Goal: Task Accomplishment & Management: Manage account settings

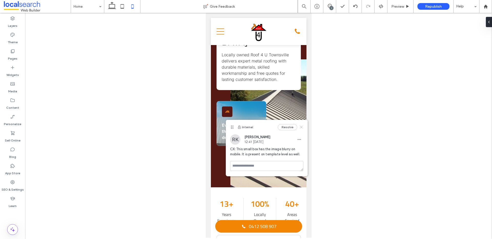
click at [302, 128] on icon at bounding box center [301, 127] width 4 height 4
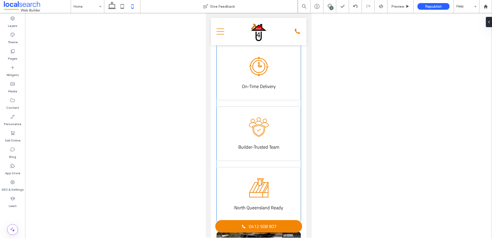
scroll to position [184, 0]
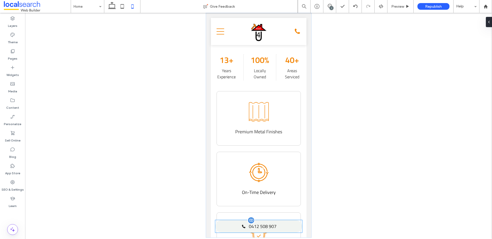
click at [257, 227] on span "0412 508 907" at bounding box center [263, 226] width 28 height 7
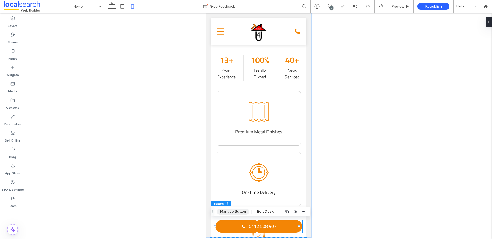
click at [237, 210] on button "Manage Button" at bounding box center [233, 212] width 33 height 6
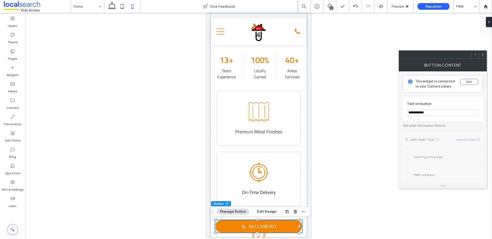
click at [484, 54] on use at bounding box center [483, 54] width 3 height 3
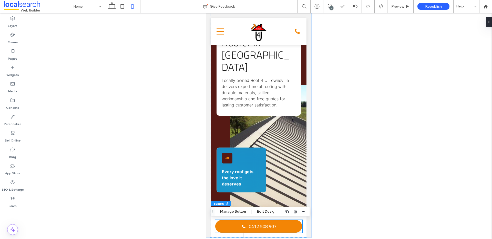
scroll to position [0, 0]
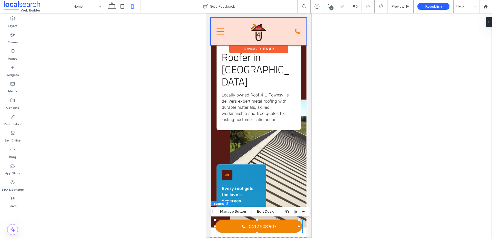
click at [220, 31] on div at bounding box center [259, 31] width 96 height 27
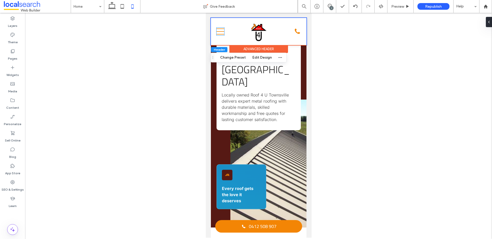
click at [220, 31] on icon "Mobile Icon Mobile" at bounding box center [220, 32] width 8 height 8
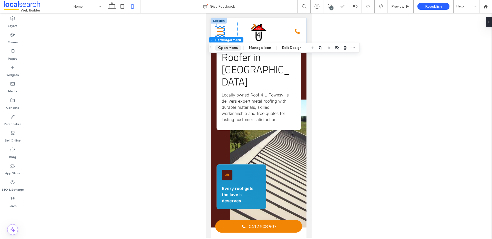
click at [226, 47] on button "Open Menu" at bounding box center [228, 48] width 27 height 6
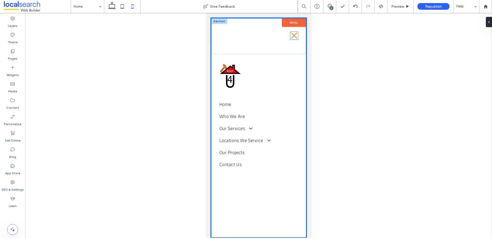
click at [294, 34] on icon "Close Icon" at bounding box center [294, 36] width 8 height 8
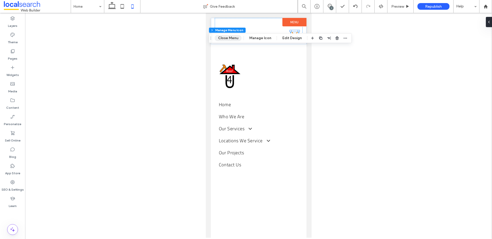
click at [235, 40] on button "Close Menu" at bounding box center [228, 38] width 27 height 6
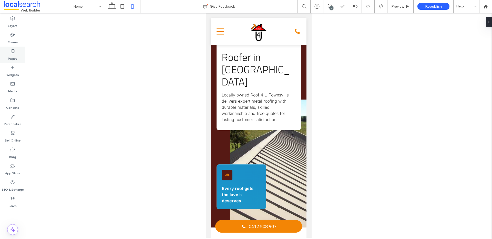
click at [14, 55] on label "Pages" at bounding box center [12, 57] width 9 height 7
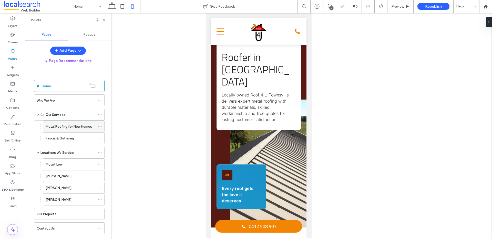
click at [62, 126] on label "Metal Roofing for New Homes" at bounding box center [69, 126] width 46 height 9
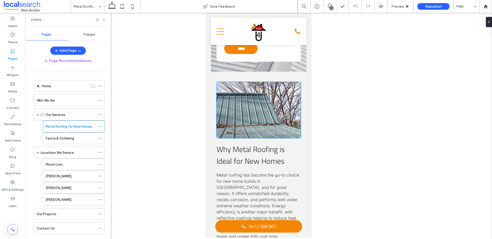
scroll to position [984, 0]
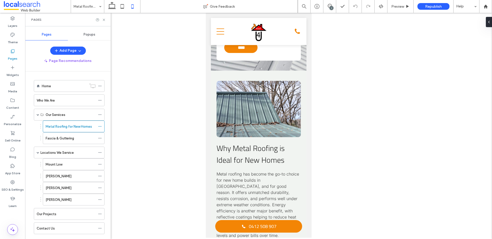
click at [331, 7] on div "7" at bounding box center [332, 8] width 4 height 4
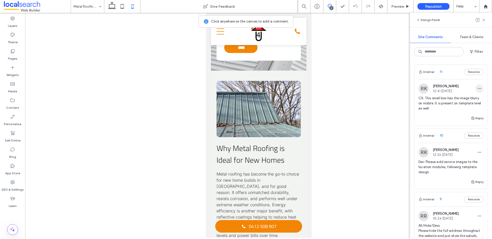
click at [476, 86] on span "button" at bounding box center [480, 89] width 8 height 8
click at [465, 102] on div "Edit" at bounding box center [457, 102] width 46 height 10
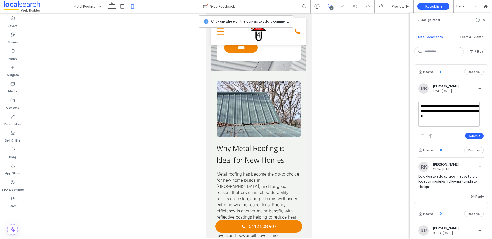
click at [454, 117] on textarea "**********" at bounding box center [449, 114] width 61 height 26
type textarea "**********"
click at [472, 135] on button "Submit" at bounding box center [474, 136] width 18 height 6
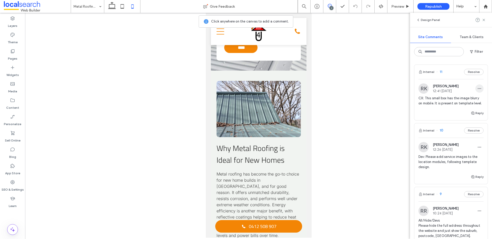
click at [478, 90] on icon "button" at bounding box center [480, 89] width 4 height 4
click at [454, 102] on div "Edit" at bounding box center [457, 102] width 46 height 10
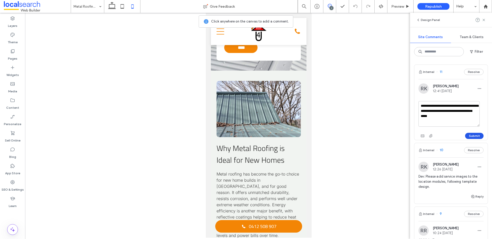
type textarea "**********"
click at [476, 135] on button "Submit" at bounding box center [474, 136] width 18 height 6
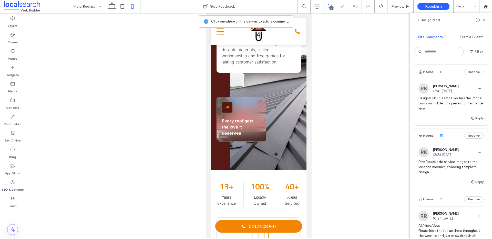
scroll to position [0, 0]
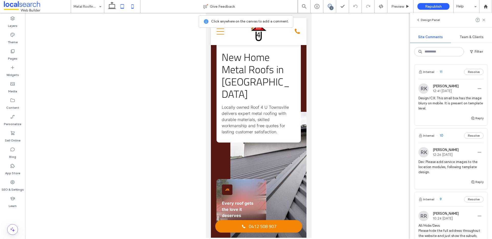
click at [122, 9] on icon at bounding box center [122, 6] width 10 height 10
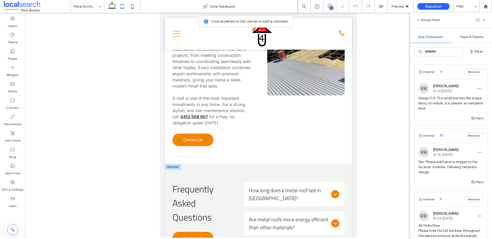
scroll to position [574, 0]
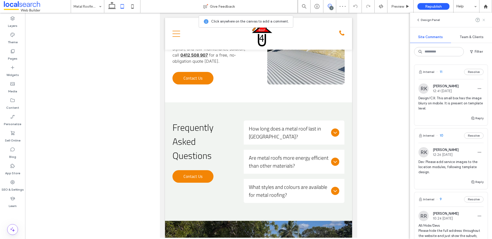
click at [484, 18] on icon at bounding box center [484, 20] width 4 height 4
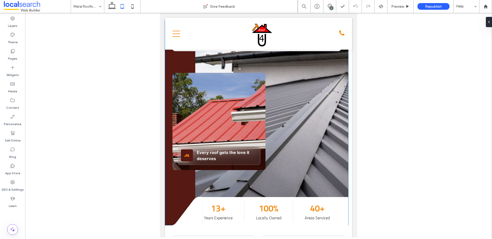
scroll to position [0, 0]
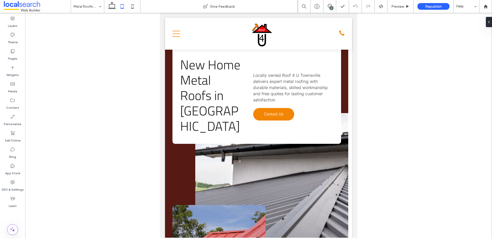
click at [330, 9] on div "7" at bounding box center [332, 8] width 4 height 4
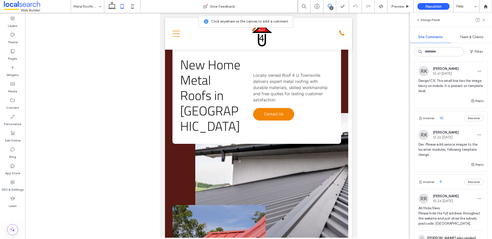
scroll to position [15, 0]
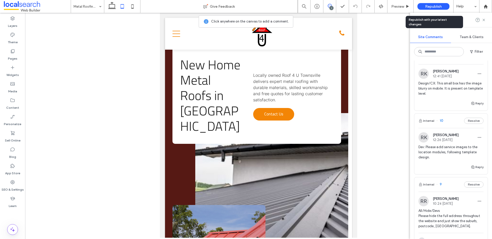
click at [425, 6] on div "Republish" at bounding box center [434, 6] width 32 height 7
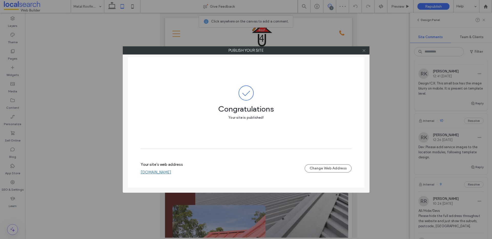
click at [365, 52] on icon at bounding box center [364, 51] width 4 height 4
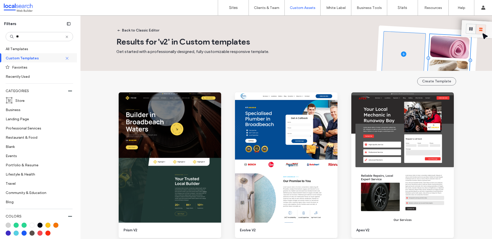
scroll to position [366, 0]
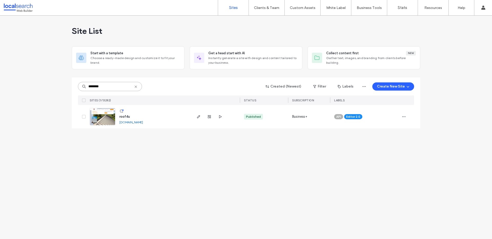
drag, startPoint x: 110, startPoint y: 86, endPoint x: 89, endPoint y: 86, distance: 20.8
click at [89, 86] on input "********" at bounding box center [110, 86] width 64 height 9
paste input
type input "********"
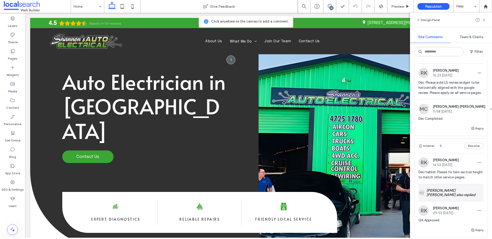
scroll to position [322, 0]
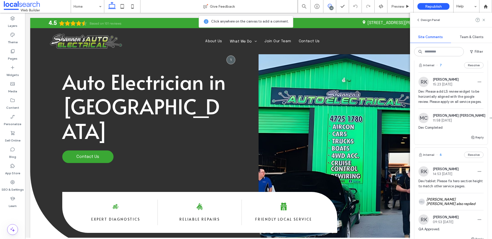
click at [452, 73] on div "Internal 7 Resolve" at bounding box center [451, 65] width 73 height 14
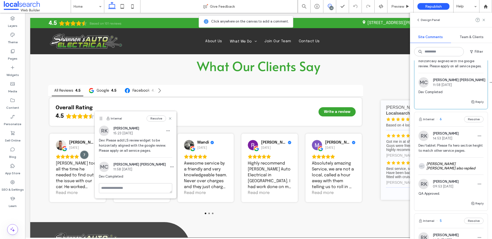
scroll to position [356, 0]
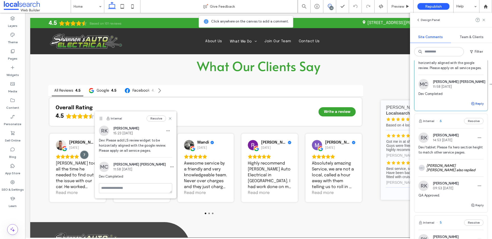
click at [477, 107] on button "Reply" at bounding box center [477, 104] width 13 height 6
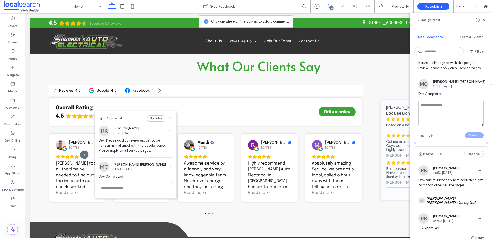
click at [462, 126] on textarea at bounding box center [451, 114] width 65 height 26
type textarea "**********"
click at [470, 139] on button "Submit" at bounding box center [474, 136] width 18 height 6
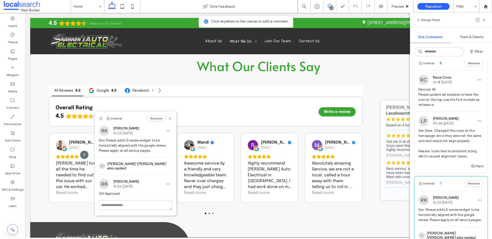
scroll to position [183, 0]
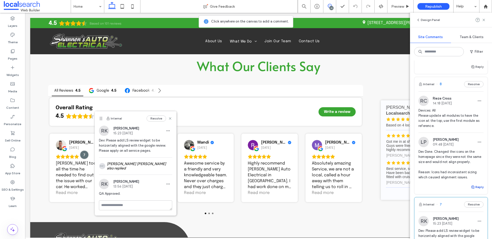
click at [475, 190] on button "Reply" at bounding box center [477, 187] width 13 height 6
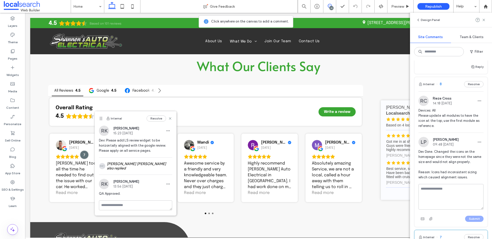
click at [445, 89] on div "Internal 8 Resolve" at bounding box center [451, 84] width 73 height 14
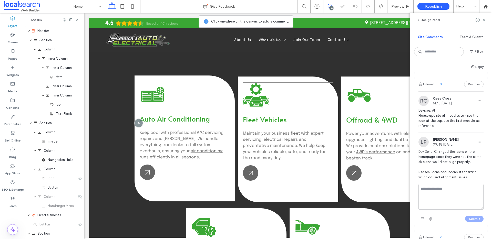
scroll to position [539, 0]
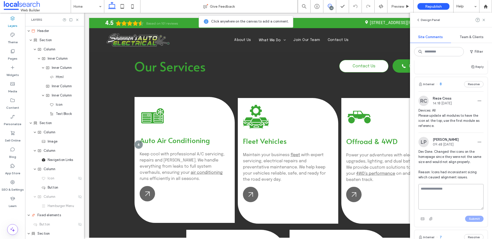
click at [449, 197] on textarea at bounding box center [451, 197] width 65 height 26
type textarea "**********"
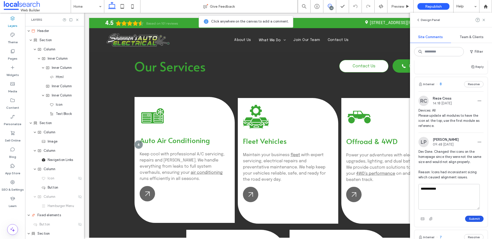
click at [469, 222] on button "Submit" at bounding box center [474, 219] width 18 height 6
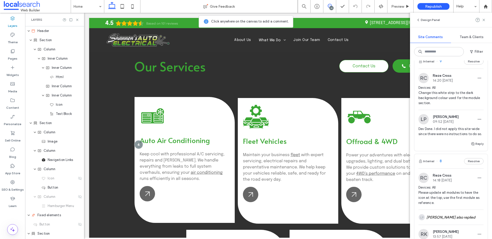
scroll to position [80, 0]
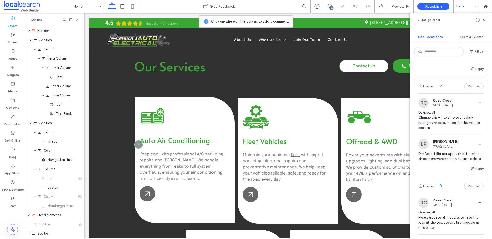
click at [449, 91] on div "Internal 9 Resolve" at bounding box center [451, 86] width 73 height 14
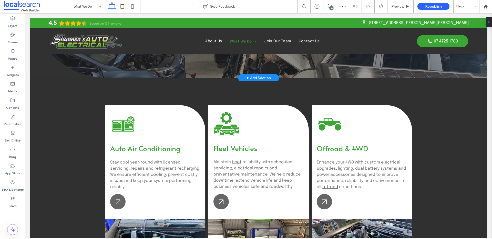
scroll to position [102, 0]
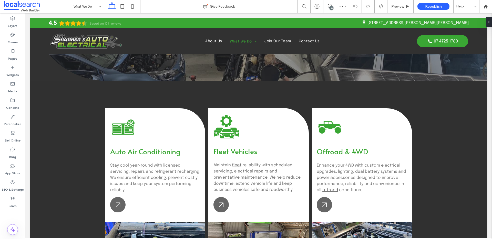
click at [333, 8] on div "10" at bounding box center [332, 8] width 4 height 4
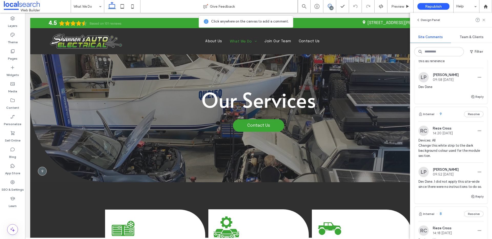
scroll to position [56, 0]
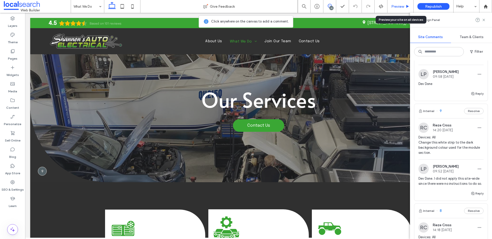
click at [401, 5] on span "Preview" at bounding box center [397, 6] width 13 height 4
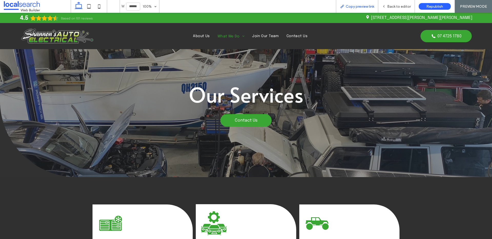
click at [359, 5] on span "Copy preview link" at bounding box center [360, 6] width 28 height 4
click at [391, 3] on div "Back to editor" at bounding box center [396, 6] width 37 height 13
click at [397, 4] on span "Back to editor" at bounding box center [399, 6] width 24 height 4
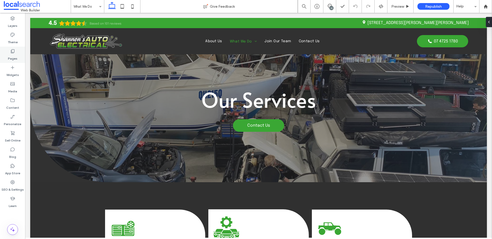
click at [12, 57] on label "Pages" at bounding box center [12, 57] width 9 height 7
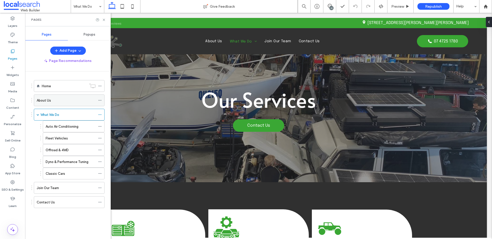
click at [64, 101] on div "About Us" at bounding box center [66, 100] width 59 height 5
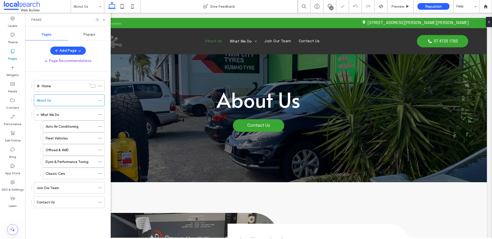
click at [105, 22] on div "Pages" at bounding box center [68, 20] width 86 height 14
click at [105, 21] on use at bounding box center [104, 20] width 2 height 2
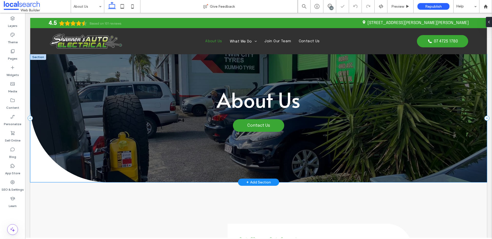
scroll to position [1, 0]
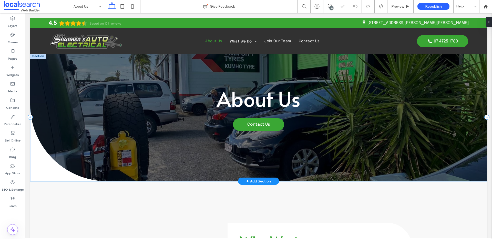
click at [38, 171] on div "About Us Contact Us" at bounding box center [258, 117] width 457 height 128
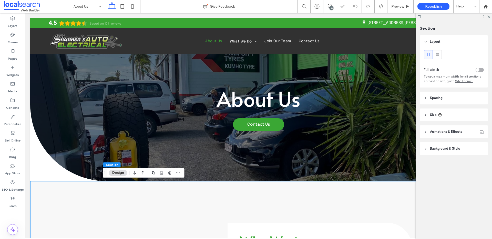
click at [441, 149] on span "Background & Style" at bounding box center [445, 148] width 30 height 5
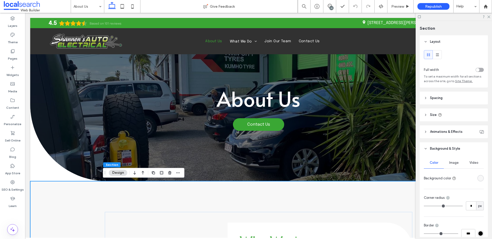
click at [479, 179] on div "rgba(248, 248, 248, 1)" at bounding box center [481, 178] width 4 height 4
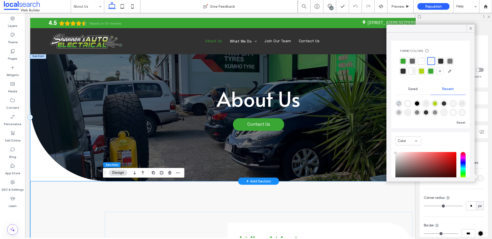
click at [41, 167] on div "About Us Contact Us" at bounding box center [258, 117] width 457 height 128
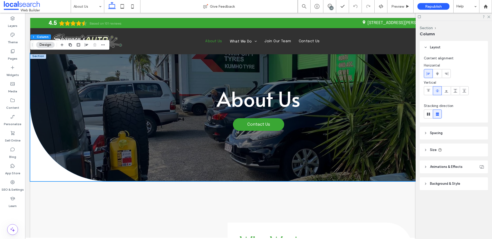
click at [457, 185] on span "Background & Style" at bounding box center [445, 183] width 30 height 5
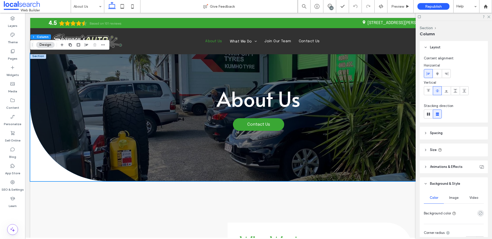
click at [479, 211] on icon "rgba(0, 0, 0, 0)" at bounding box center [481, 213] width 4 height 4
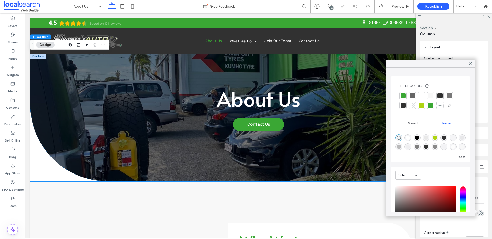
click at [431, 96] on div at bounding box center [430, 95] width 5 height 5
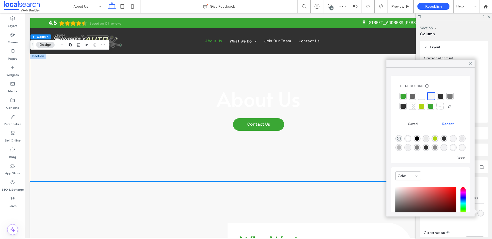
click at [424, 96] on div at bounding box center [421, 96] width 5 height 5
click at [400, 138] on icon "rgba(0, 0, 0, 0)" at bounding box center [399, 139] width 4 height 4
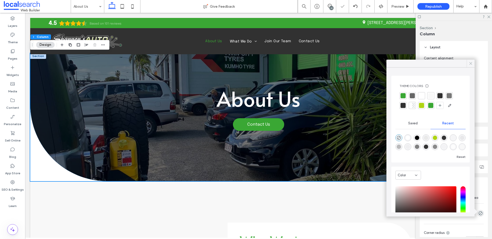
click at [471, 64] on icon at bounding box center [471, 63] width 5 height 5
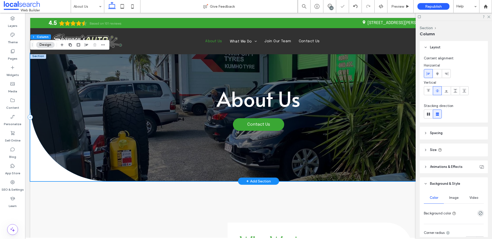
click at [39, 171] on div "About Us Contact Us" at bounding box center [258, 117] width 457 height 128
click at [427, 27] on button "Section" at bounding box center [426, 28] width 13 height 4
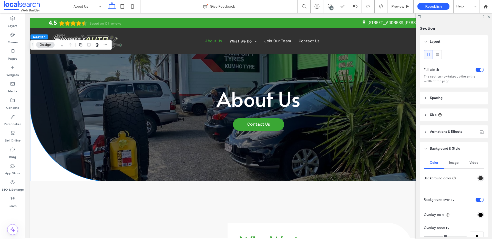
click at [479, 180] on div "rgba(49, 49, 49, 1)" at bounding box center [481, 178] width 4 height 4
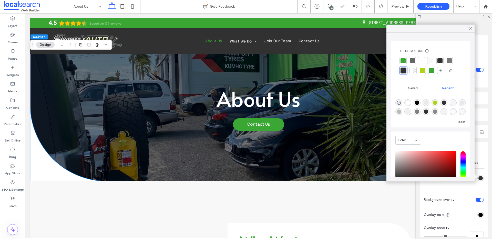
click at [431, 61] on div at bounding box center [430, 60] width 5 height 5
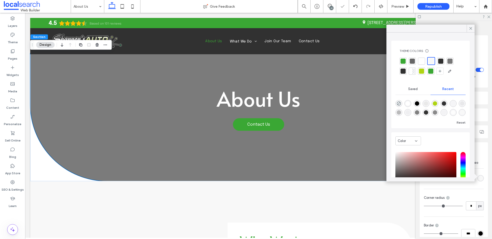
click at [440, 61] on div at bounding box center [440, 61] width 5 height 5
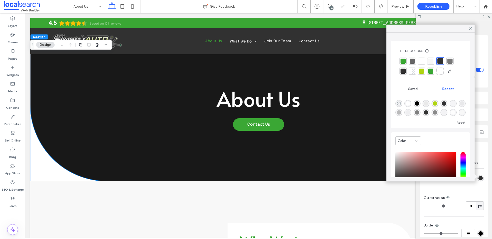
click at [399, 103] on icon "rgba(0, 0, 0, 0)" at bounding box center [399, 104] width 4 height 4
type input "*******"
type input "*"
type input "**"
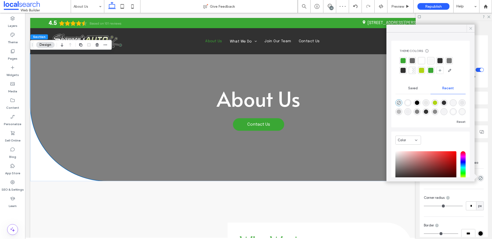
click at [470, 30] on icon at bounding box center [471, 28] width 5 height 5
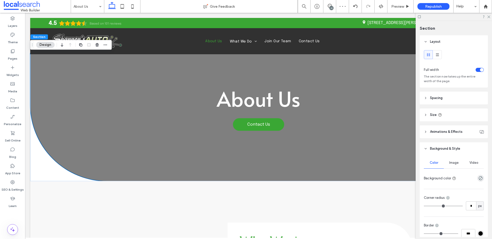
click at [454, 157] on div "Image" at bounding box center [454, 162] width 20 height 11
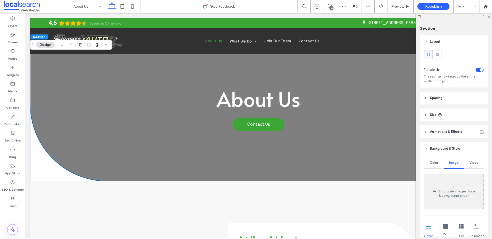
click at [451, 162] on span "Image" at bounding box center [453, 163] width 9 height 4
click at [354, 8] on icon at bounding box center [356, 6] width 4 height 4
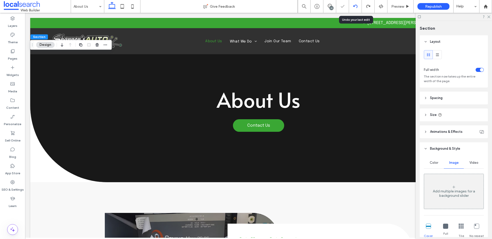
scroll to position [0, 0]
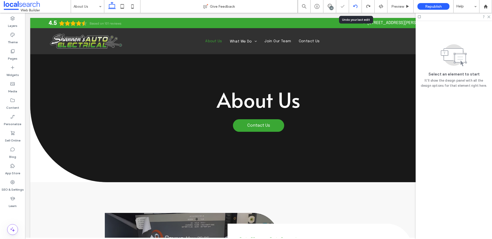
click at [356, 7] on icon at bounding box center [356, 6] width 4 height 4
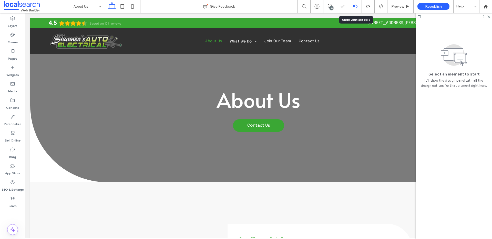
click at [356, 7] on icon at bounding box center [356, 6] width 4 height 4
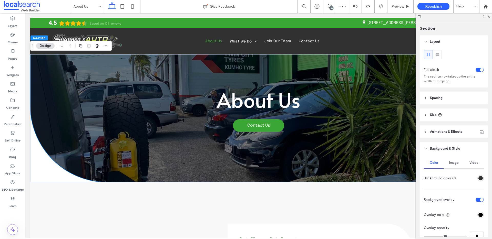
click at [454, 160] on div "Image" at bounding box center [454, 162] width 20 height 11
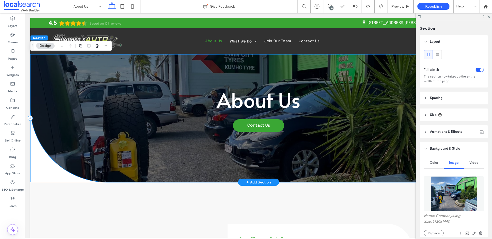
click at [45, 169] on div "About Us Contact Us" at bounding box center [258, 118] width 457 height 128
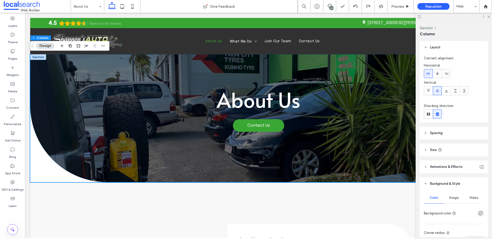
scroll to position [82, 0]
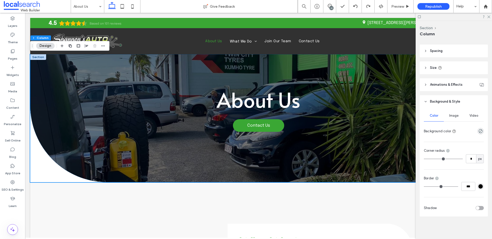
click at [455, 113] on div "Image" at bounding box center [454, 115] width 20 height 11
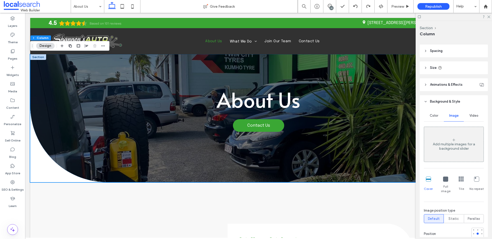
click at [435, 115] on span "Color" at bounding box center [434, 116] width 8 height 4
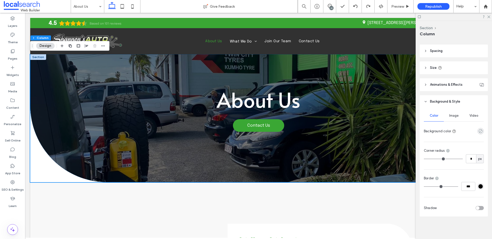
click at [479, 133] on icon "rgba(0, 0, 0, 0)" at bounding box center [481, 131] width 4 height 4
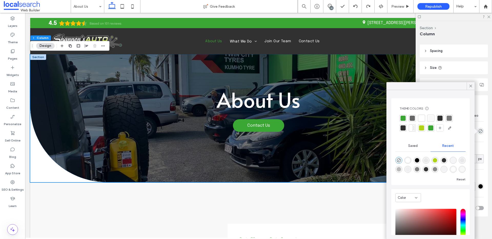
click at [430, 120] on div at bounding box center [430, 118] width 5 height 5
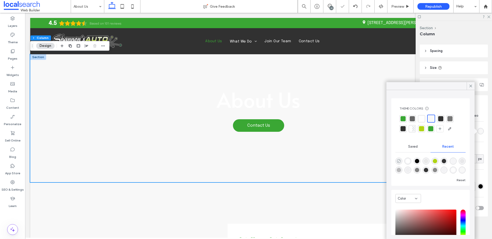
click at [400, 160] on use "rgba(0, 0, 0, 0)" at bounding box center [399, 161] width 4 height 4
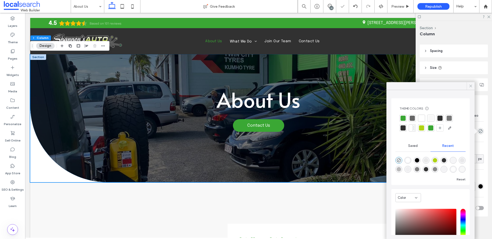
click at [469, 84] on icon at bounding box center [471, 86] width 5 height 5
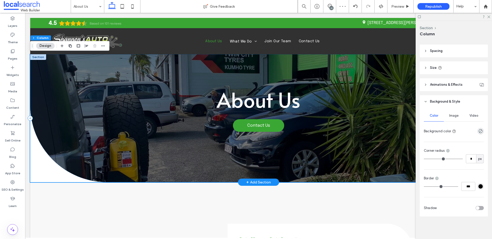
click at [33, 178] on div "About Us Contact Us" at bounding box center [258, 118] width 457 height 128
click at [39, 164] on div "About Us Contact Us" at bounding box center [258, 118] width 457 height 128
click at [68, 166] on div "About Us Contact Us" at bounding box center [258, 118] width 457 height 128
click at [97, 168] on div "About Us Contact Us" at bounding box center [258, 118] width 457 height 128
click at [136, 156] on div "About Us Contact Us" at bounding box center [258, 118] width 457 height 128
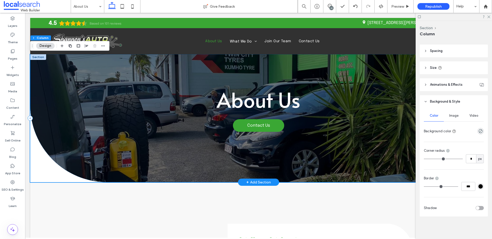
click at [117, 124] on div "About Us Contact Us" at bounding box center [258, 118] width 457 height 128
click at [83, 101] on h1 "About Us" at bounding box center [258, 99] width 393 height 25
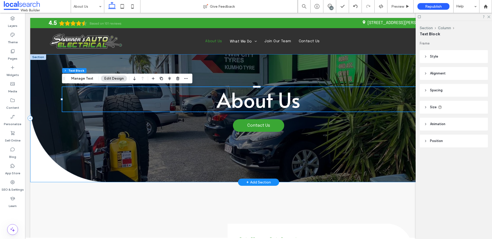
click at [57, 121] on div "About Us Contact Us" at bounding box center [258, 118] width 457 height 128
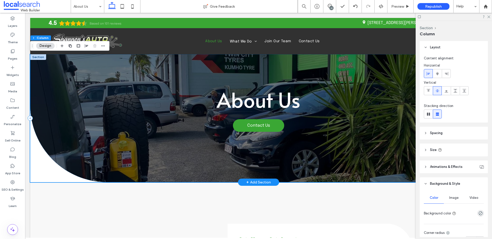
click at [40, 172] on div "About Us Contact Us" at bounding box center [258, 118] width 457 height 128
click at [455, 200] on span "Image" at bounding box center [453, 198] width 9 height 4
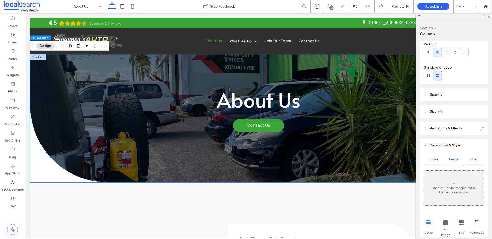
scroll to position [0, 0]
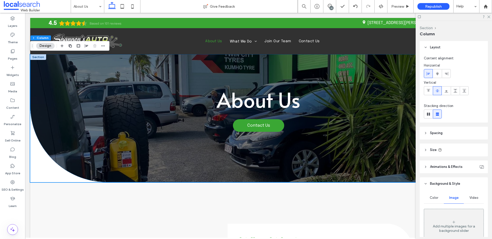
click at [425, 26] on button "Section" at bounding box center [426, 28] width 13 height 4
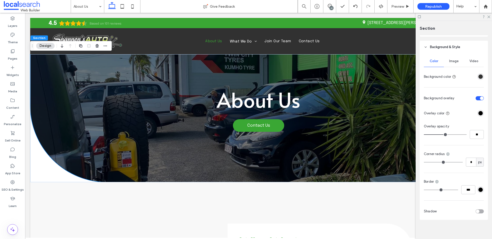
scroll to position [105, 0]
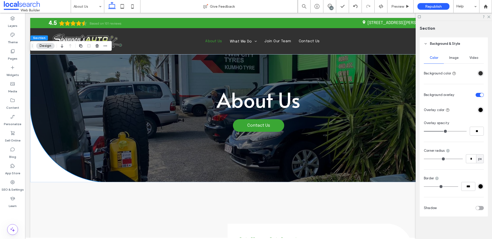
click at [451, 59] on span "Image" at bounding box center [453, 58] width 9 height 4
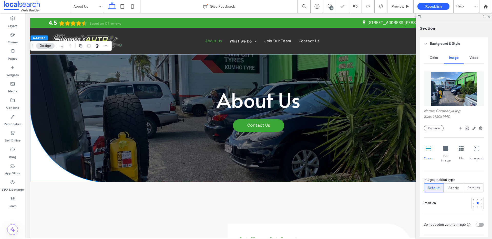
click at [474, 56] on span "Video" at bounding box center [474, 58] width 9 height 4
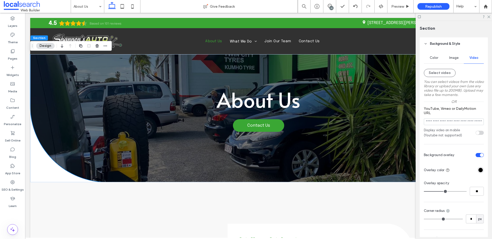
click at [452, 59] on span "Image" at bounding box center [453, 58] width 9 height 4
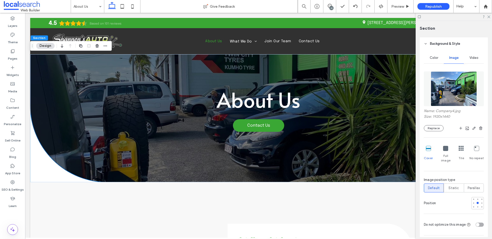
click at [430, 58] on span "Color" at bounding box center [434, 58] width 8 height 4
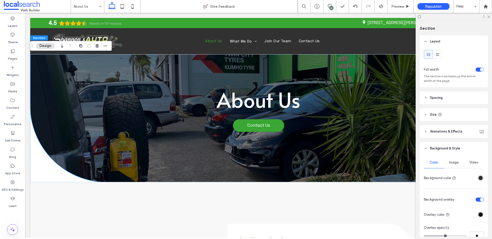
scroll to position [0, 0]
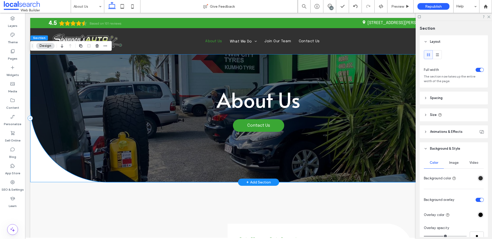
click at [45, 174] on div "About Us Contact Us" at bounding box center [258, 118] width 457 height 128
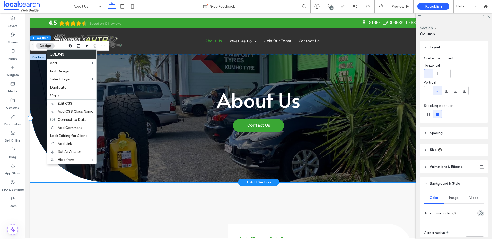
click at [42, 175] on div "About Us Contact Us" at bounding box center [258, 118] width 457 height 128
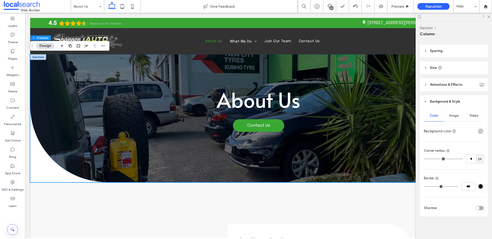
scroll to position [81, 0]
click at [480, 134] on icon "rgba(0, 0, 0, 0)" at bounding box center [481, 132] width 4 height 4
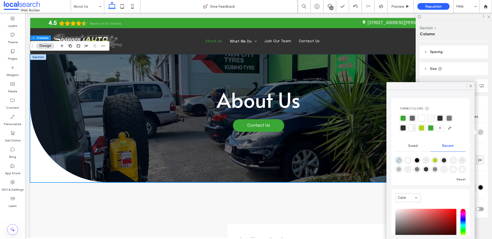
click at [432, 130] on div at bounding box center [430, 128] width 5 height 5
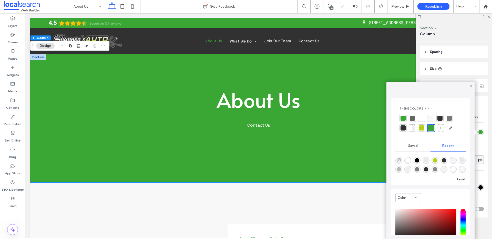
click at [398, 161] on use "rgba(0, 0, 0, 0)" at bounding box center [399, 161] width 4 height 4
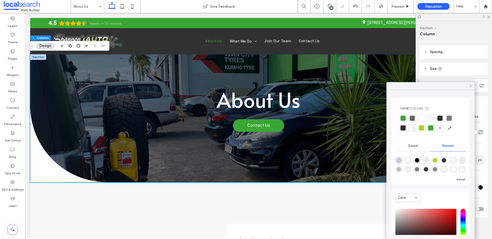
click at [471, 86] on use at bounding box center [471, 86] width 3 height 3
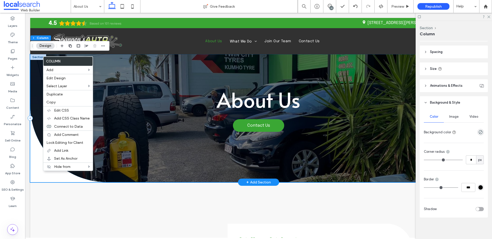
click at [36, 172] on div "About Us Contact Us" at bounding box center [258, 118] width 457 height 128
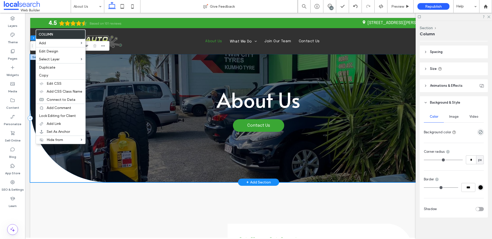
click at [38, 162] on div "About Us Contact Us" at bounding box center [258, 118] width 457 height 128
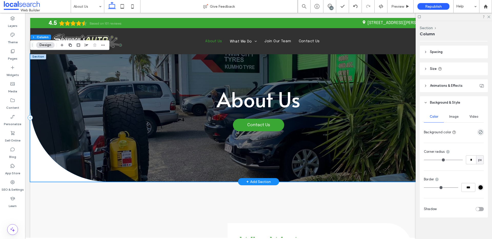
scroll to position [0, 0]
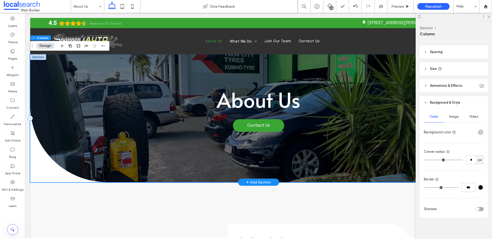
click at [92, 147] on div "About Us Contact Us" at bounding box center [258, 118] width 457 height 128
click at [453, 118] on span "Image" at bounding box center [453, 117] width 9 height 4
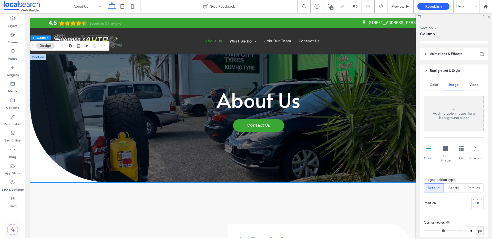
click at [430, 87] on span "Color" at bounding box center [434, 85] width 8 height 4
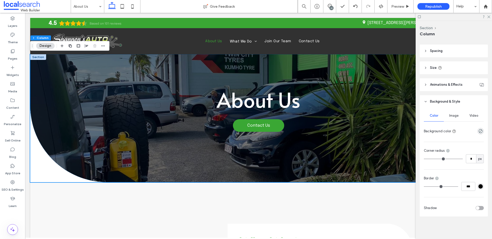
scroll to position [82, 0]
click at [38, 173] on div "About Us Contact Us" at bounding box center [258, 118] width 457 height 128
click at [88, 140] on div "About Us Contact Us" at bounding box center [258, 118] width 457 height 128
click at [426, 29] on button "Section" at bounding box center [426, 28] width 13 height 4
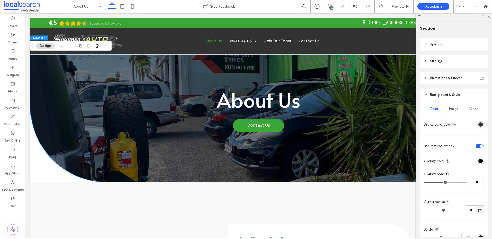
scroll to position [60, 0]
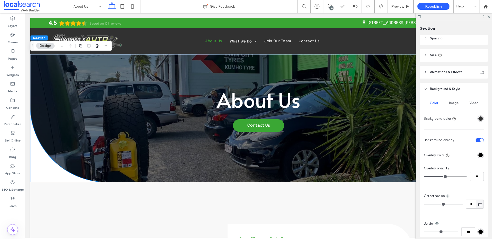
click at [454, 106] on div "Image" at bounding box center [454, 103] width 20 height 11
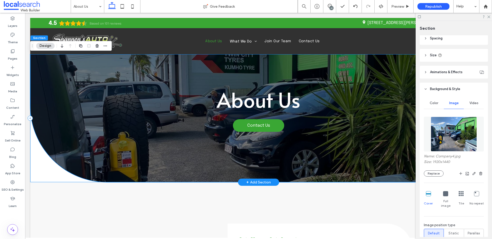
click at [160, 154] on div "About Us Contact Us" at bounding box center [258, 118] width 457 height 128
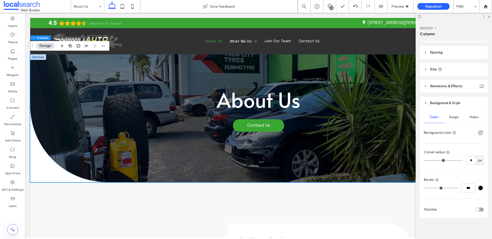
scroll to position [82, 0]
click at [451, 117] on span "Image" at bounding box center [453, 116] width 9 height 4
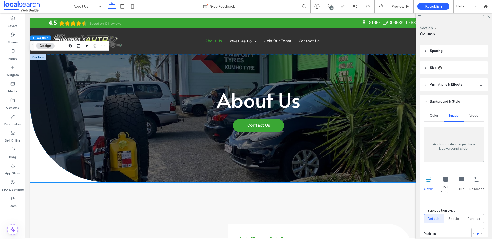
click at [452, 147] on div "Add multiple images for a background slider" at bounding box center [453, 146] width 59 height 9
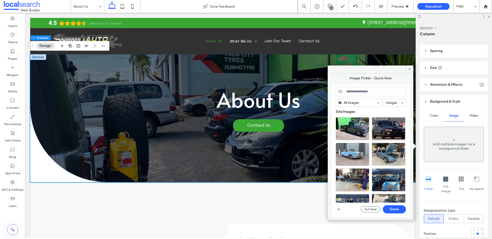
click at [370, 91] on input at bounding box center [371, 91] width 70 height 9
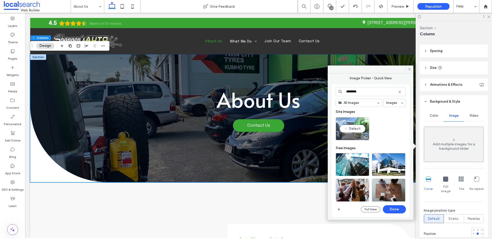
type input "********"
click at [359, 128] on div "Select" at bounding box center [353, 128] width 34 height 23
click at [397, 210] on button "Done" at bounding box center [394, 210] width 23 height 8
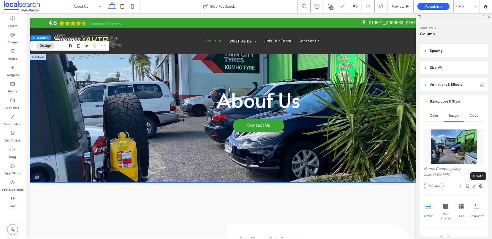
click at [479, 186] on use "button" at bounding box center [480, 186] width 3 height 3
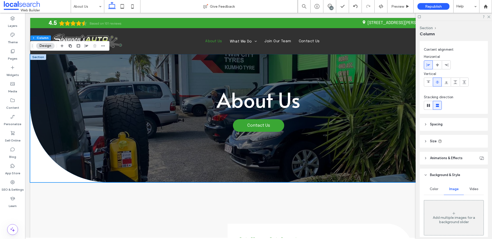
scroll to position [5, 0]
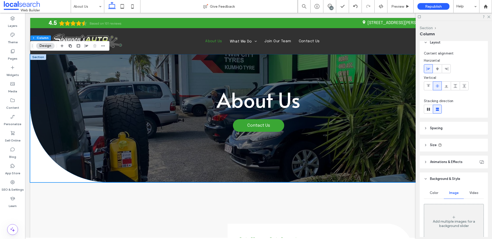
click at [428, 29] on button "Section" at bounding box center [426, 28] width 13 height 4
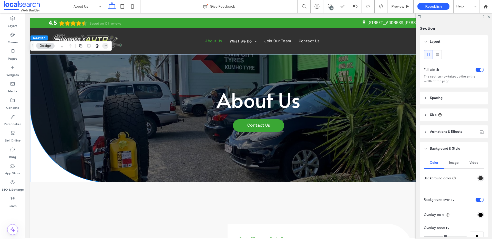
click at [103, 45] on span "button" at bounding box center [105, 46] width 6 height 6
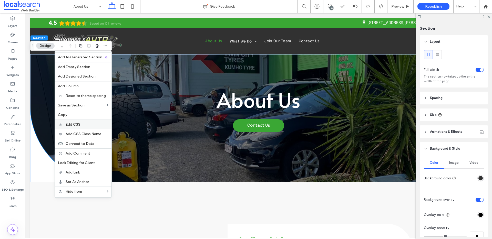
click at [86, 125] on label "Edit CSS" at bounding box center [87, 125] width 43 height 4
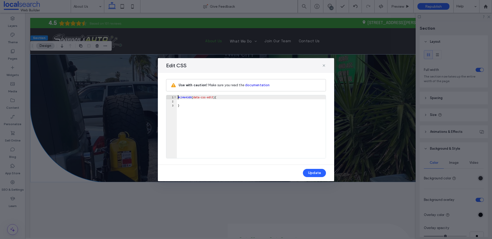
scroll to position [1, 0]
click at [323, 65] on use at bounding box center [324, 65] width 2 height 2
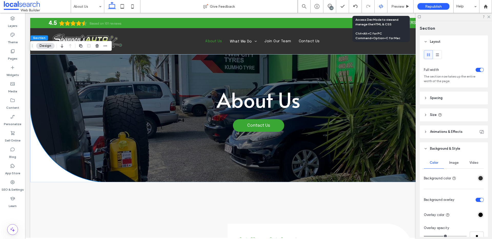
click at [380, 7] on icon at bounding box center [381, 6] width 5 height 5
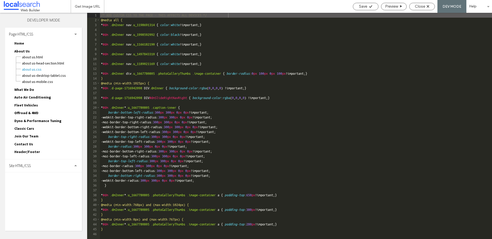
click at [31, 168] on span "Site HTML/CSS" at bounding box center [20, 166] width 22 height 5
click at [287, 154] on div "/* ADD CUSTOM CSS TO THE PAGE - THIS AFFECTS ALL DEVICES */ @media all { * #dm …" at bounding box center [339, 131] width 479 height 236
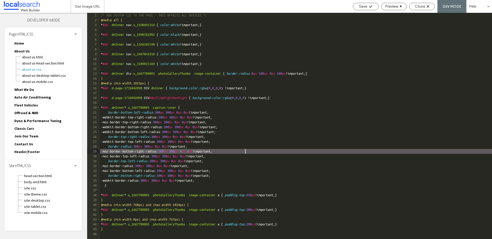
click at [122, 231] on div "/* ADD CUSTOM CSS TO THE PAGE - THIS AFFECTS ALL DEVICES */ @media all { * #dm …" at bounding box center [339, 131] width 479 height 236
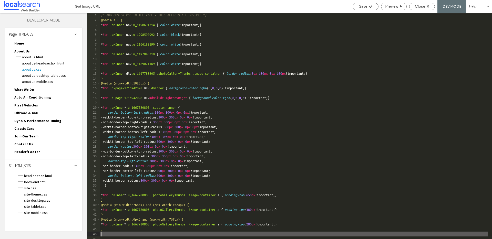
scroll to position [2, 0]
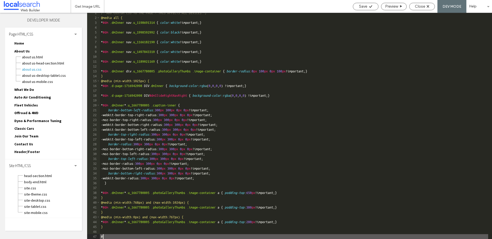
paste textarea
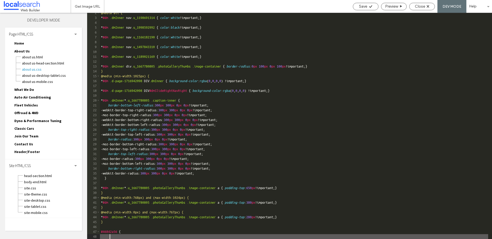
scroll to position [7, 0]
type textarea "**"
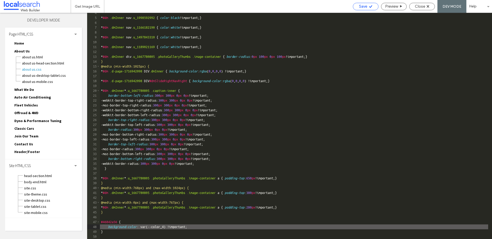
click at [361, 6] on span "Save" at bounding box center [363, 6] width 8 height 5
click at [372, 8] on div "Save" at bounding box center [365, 6] width 25 height 5
click at [422, 6] on span "Close" at bounding box center [420, 6] width 10 height 5
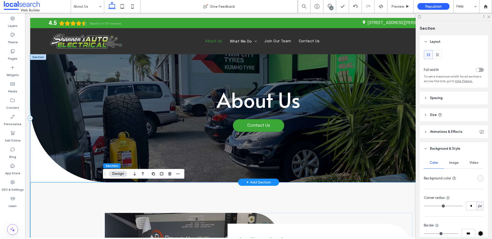
click at [56, 178] on div "About Us Contact Us" at bounding box center [258, 118] width 457 height 128
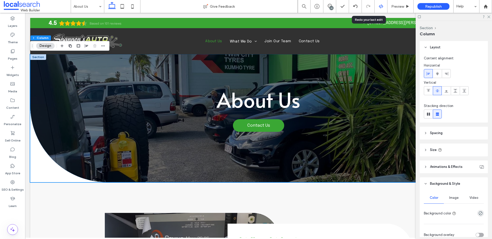
click at [379, 7] on icon at bounding box center [381, 6] width 5 height 5
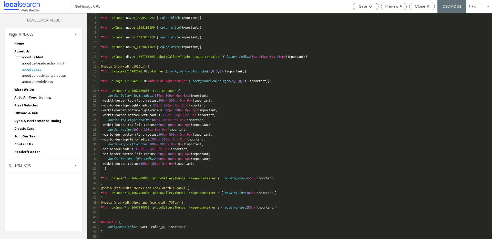
scroll to position [17, 0]
click at [219, 148] on div "* #dm .dmInner nav .u_1998592992 { color : black !important; } * #dm .dmInner n…" at bounding box center [338, 129] width 476 height 236
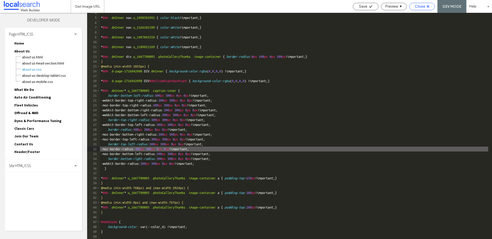
click at [416, 7] on span "Close" at bounding box center [420, 6] width 10 height 5
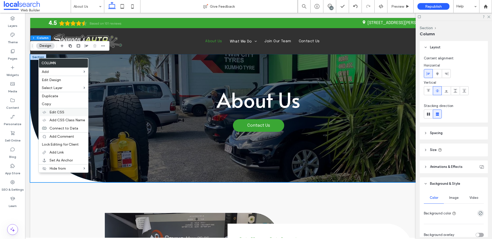
click at [60, 111] on span "Edit CSS" at bounding box center [56, 112] width 15 height 4
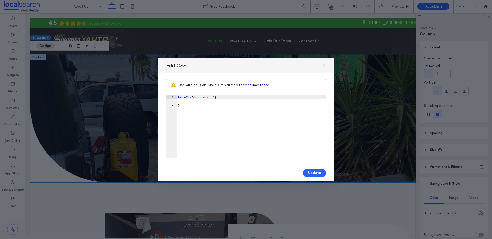
scroll to position [1, 0]
click at [323, 66] on icon at bounding box center [324, 66] width 4 height 4
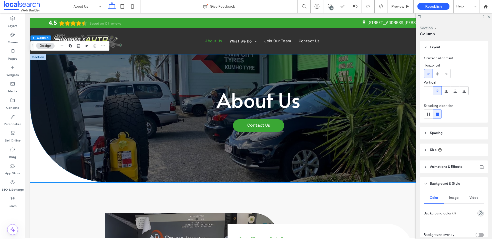
click at [426, 29] on button "Section" at bounding box center [426, 28] width 13 height 4
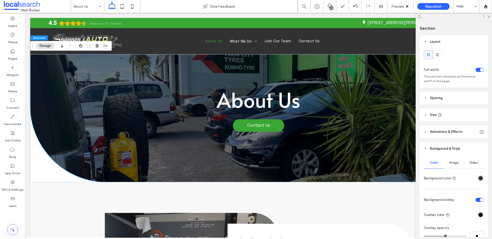
click at [108, 46] on span "button" at bounding box center [105, 46] width 6 height 6
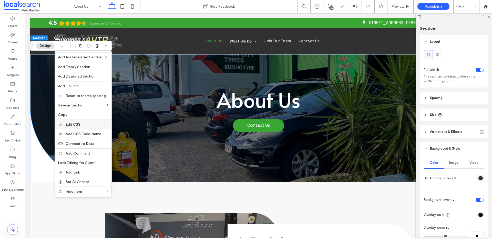
click at [80, 123] on span "Edit CSS" at bounding box center [73, 125] width 15 height 4
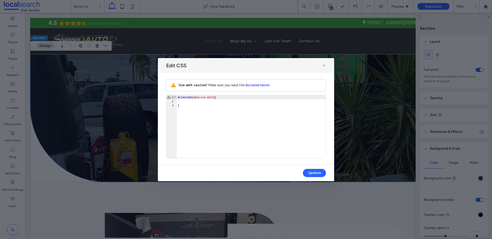
click at [327, 64] on div "Edit CSS" at bounding box center [246, 65] width 176 height 15
click at [325, 65] on icon at bounding box center [324, 66] width 4 height 4
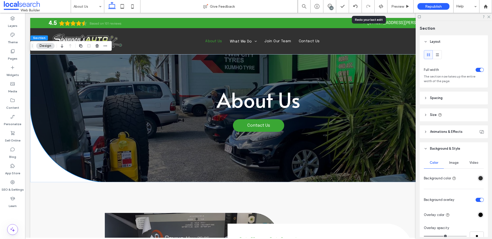
click at [381, 5] on use at bounding box center [381, 6] width 4 height 4
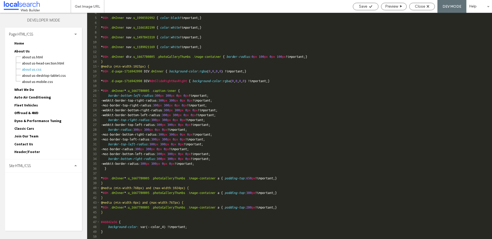
scroll to position [17, 0]
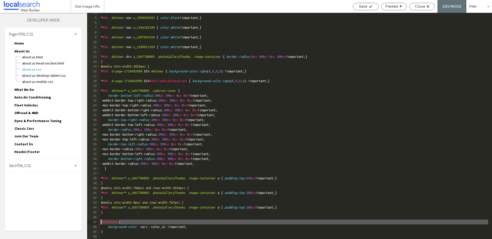
drag, startPoint x: 120, startPoint y: 222, endPoint x: 101, endPoint y: 222, distance: 19.0
click at [101, 222] on div "* #dm .dmInner nav .u_1998592992 { color : black !important; } * #dm .dmInner n…" at bounding box center [338, 129] width 476 height 236
click at [37, 57] on span "About Us.html" at bounding box center [52, 57] width 60 height 5
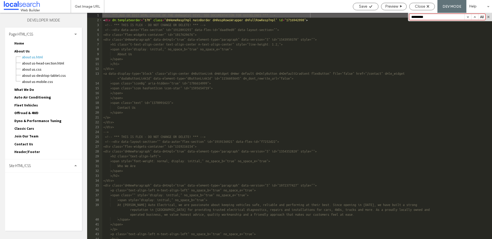
type input "*********"
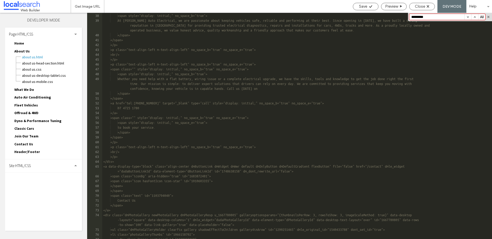
scroll to position [261, 0]
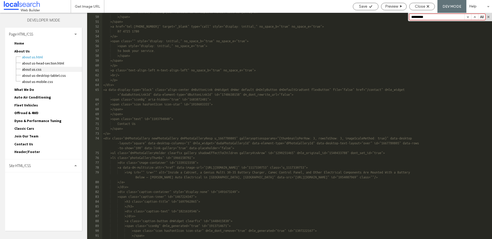
click at [36, 72] on span "About Us.css" at bounding box center [52, 69] width 60 height 5
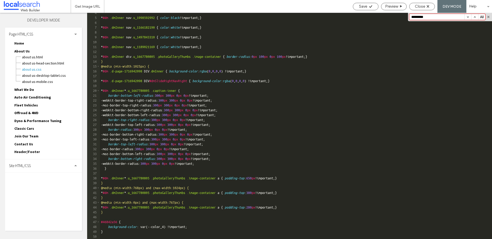
scroll to position [17, 0]
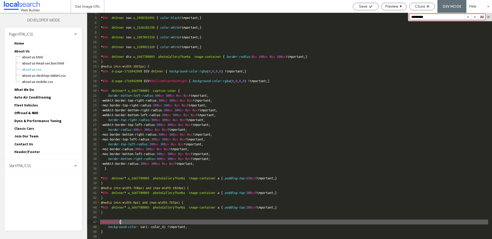
drag, startPoint x: 119, startPoint y: 225, endPoint x: 128, endPoint y: 225, distance: 8.5
click at [119, 225] on div "* #dm .dmInner nav .u_1998592992 { color : black !important; } * #dm .dmInner n…" at bounding box center [294, 129] width 388 height 236
click at [371, 6] on use at bounding box center [370, 6] width 3 height 3
click at [101, 222] on div "* #dm .dmInner nav .u_1998592992 { color : black !important; } * #dm .dmInner n…" at bounding box center [294, 129] width 388 height 236
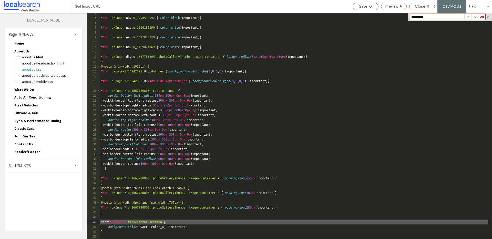
type textarea "**"
click at [366, 4] on span "Save" at bounding box center [363, 6] width 8 height 5
click at [38, 55] on span "About Us.html" at bounding box center [52, 57] width 60 height 5
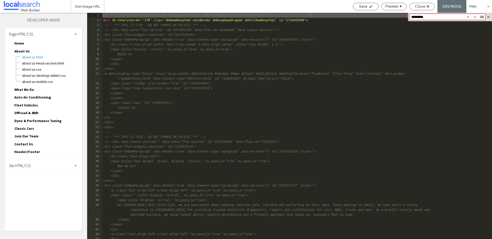
paste input "*"
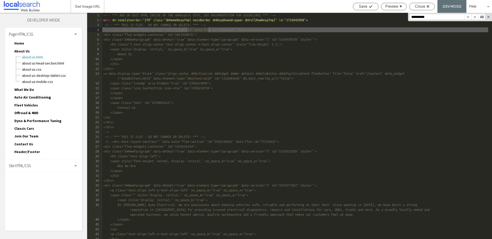
type input "**********"
click at [312, 31] on div "<!-- *** ADD OR EDIT HTML INSIDE OF THE dmRespCol DIVS, SEE DOCUMENTATION FOR G…" at bounding box center [295, 131] width 386 height 236
type textarea "**"
click at [369, 7] on icon at bounding box center [371, 7] width 4 height 4
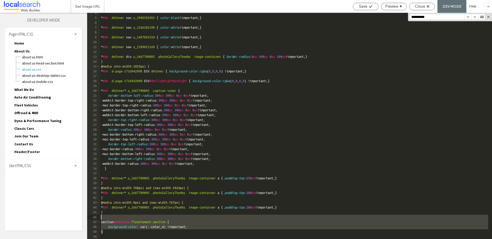
drag, startPoint x: 112, startPoint y: 228, endPoint x: 90, endPoint y: 219, distance: 23.8
click at [90, 219] on div "** 4 5 6 7 8 9 10 11 12 13 14 15 16 17 18 19 20 21 22 23 24 25 26 27 28 29 30 3…" at bounding box center [289, 126] width 405 height 227
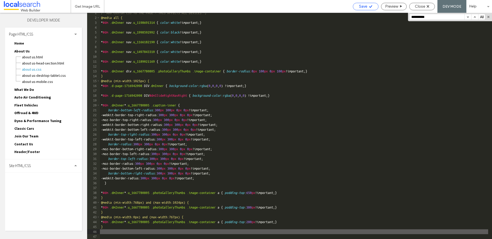
click at [359, 6] on span "Save" at bounding box center [363, 6] width 8 height 5
click at [421, 7] on span "Close" at bounding box center [420, 6] width 10 height 5
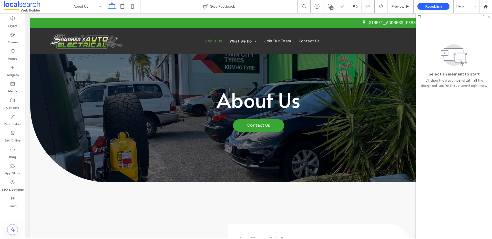
click at [490, 17] on icon at bounding box center [488, 16] width 3 height 3
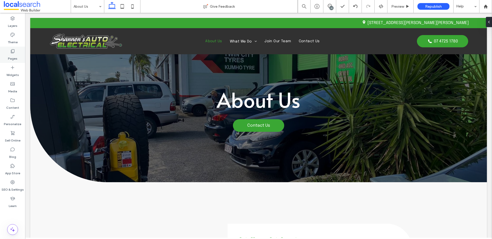
click at [16, 53] on div "Pages" at bounding box center [12, 55] width 25 height 16
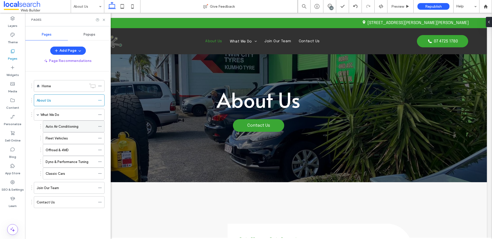
click at [69, 127] on label "Auto Air Conditioning" at bounding box center [62, 126] width 33 height 9
click at [104, 19] on icon at bounding box center [104, 20] width 4 height 4
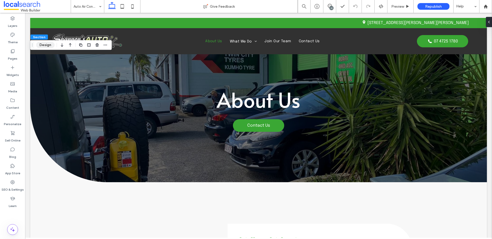
click at [40, 46] on button "Design" at bounding box center [45, 45] width 18 height 6
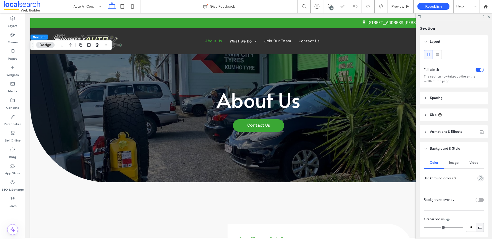
click at [448, 160] on div "Image" at bounding box center [454, 162] width 20 height 11
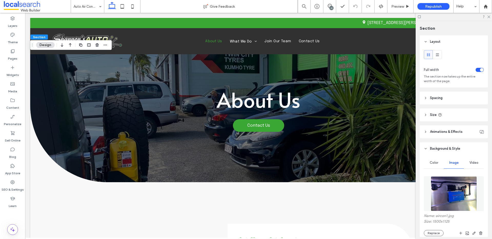
click at [458, 197] on img at bounding box center [454, 194] width 46 height 35
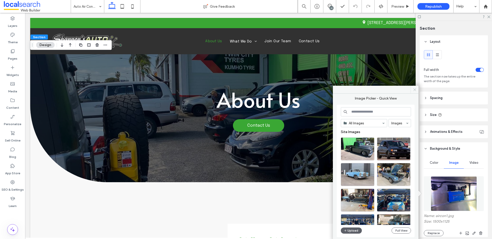
click at [413, 90] on icon at bounding box center [415, 90] width 4 height 4
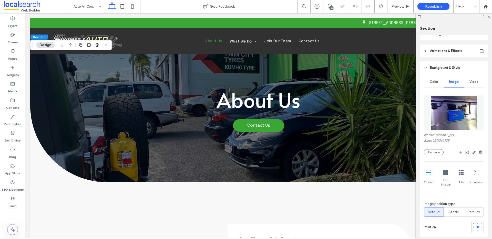
scroll to position [76, 0]
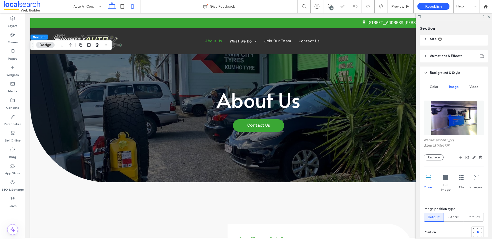
click at [133, 5] on use at bounding box center [133, 6] width 2 height 4
type input "*"
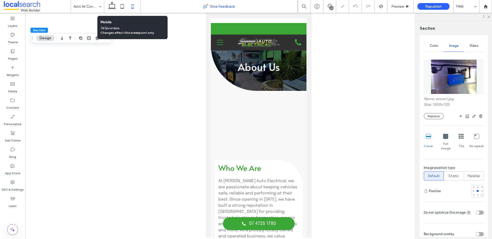
scroll to position [35, 0]
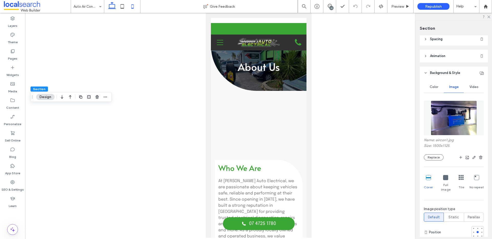
click at [113, 8] on use at bounding box center [112, 5] width 8 height 7
type input "*"
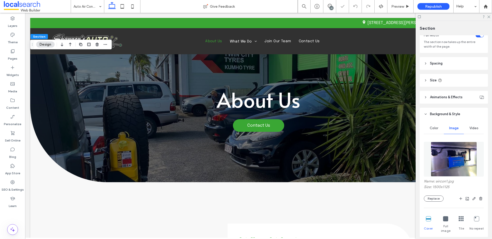
scroll to position [76, 0]
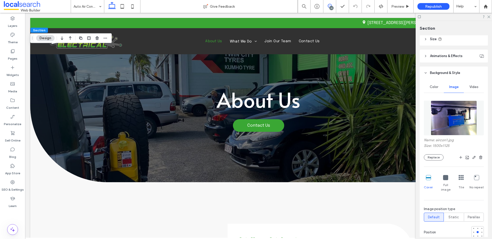
click at [328, 7] on icon at bounding box center [330, 6] width 4 height 4
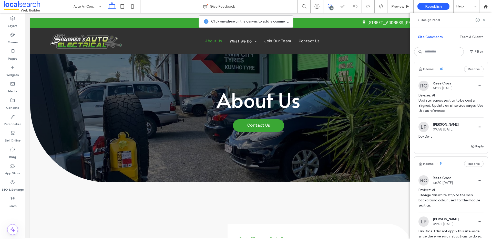
scroll to position [0, 0]
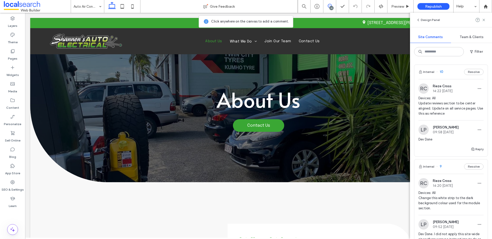
click at [447, 69] on div "Internal 10 Resolve" at bounding box center [451, 72] width 73 height 14
click at [13, 185] on label "SEO & Settings" at bounding box center [13, 188] width 22 height 7
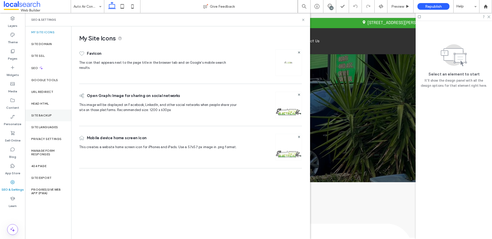
click at [50, 112] on div "Site Backup" at bounding box center [48, 116] width 46 height 12
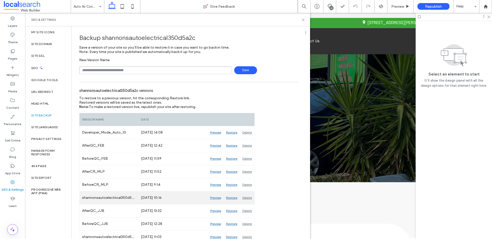
click at [217, 198] on div "Preview" at bounding box center [216, 198] width 16 height 13
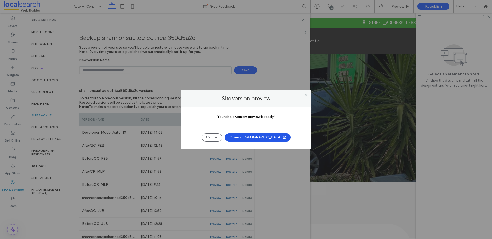
click at [255, 139] on button "Open in New Tab" at bounding box center [258, 138] width 66 height 8
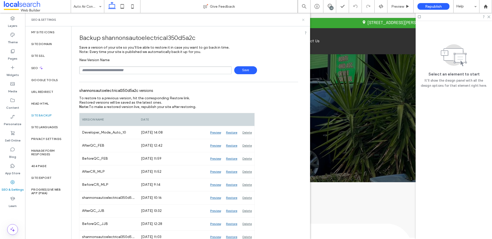
click at [302, 19] on icon at bounding box center [303, 20] width 4 height 4
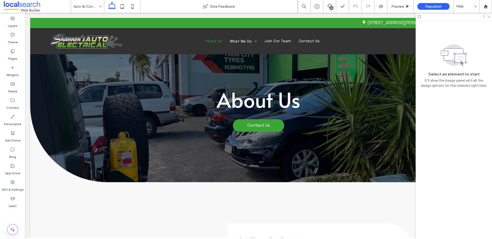
click at [490, 17] on icon at bounding box center [488, 16] width 3 height 3
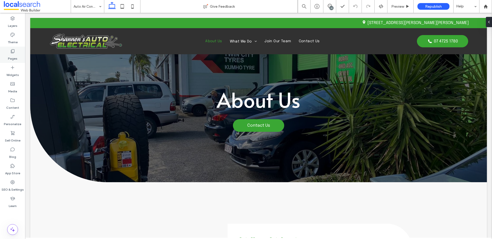
click at [15, 51] on div "Pages" at bounding box center [12, 55] width 25 height 16
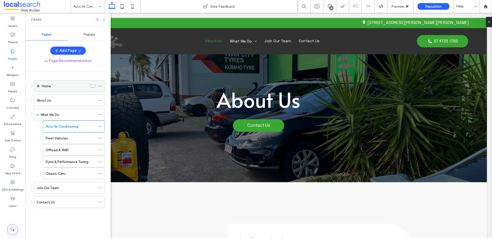
click at [55, 88] on div "Home" at bounding box center [64, 86] width 45 height 5
click at [104, 18] on div "Pages" at bounding box center [67, 20] width 73 height 4
click at [104, 19] on use at bounding box center [104, 20] width 2 height 2
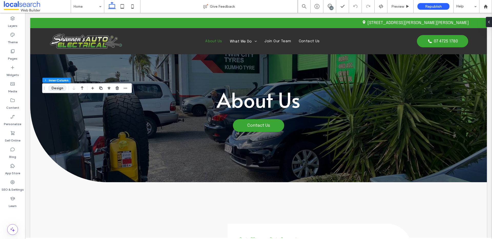
click at [58, 87] on button "Design" at bounding box center [57, 88] width 18 height 6
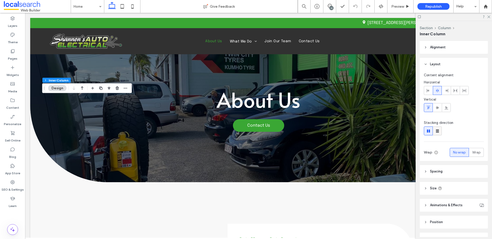
click at [437, 133] on use at bounding box center [437, 131] width 3 height 3
type input "**"
type input "****"
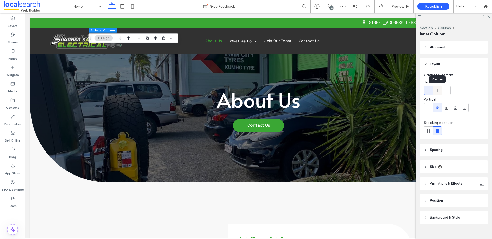
click at [436, 91] on icon at bounding box center [438, 91] width 4 height 4
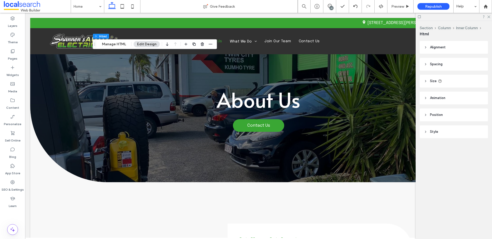
click at [431, 45] on span "Alignment" at bounding box center [438, 47] width 16 height 5
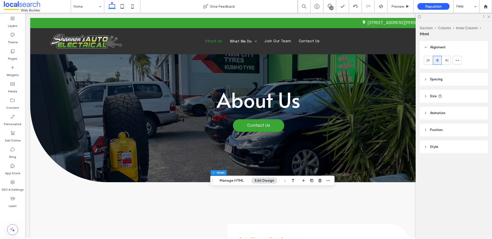
click at [430, 81] on header "Spacing" at bounding box center [454, 79] width 68 height 13
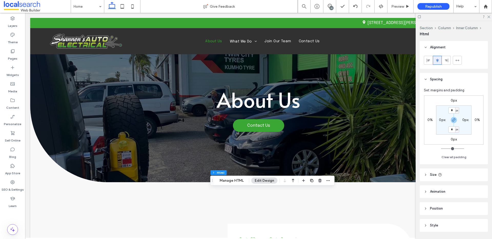
click at [428, 79] on header "Spacing" at bounding box center [454, 79] width 68 height 13
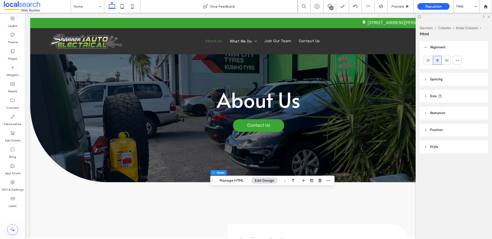
click at [426, 99] on header "Size" at bounding box center [454, 96] width 68 height 13
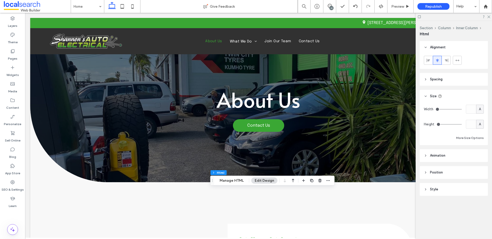
click at [426, 99] on header "Size" at bounding box center [454, 96] width 68 height 13
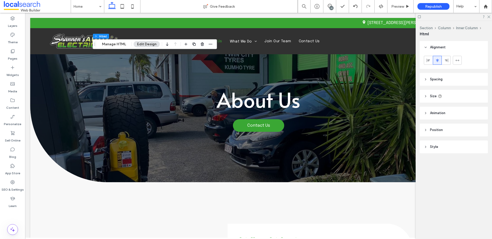
click at [424, 99] on header "Size" at bounding box center [454, 96] width 68 height 13
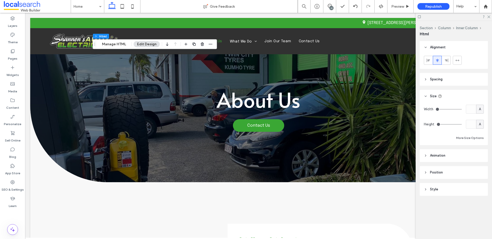
click at [425, 98] on header "Size" at bounding box center [454, 96] width 68 height 13
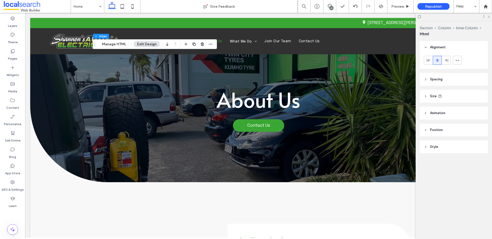
click at [489, 16] on icon at bounding box center [488, 16] width 3 height 3
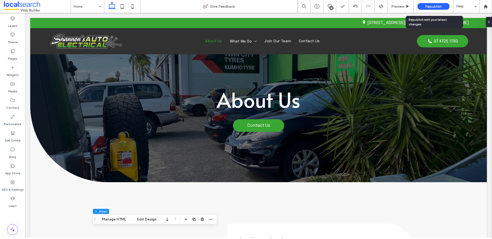
click at [436, 5] on span "Republish" at bounding box center [433, 6] width 17 height 4
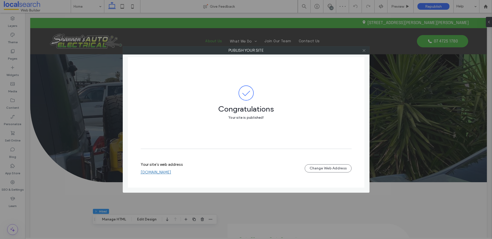
click at [364, 52] on icon at bounding box center [364, 51] width 4 height 4
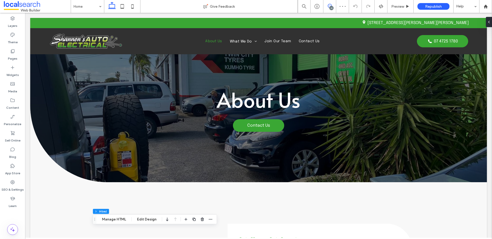
click at [329, 6] on icon at bounding box center [330, 6] width 4 height 4
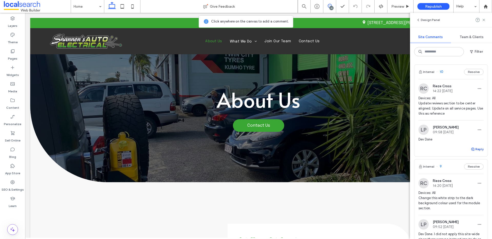
click at [476, 148] on button "Reply" at bounding box center [477, 149] width 13 height 6
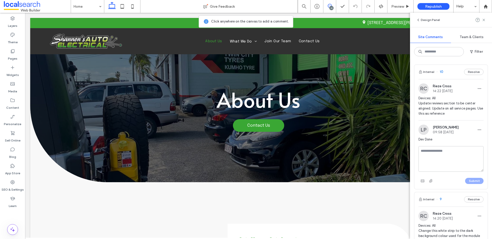
click at [458, 153] on textarea at bounding box center [451, 159] width 65 height 26
type textarea "**********"
drag, startPoint x: 470, startPoint y: 178, endPoint x: 460, endPoint y: 177, distance: 10.1
click at [470, 178] on button "Submit" at bounding box center [474, 181] width 18 height 6
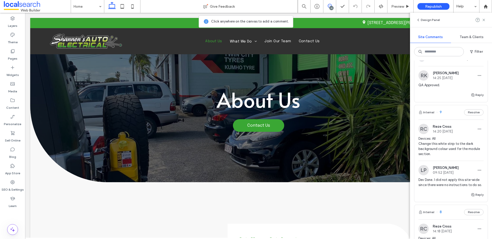
scroll to position [79, 0]
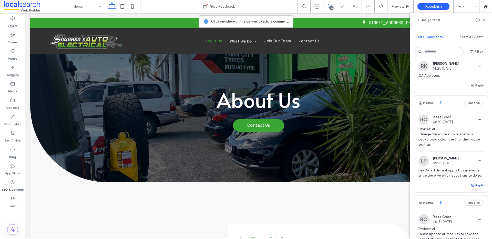
click at [472, 189] on button "Reply" at bounding box center [477, 186] width 13 height 6
type textarea "**********"
click at [469, 220] on button "Submit" at bounding box center [474, 217] width 18 height 6
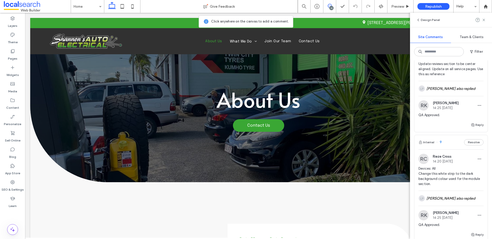
scroll to position [0, 0]
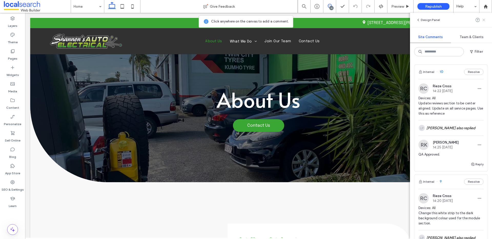
click at [484, 19] on use at bounding box center [484, 20] width 2 height 2
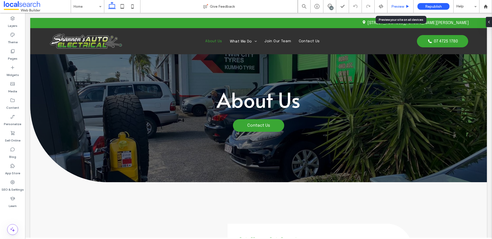
click at [402, 9] on div "Preview" at bounding box center [401, 6] width 26 height 13
click at [398, 3] on div "Preview" at bounding box center [401, 6] width 26 height 13
click at [400, 6] on span "Preview" at bounding box center [397, 6] width 13 height 4
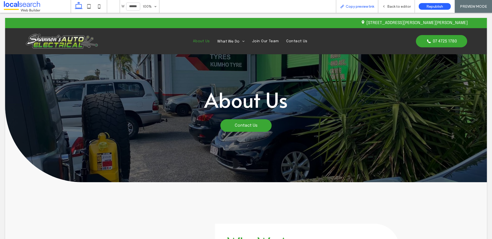
click at [358, 7] on span "Copy preview link" at bounding box center [360, 6] width 28 height 4
click at [395, 8] on span "Back to editor" at bounding box center [399, 6] width 24 height 4
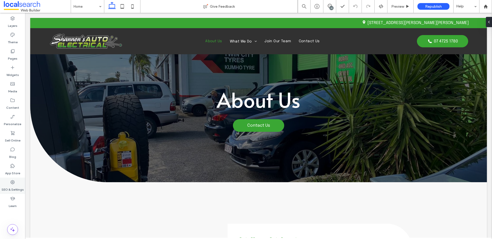
click at [13, 184] on use at bounding box center [13, 182] width 4 height 4
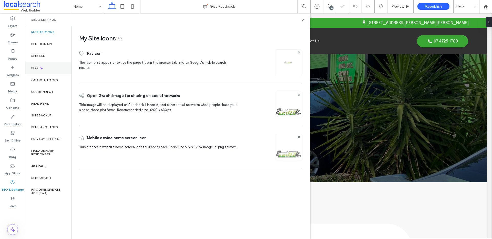
click at [47, 67] on div "SEO" at bounding box center [48, 68] width 46 height 13
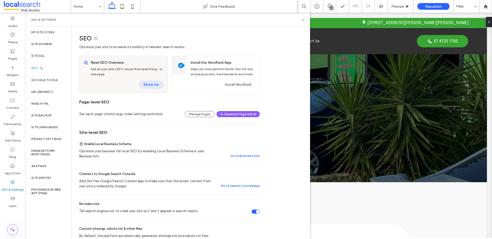
click at [149, 86] on button "Show me" at bounding box center [151, 85] width 25 height 8
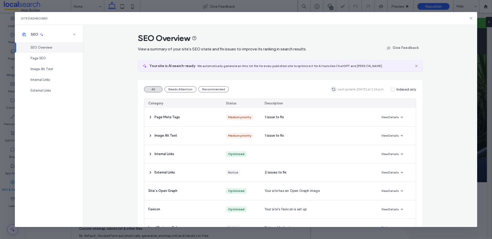
click at [334, 90] on icon "button" at bounding box center [334, 89] width 4 height 4
click at [43, 60] on span "Page SEO" at bounding box center [38, 58] width 15 height 4
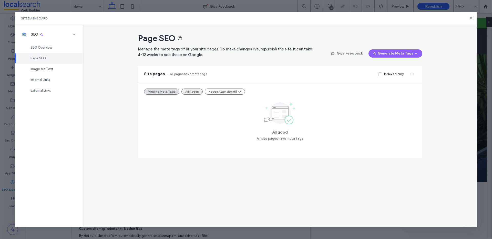
click at [190, 90] on button "All Pages" at bounding box center [191, 92] width 21 height 6
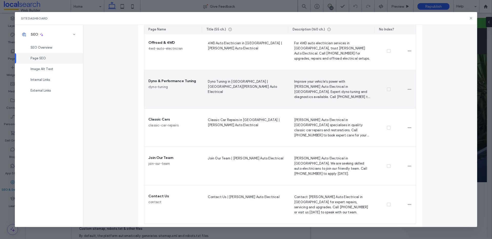
scroll to position [274, 0]
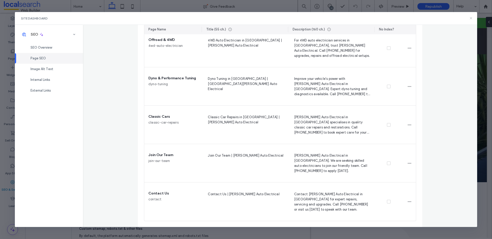
click at [473, 17] on icon at bounding box center [471, 18] width 4 height 4
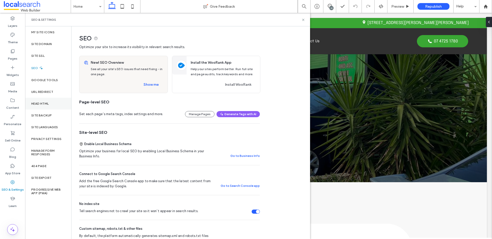
click at [45, 109] on div "Head HTML" at bounding box center [48, 104] width 46 height 12
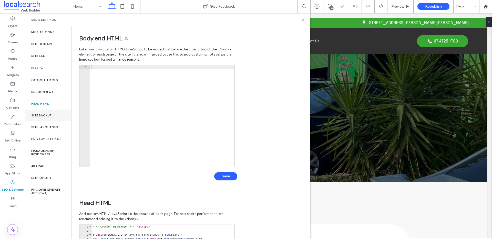
click at [44, 116] on label "Site Backup" at bounding box center [41, 116] width 21 height 4
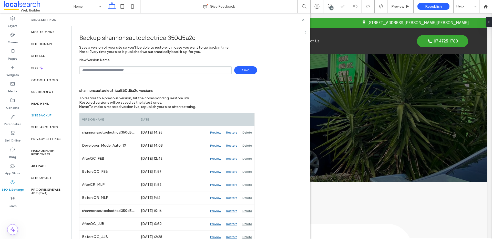
click at [108, 72] on input "text" at bounding box center [155, 70] width 153 height 8
click at [88, 82] on hr at bounding box center [188, 82] width 219 height 0
click at [115, 75] on div "Backup shannonsautoelectrical350d5a2c Save a version of your site so you’ll be …" at bounding box center [189, 233] width 234 height 414
click at [116, 73] on input "*****" at bounding box center [155, 70] width 153 height 8
type input "*******"
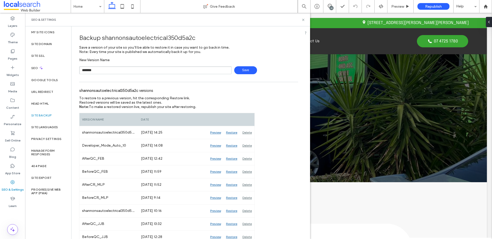
click at [234, 73] on span "Save" at bounding box center [245, 70] width 23 height 8
click at [304, 21] on icon at bounding box center [303, 20] width 4 height 4
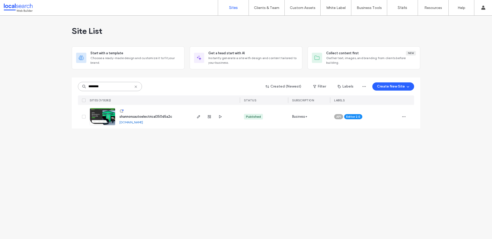
drag, startPoint x: 108, startPoint y: 89, endPoint x: 87, endPoint y: 86, distance: 21.8
click at [87, 86] on input "********" at bounding box center [110, 86] width 64 height 9
paste input
drag, startPoint x: 113, startPoint y: 88, endPoint x: 82, endPoint y: 88, distance: 31.0
click at [82, 88] on div "********" at bounding box center [110, 86] width 64 height 9
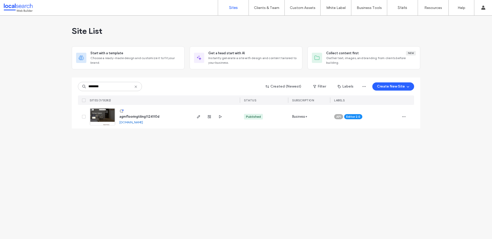
drag, startPoint x: 122, startPoint y: 84, endPoint x: 114, endPoint y: 85, distance: 7.8
click at [122, 84] on div "******** Created (Newest) Filter Labels Create New Site SITES (1/13282) STATUS …" at bounding box center [246, 91] width 336 height 27
click at [114, 86] on input "********" at bounding box center [110, 86] width 64 height 9
click at [113, 86] on input "********" at bounding box center [110, 86] width 64 height 9
click at [112, 86] on input "********" at bounding box center [110, 86] width 64 height 9
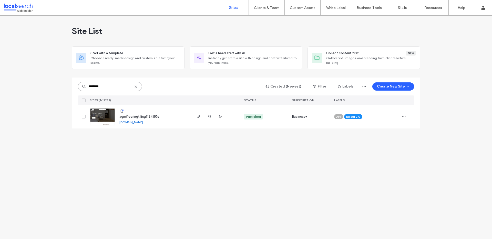
drag, startPoint x: 105, startPoint y: 86, endPoint x: 80, endPoint y: 87, distance: 24.4
click at [80, 87] on input "********" at bounding box center [110, 86] width 64 height 9
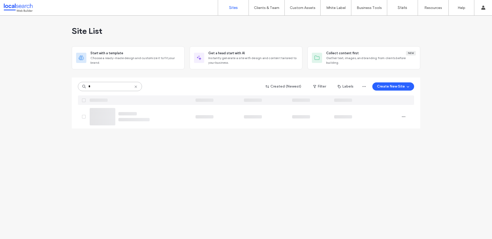
type input "*"
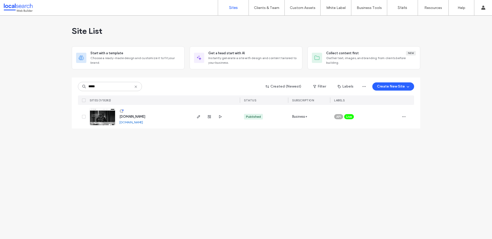
click at [127, 137] on div "Site List Start with a template Choose a ready-made design and customize it to …" at bounding box center [246, 128] width 492 height 224
click at [140, 122] on link "www.uhairstudio.com.au" at bounding box center [131, 122] width 24 height 4
drag, startPoint x: 148, startPoint y: 123, endPoint x: 160, endPoint y: 121, distance: 12.4
click at [160, 123] on div "www.uhairstudio.com.au www.uhairstudio.com.au" at bounding box center [153, 117] width 76 height 24
click at [160, 121] on div "www.uhairstudio.com.au www.uhairstudio.com.au" at bounding box center [153, 117] width 76 height 24
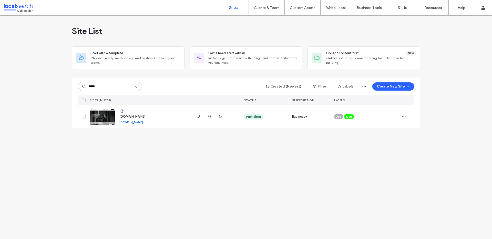
drag, startPoint x: 158, startPoint y: 124, endPoint x: 120, endPoint y: 124, distance: 37.4
click at [120, 124] on div "www.uhairstudio.com.au www.uhairstudio.com.au" at bounding box center [153, 117] width 76 height 24
copy link "www.uhairstudio.com.au"
click at [353, 117] on div "Live" at bounding box center [349, 116] width 10 height 5
click at [358, 113] on icon at bounding box center [357, 113] width 2 height 2
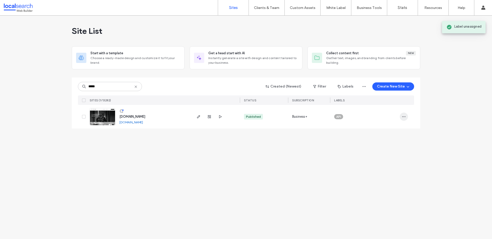
click at [407, 117] on span "button" at bounding box center [404, 117] width 8 height 8
click at [389, 149] on span "Assign Label" at bounding box center [381, 149] width 19 height 5
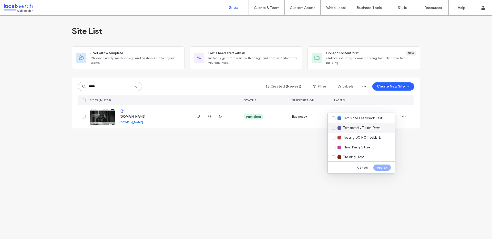
scroll to position [172, 0]
click at [334, 133] on div "Temporarily Taken Down" at bounding box center [361, 134] width 67 height 10
click at [382, 168] on button "Assign" at bounding box center [382, 168] width 17 height 6
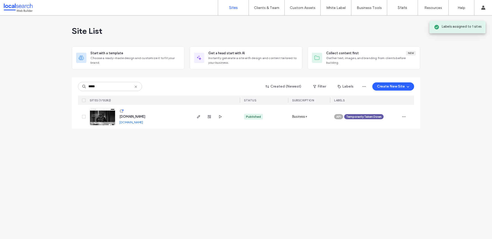
click at [382, 149] on div "Site List Start with a template Choose a ready-made design and customize it to …" at bounding box center [246, 128] width 492 height 224
drag, startPoint x: 101, startPoint y: 85, endPoint x: 88, endPoint y: 84, distance: 13.4
click at [88, 84] on input "*****" at bounding box center [110, 86] width 64 height 9
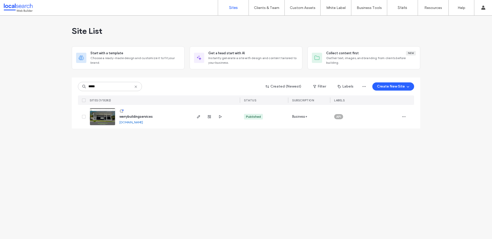
click at [138, 123] on link "werrybuildingservices.webbuilder.localsearch.com.au" at bounding box center [131, 122] width 24 height 4
click at [108, 89] on input "*****" at bounding box center [110, 86] width 64 height 9
drag, startPoint x: 103, startPoint y: 87, endPoint x: 63, endPoint y: 85, distance: 39.3
click at [83, 86] on div "*****" at bounding box center [110, 86] width 64 height 9
drag, startPoint x: 105, startPoint y: 86, endPoint x: 88, endPoint y: 87, distance: 16.7
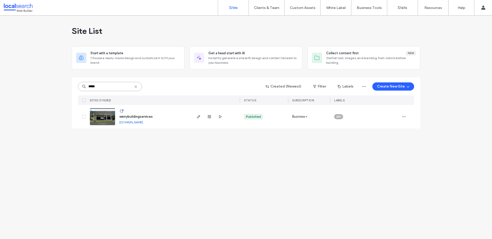
click at [88, 87] on input "*****" at bounding box center [110, 86] width 64 height 9
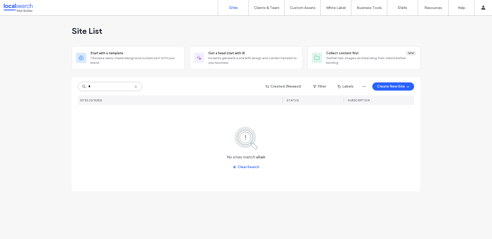
type input "*"
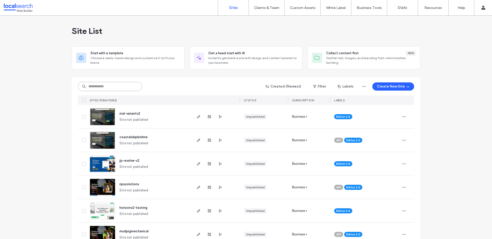
click at [106, 85] on input at bounding box center [110, 86] width 64 height 9
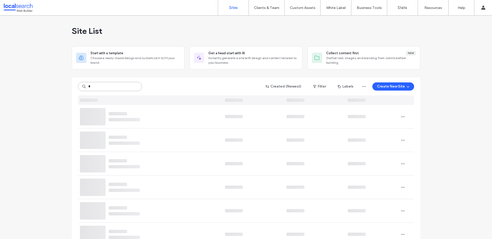
type input "*"
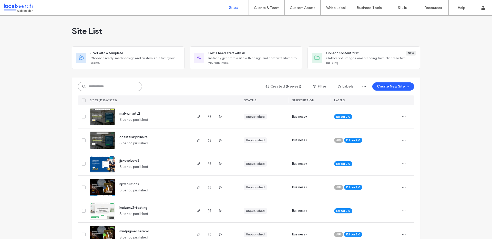
click at [102, 87] on input at bounding box center [110, 86] width 64 height 9
paste input "********"
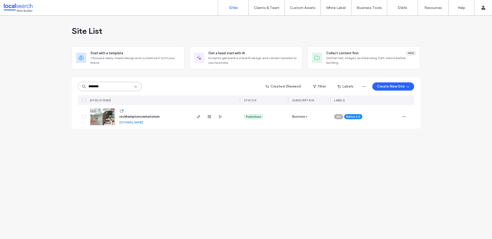
drag, startPoint x: 109, startPoint y: 87, endPoint x: 80, endPoint y: 89, distance: 28.7
click at [80, 89] on input "********" at bounding box center [110, 86] width 64 height 9
drag, startPoint x: 109, startPoint y: 86, endPoint x: 88, endPoint y: 87, distance: 20.8
click at [88, 87] on input "********" at bounding box center [110, 86] width 64 height 9
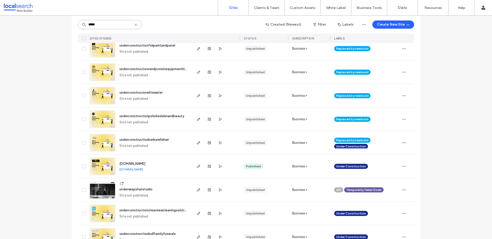
scroll to position [84, 0]
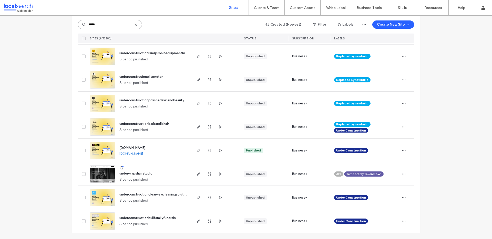
type input "*****"
click at [135, 174] on span "underwrapshairstudio" at bounding box center [135, 174] width 33 height 4
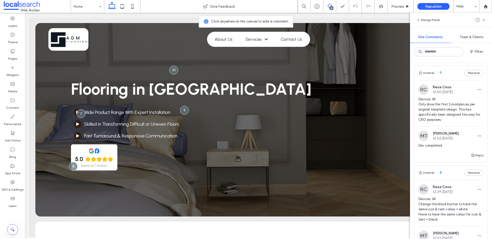
scroll to position [593, 0]
click at [449, 76] on div "Internal 9 Resolve" at bounding box center [451, 74] width 73 height 14
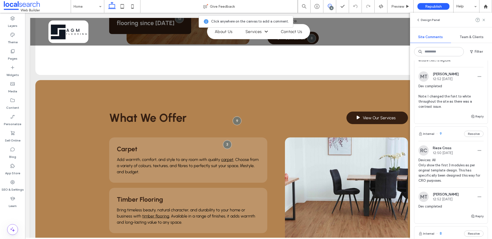
scroll to position [488, 0]
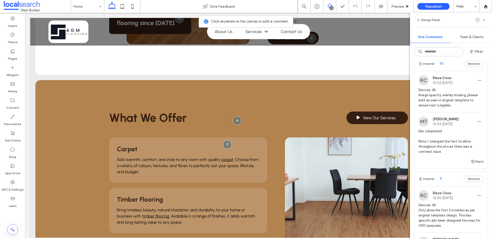
click at [448, 69] on div "Internal 10 Resolve" at bounding box center [451, 64] width 73 height 14
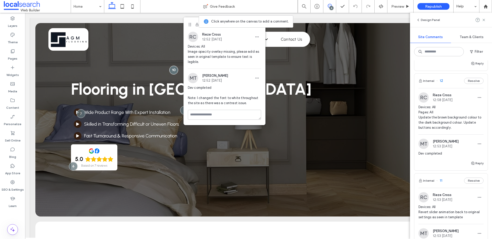
scroll to position [256, 0]
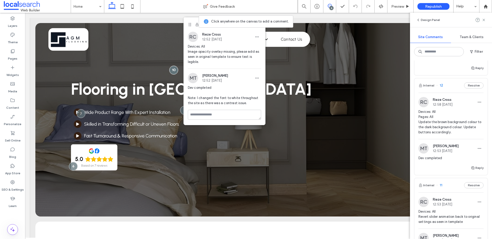
click at [451, 85] on div "Internal 12 Resolve" at bounding box center [451, 85] width 73 height 14
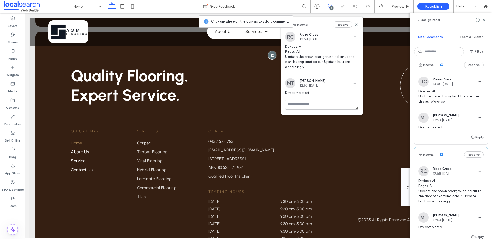
scroll to position [163, 0]
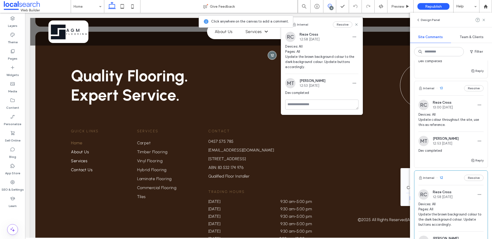
click at [447, 93] on div "Internal 13 Resolve" at bounding box center [451, 88] width 73 height 14
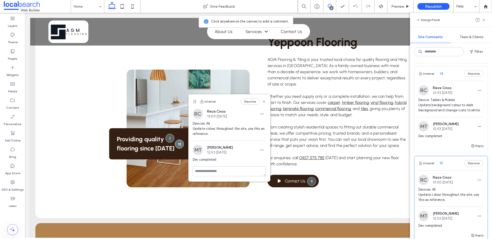
scroll to position [87, 0]
click at [453, 74] on div "Internal 14 Resolve" at bounding box center [451, 74] width 73 height 14
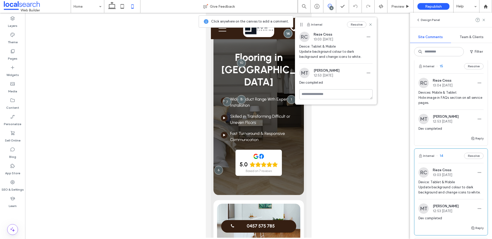
scroll to position [0, 0]
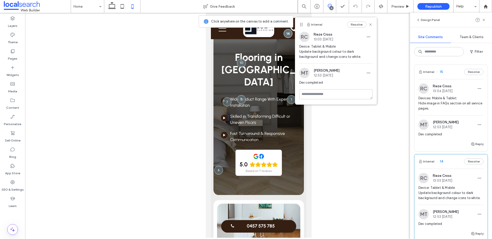
click at [451, 73] on div "Internal 15 Resolve" at bounding box center [451, 72] width 73 height 14
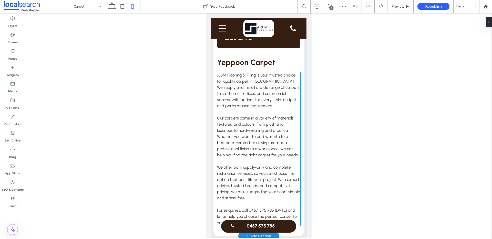
scroll to position [168, 0]
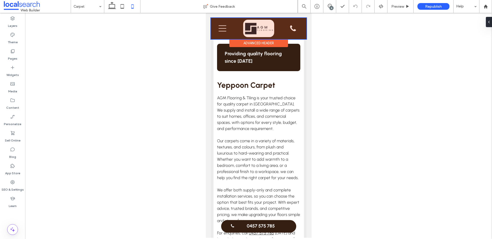
click at [225, 26] on div at bounding box center [259, 28] width 96 height 21
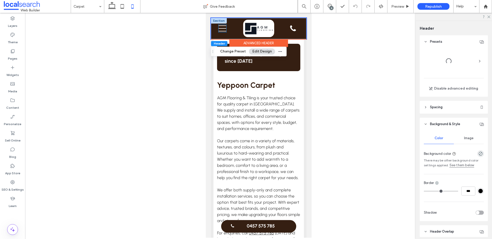
scroll to position [162, 0]
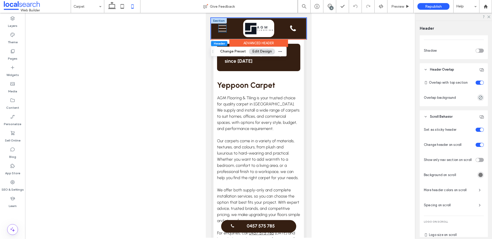
click at [220, 31] on icon "Menu Icon Mobile" at bounding box center [222, 29] width 8 height 8
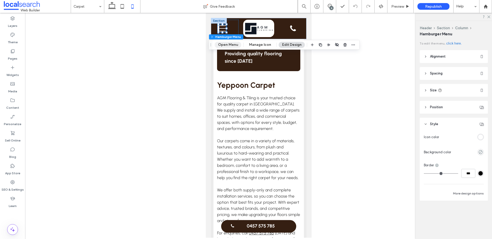
click at [229, 44] on button "Open Menu" at bounding box center [228, 45] width 27 height 6
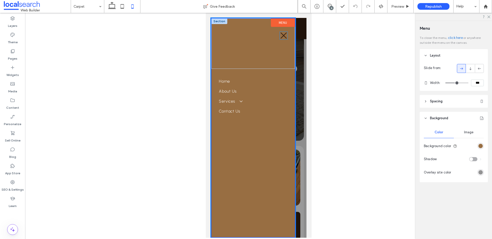
click at [285, 37] on icon "Close Icon" at bounding box center [284, 36] width 8 height 8
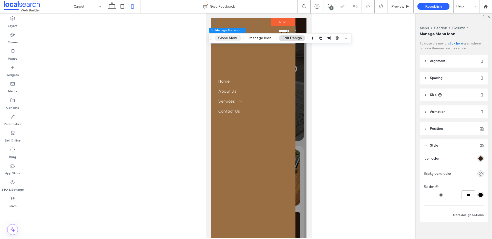
click at [235, 39] on button "Close Menu" at bounding box center [228, 38] width 27 height 6
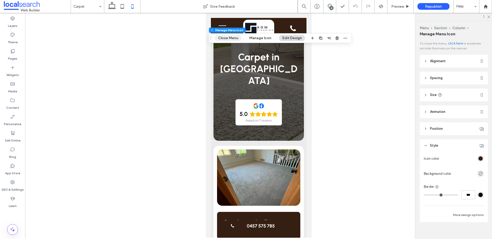
scroll to position [168, 0]
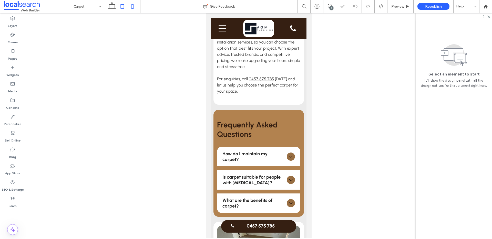
click at [123, 10] on icon at bounding box center [122, 6] width 10 height 10
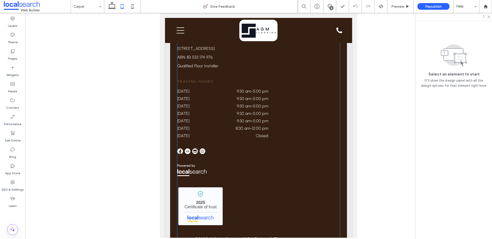
scroll to position [936, 0]
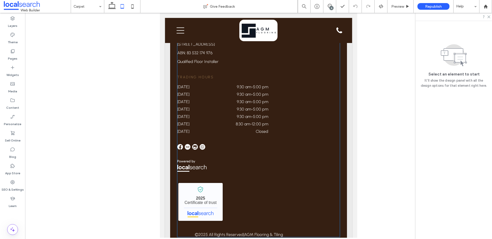
click at [238, 233] on span "All Rights Reserved" at bounding box center [226, 235] width 35 height 5
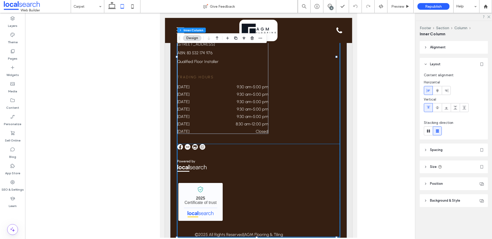
click at [230, 233] on div "© 2025 All Rights Reserved | AGM Flooring & Tiling" at bounding box center [230, 235] width 106 height 5
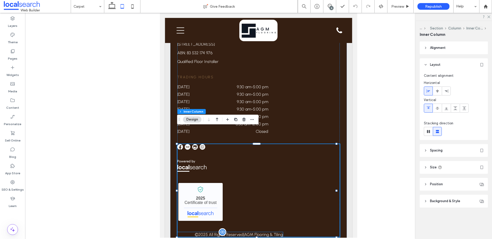
click at [225, 233] on span "All Rights Reserved" at bounding box center [226, 235] width 35 height 5
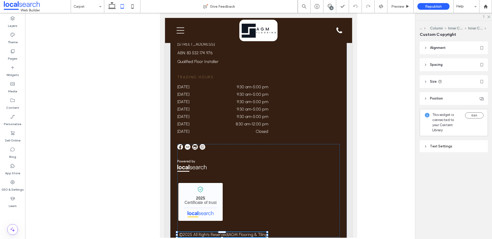
drag, startPoint x: 283, startPoint y: 219, endPoint x: 268, endPoint y: 219, distance: 15.6
click at [268, 234] on div at bounding box center [267, 235] width 2 height 2
type input "***"
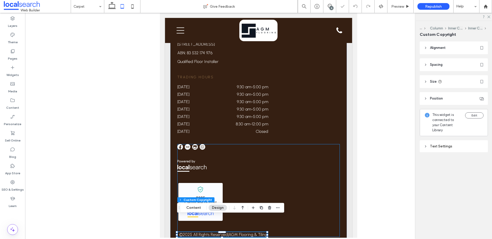
click at [292, 179] on div "AGM Flooring & Tiling - Localsearch verified business 2025 Certificate of trust…" at bounding box center [258, 190] width 163 height 93
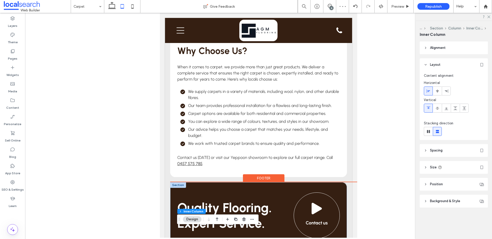
scroll to position [513, 0]
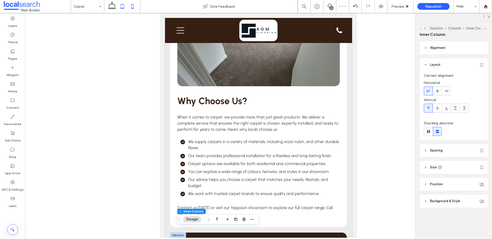
click at [133, 8] on icon at bounding box center [132, 6] width 10 height 10
type input "***"
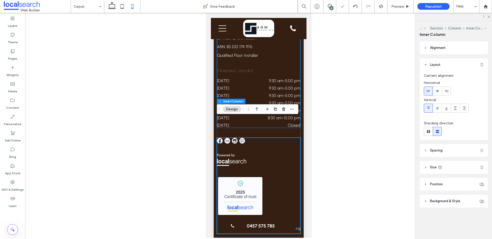
scroll to position [1063, 0]
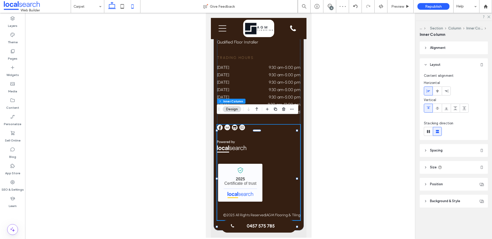
click at [115, 8] on icon at bounding box center [112, 6] width 10 height 10
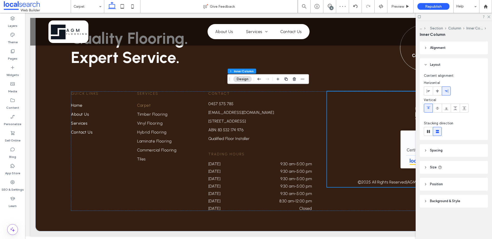
type input "**"
type input "****"
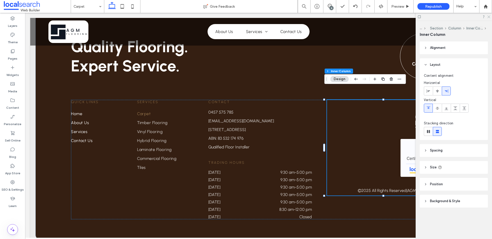
click at [489, 17] on use at bounding box center [489, 17] width 3 height 3
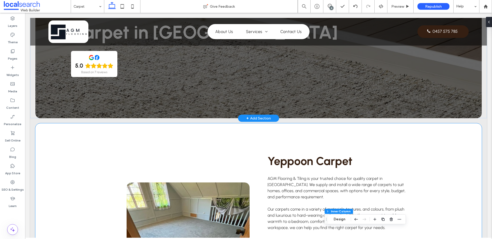
scroll to position [0, 0]
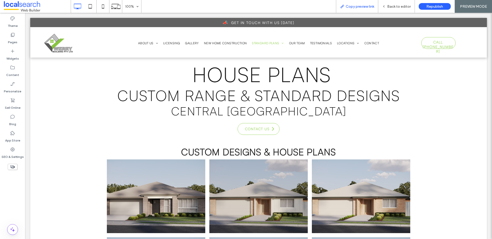
click at [357, 6] on span "Copy preview link" at bounding box center [360, 6] width 28 height 4
click at [390, 6] on span "Back to editor" at bounding box center [399, 6] width 24 height 4
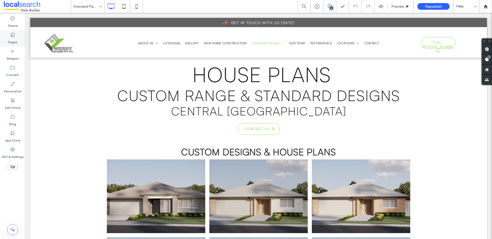
click at [15, 40] on label "Pages" at bounding box center [12, 40] width 9 height 7
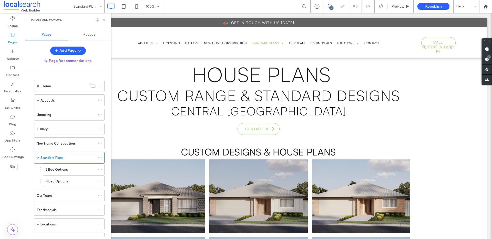
click at [104, 18] on icon at bounding box center [104, 20] width 4 height 4
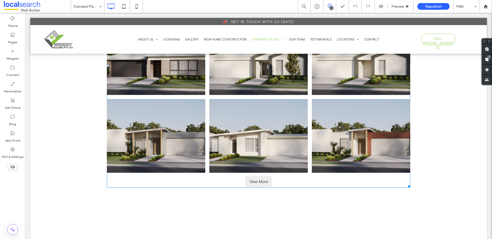
scroll to position [230, 0]
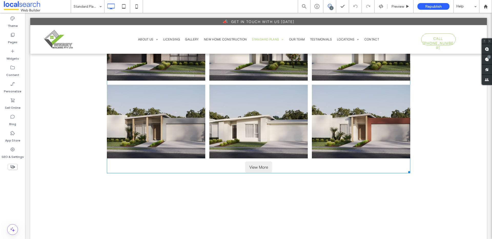
click at [251, 166] on span at bounding box center [258, 51] width 303 height 244
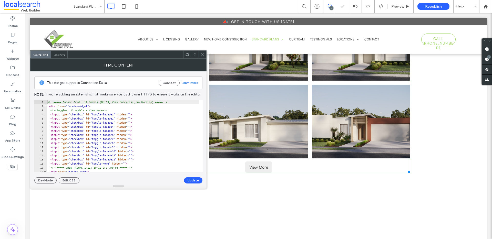
click at [255, 168] on span "View More" at bounding box center [258, 167] width 19 height 5
click at [202, 53] on icon at bounding box center [203, 55] width 4 height 4
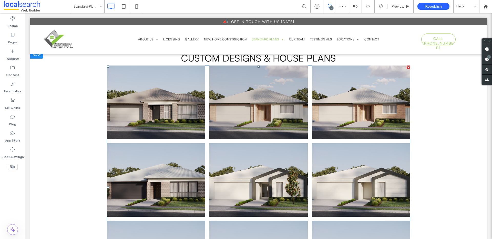
scroll to position [68, 0]
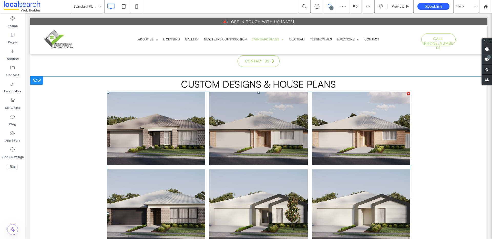
click at [175, 120] on span at bounding box center [258, 214] width 303 height 244
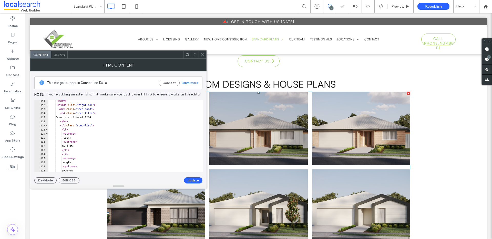
scroll to position [447, 0]
click at [201, 53] on icon at bounding box center [203, 55] width 4 height 4
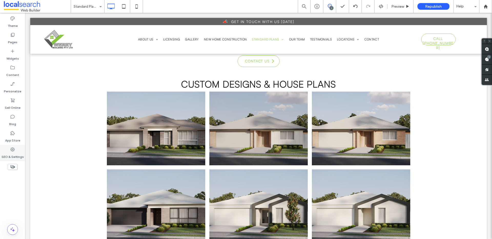
click at [13, 156] on label "SEO & Settings" at bounding box center [13, 155] width 22 height 7
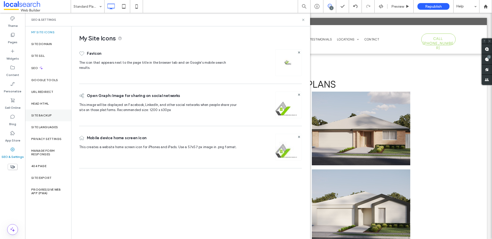
drag, startPoint x: 51, startPoint y: 117, endPoint x: 57, endPoint y: 117, distance: 6.2
click at [51, 117] on label "Site Backup" at bounding box center [41, 116] width 21 height 4
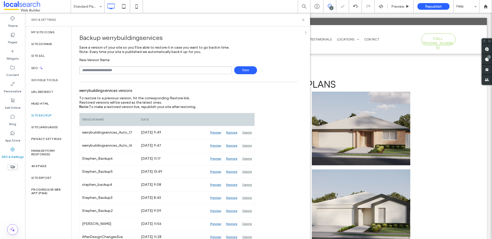
click at [137, 72] on input "text" at bounding box center [155, 70] width 153 height 8
type input "**********"
click at [242, 73] on span "Save" at bounding box center [245, 70] width 23 height 8
click at [304, 19] on icon at bounding box center [303, 20] width 4 height 4
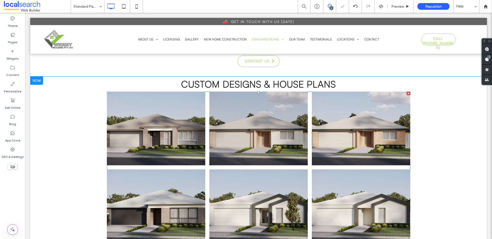
click at [155, 129] on span at bounding box center [258, 214] width 303 height 244
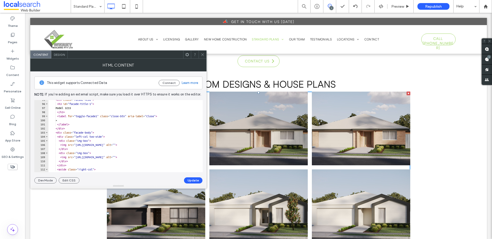
scroll to position [361, 0]
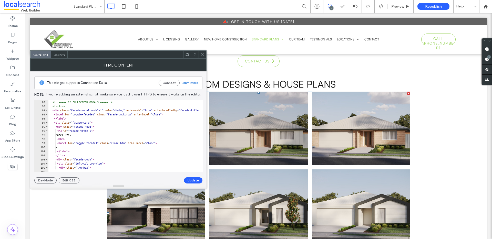
click at [203, 56] on icon at bounding box center [203, 55] width 4 height 4
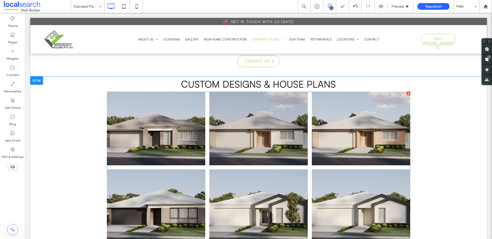
click at [172, 120] on span at bounding box center [258, 214] width 303 height 244
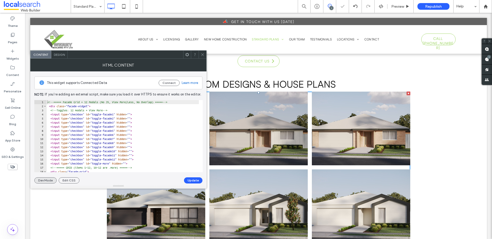
click at [50, 181] on button "Dev Mode" at bounding box center [45, 181] width 22 height 6
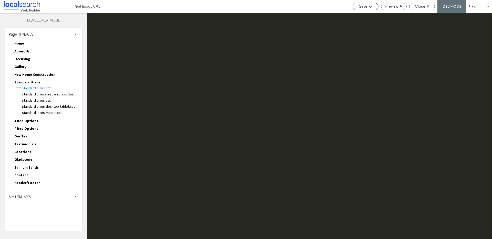
scroll to position [154, 0]
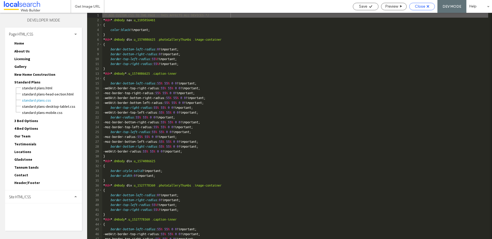
click at [421, 4] on span "Close" at bounding box center [420, 6] width 10 height 5
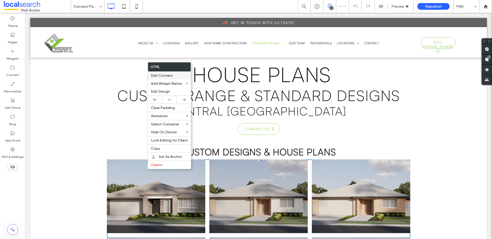
click at [175, 78] on div "Edit Content" at bounding box center [169, 76] width 43 height 8
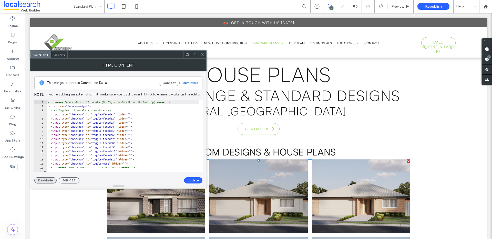
click at [45, 180] on button "Dev Mode" at bounding box center [45, 181] width 22 height 6
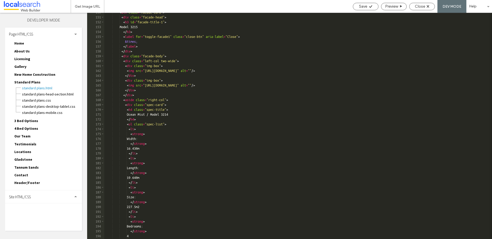
scroll to position [477, 0]
click at [178, 111] on div "< div class = "facade-card" > < div class = "facade-head" > < h3 id = "facade-t…" at bounding box center [339, 128] width 471 height 236
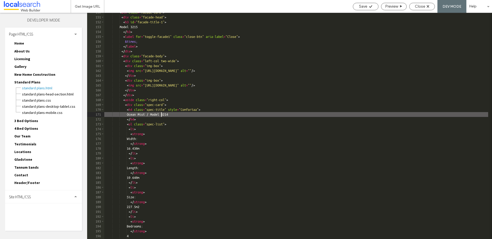
click at [161, 115] on div "< div class = "facade-card" > < div class = "facade-head" > < h3 id = "facade-t…" at bounding box center [339, 128] width 471 height 236
click at [179, 114] on div "< div class = "facade-card" > < div class = "facade-head" > < h3 id = "facade-t…" at bounding box center [339, 128] width 471 height 236
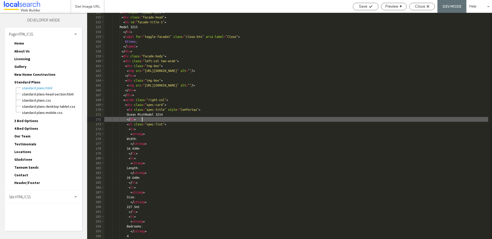
click at [158, 120] on div "< div class = "facade-card" > < div class = "facade-head" > < h3 id = "facade-t…" at bounding box center [339, 128] width 471 height 236
drag, startPoint x: 154, startPoint y: 114, endPoint x: 176, endPoint y: 137, distance: 31.4
click at [154, 114] on div "< div class = "facade-card" > < div class = "facade-head" > < h3 id = "facade-t…" at bounding box center [339, 128] width 471 height 236
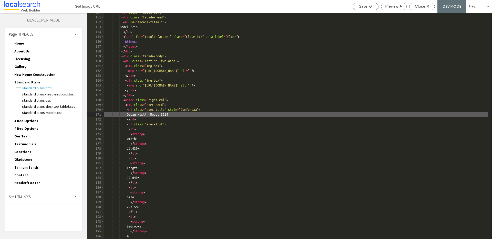
click at [181, 113] on div "< div class = "facade-card" > < div class = "facade-head" > < h3 id = "facade-t…" at bounding box center [339, 128] width 471 height 236
click at [148, 116] on div "< div class = "facade-card" > < div class = "facade-head" > < h3 id = "facade-t…" at bounding box center [339, 128] width 471 height 236
click at [147, 120] on div "< div class = "facade-card" > < div class = "facade-head" > < h3 id = "facade-t…" at bounding box center [339, 128] width 471 height 236
drag, startPoint x: 181, startPoint y: 116, endPoint x: 156, endPoint y: 115, distance: 24.4
click at [156, 115] on div "< div class = "facade-card" > < div class = "facade-head" > < h3 id = "facade-t…" at bounding box center [339, 128] width 471 height 236
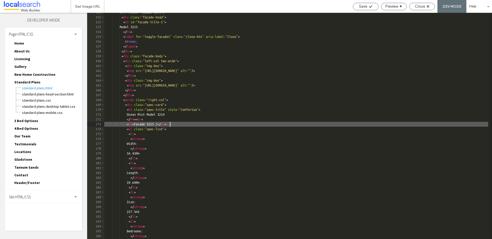
click at [170, 125] on div "< div class = "facade-card" > < div class = "facade-head" > < h3 id = "facade-t…" at bounding box center [339, 128] width 471 height 236
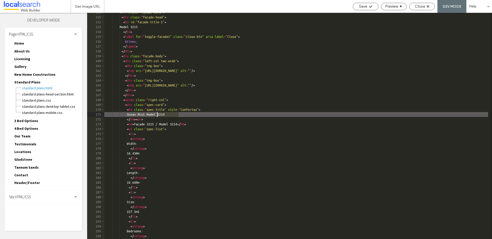
drag, startPoint x: 180, startPoint y: 115, endPoint x: 157, endPoint y: 116, distance: 22.3
click at [157, 116] on div "< div class = "facade-card" > < div class = "facade-head" > < h3 id = "facade-t…" at bounding box center [339, 128] width 471 height 236
click at [369, 8] on icon at bounding box center [371, 7] width 4 height 4
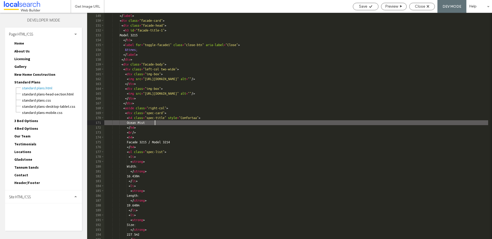
scroll to position [473, 0]
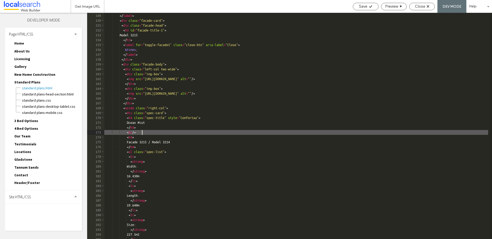
click at [143, 133] on div "< label for = "toggle-facade1" class = "facade-backdrop" aria-label = "Close" >…" at bounding box center [296, 126] width 384 height 236
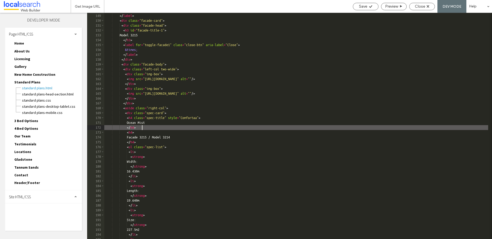
click at [163, 128] on div "< label for = "toggle-facade1" class = "facade-backdrop" aria-label = "Close" >…" at bounding box center [296, 126] width 384 height 236
click at [165, 125] on div "< label for = "toggle-facade1" class = "facade-backdrop" aria-label = "Close" >…" at bounding box center [296, 126] width 384 height 236
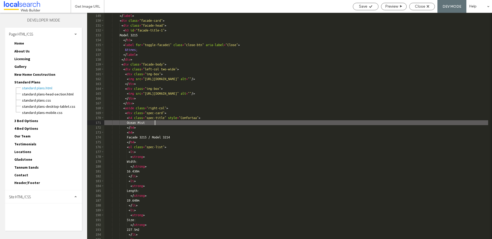
click at [196, 118] on div "< label for = "toggle-facade1" class = "facade-backdrop" aria-label = "Close" >…" at bounding box center [296, 126] width 384 height 236
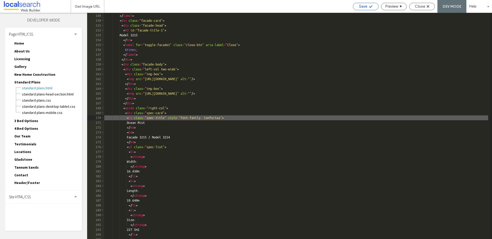
click at [365, 7] on span "Save" at bounding box center [363, 6] width 8 height 5
click at [32, 196] on div "Site HTML/CSS" at bounding box center [43, 197] width 77 height 13
click at [32, 220] on span "site.css" at bounding box center [53, 219] width 58 height 5
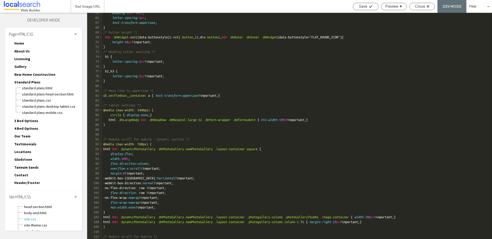
scroll to position [261, 0]
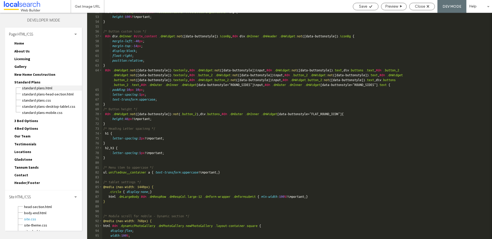
click at [42, 90] on span "Standard Plans.html" at bounding box center [52, 88] width 60 height 5
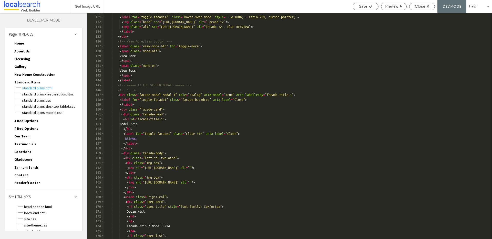
scroll to position [465, 0]
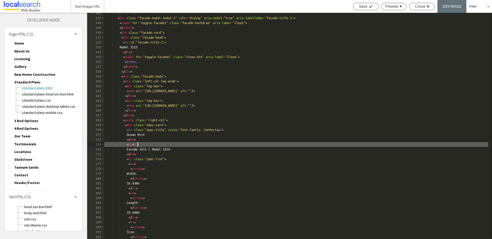
click at [138, 145] on div "<!-- 1 --> < div class = "facade-modal modal-1" role = "dialog" aria-modal = "t…" at bounding box center [296, 129] width 384 height 236
click at [372, 6] on icon at bounding box center [371, 7] width 4 height 4
click at [199, 151] on div "<!-- 1 --> < div class = "facade-modal modal-1" role = "dialog" aria-modal = "t…" at bounding box center [296, 129] width 384 height 236
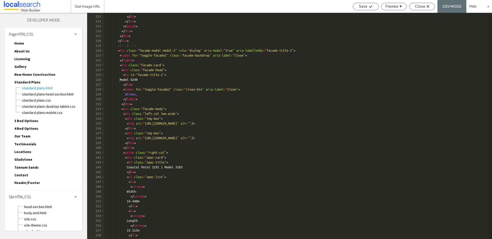
scroll to position [693, 0]
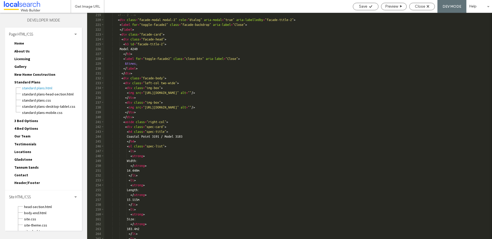
click at [153, 141] on div "<!-- 2 --> < div class = "facade-modal modal-2" role = "dialog" aria-modal = "t…" at bounding box center [296, 131] width 384 height 236
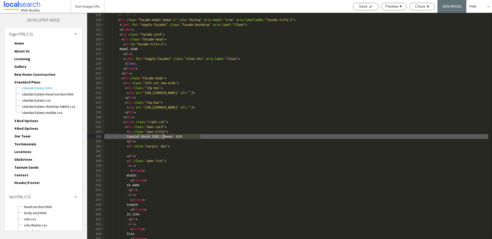
drag, startPoint x: 201, startPoint y: 137, endPoint x: 164, endPoint y: 137, distance: 37.4
click at [164, 137] on div "<!-- 2 --> < div class = "facade-modal modal-2" role = "dialog" aria-modal = "t…" at bounding box center [296, 131] width 384 height 236
click at [148, 151] on div "<!-- 2 --> < div class = "facade-modal modal-2" role = "dialog" aria-modal = "t…" at bounding box center [296, 131] width 384 height 236
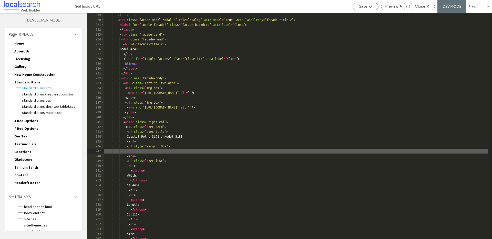
paste textarea
click at [140, 152] on div "<!-- 2 --> < div class = "facade-modal modal-2" role = "dialog" aria-modal = "t…" at bounding box center [296, 131] width 384 height 236
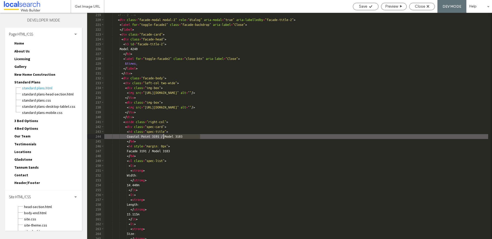
drag, startPoint x: 205, startPoint y: 136, endPoint x: 164, endPoint y: 137, distance: 41.0
click at [164, 137] on div "<!-- 2 --> < div class = "facade-modal modal-2" role = "dialog" aria-modal = "t…" at bounding box center [296, 131] width 384 height 236
click at [179, 133] on div "<!-- 2 --> < div class = "facade-modal modal-2" role = "dialog" aria-modal = "t…" at bounding box center [296, 131] width 384 height 236
click at [233, 136] on div "<!-- 2 --> < div class = "facade-modal modal-2" role = "dialog" aria-modal = "t…" at bounding box center [296, 131] width 384 height 236
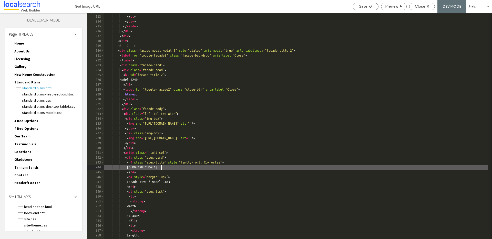
scroll to position [672, 0]
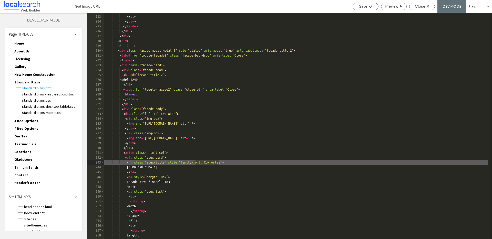
drag, startPoint x: 219, startPoint y: 164, endPoint x: 197, endPoint y: 162, distance: 22.3
click at [197, 162] on div "</ li > </ ul > </ div > </ aside > </ div > </ div > </ div > <!-- 2 --> < div…" at bounding box center [296, 127] width 384 height 236
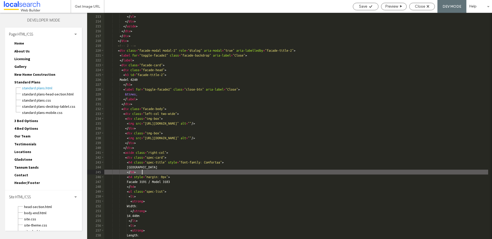
click at [209, 173] on div "</ li > </ ul > </ div > </ aside > </ div > </ div > </ div > <!-- 2 --> < div…" at bounding box center [296, 127] width 384 height 236
click at [140, 182] on div "</ li > </ ul > </ div > </ aside > </ div > </ div > </ div > <!-- 2 --> < div…" at bounding box center [296, 127] width 384 height 236
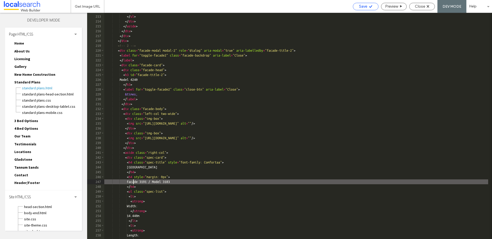
click at [366, 6] on span "Save" at bounding box center [363, 6] width 8 height 5
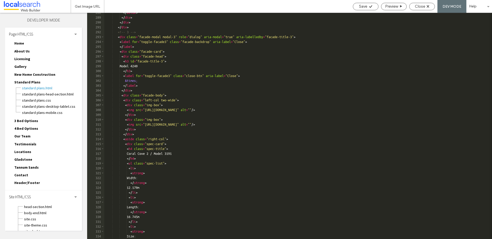
scroll to position [929, 0]
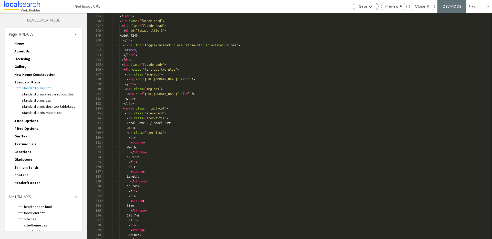
click at [178, 119] on div "< label for = "toggle-facade3" class = "facade-backdrop" aria-label = "Close" >…" at bounding box center [296, 127] width 384 height 236
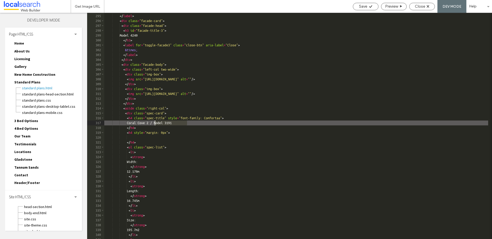
drag, startPoint x: 187, startPoint y: 124, endPoint x: 155, endPoint y: 125, distance: 32.3
click at [155, 125] on div "< label for = "toggle-facade3" class = "facade-backdrop" aria-label = "Close" >…" at bounding box center [296, 127] width 384 height 236
click at [156, 138] on div "< label for = "toggle-facade3" class = "facade-backdrop" aria-label = "Close" >…" at bounding box center [296, 127] width 384 height 236
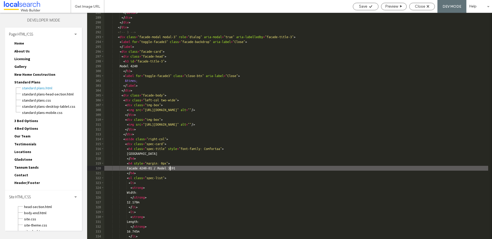
scroll to position [928, 0]
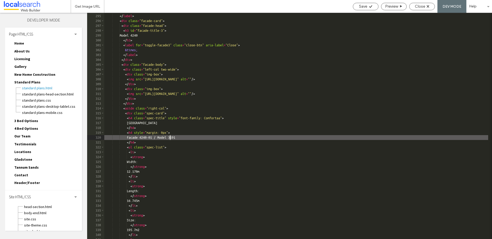
click at [188, 132] on div "< label for = "toggle-facade3" class = "facade-backdrop" aria-label = "Close" >…" at bounding box center [296, 127] width 384 height 236
click at [199, 138] on div "< label for = "toggle-facade3" class = "facade-backdrop" aria-label = "Close" >…" at bounding box center [296, 127] width 384 height 236
click at [372, 5] on div "Save" at bounding box center [365, 6] width 25 height 5
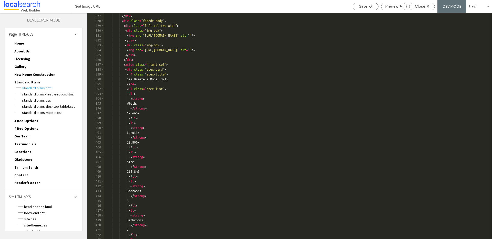
scroll to position [1174, 0]
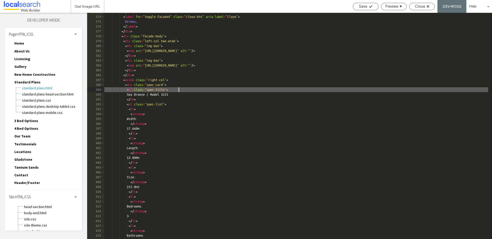
click at [178, 91] on div "</ h3 > < label for = "toggle-facade4" class = "close-btn" aria-label = "Close"…" at bounding box center [296, 127] width 384 height 236
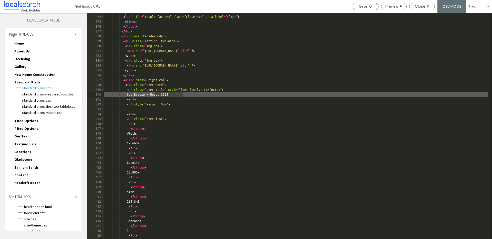
drag, startPoint x: 185, startPoint y: 95, endPoint x: 155, endPoint y: 95, distance: 30.0
click at [155, 95] on div "</ h3 > < label for = "toggle-facade4" class = "close-btn" aria-label = "Close"…" at bounding box center [296, 127] width 384 height 236
click at [146, 110] on div "</ h3 > < label for = "toggle-facade4" class = "close-btn" aria-label = "Close"…" at bounding box center [296, 127] width 384 height 236
drag, startPoint x: 187, startPoint y: 95, endPoint x: 157, endPoint y: 96, distance: 29.7
click at [157, 96] on div "</ h3 > < label for = "toggle-facade4" class = "close-btn" aria-label = "Close"…" at bounding box center [296, 127] width 384 height 236
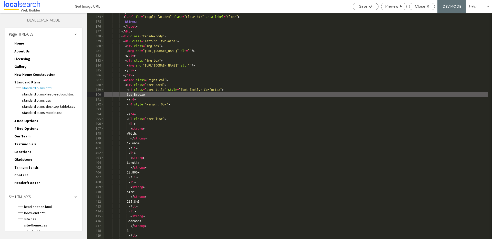
click at [137, 109] on div "</ h3 > < label for = "toggle-facade4" class = "close-btn" aria-label = "Close"…" at bounding box center [296, 127] width 384 height 236
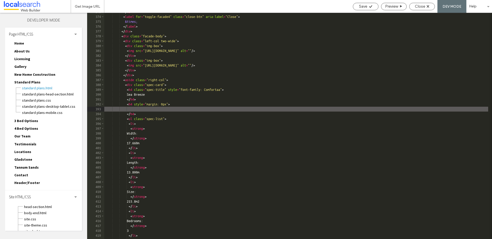
click at [132, 109] on div "</ h3 > < label for = "toggle-facade4" class = "close-btn" aria-label = "Close"…" at bounding box center [296, 127] width 384 height 236
paste textarea
click at [135, 110] on div "</ h3 > < label for = "toggle-facade4" class = "close-btn" aria-label = "Close"…" at bounding box center [296, 127] width 384 height 236
click at [183, 110] on div "</ h3 > < label for = "toggle-facade4" class = "close-btn" aria-label = "Close"…" at bounding box center [296, 127] width 384 height 236
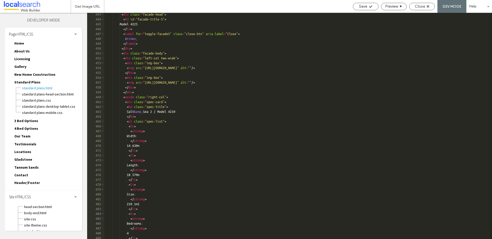
scroll to position [1390, 0]
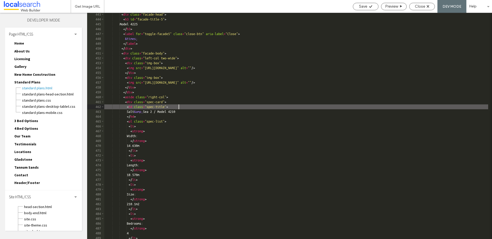
click at [178, 107] on div "< div class = "facade-head" > < h3 id = "facade-title-5" > Model 4225 </ h3 > <…" at bounding box center [296, 130] width 384 height 236
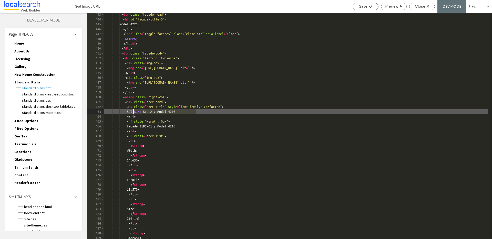
drag, startPoint x: 198, startPoint y: 112, endPoint x: 144, endPoint y: 112, distance: 54.3
click at [134, 112] on div "< div class = "facade-head" > < h3 id = "facade-title-5" > Model 4225 </ h3 > <…" at bounding box center [296, 130] width 384 height 236
click at [139, 126] on div "< div class = "facade-head" > < h3 id = "facade-title-5" > Model 4225 </ h3 > <…" at bounding box center [296, 130] width 384 height 236
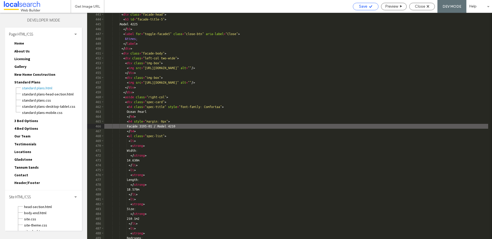
click at [365, 6] on span "Save" at bounding box center [363, 6] width 8 height 5
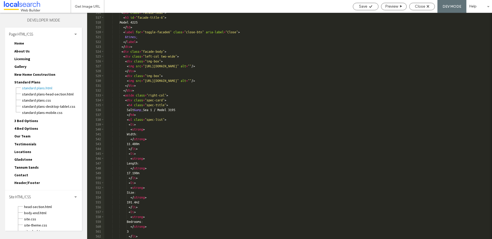
scroll to position [1617, 0]
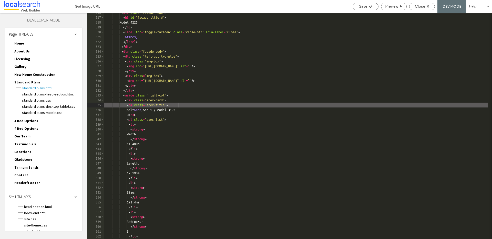
click at [179, 105] on div "< div class = "facade-head" > < h3 id = "facade-title-6" > Model 4225 </ h3 > <…" at bounding box center [296, 128] width 384 height 236
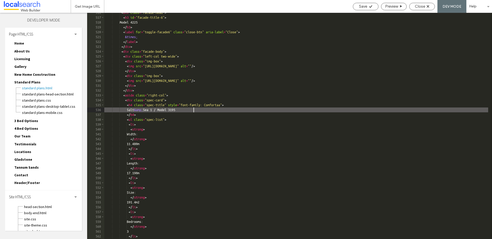
click at [153, 114] on div "< div class = "facade-head" > < h3 id = "facade-title-6" > Model 4225 </ h3 > <…" at bounding box center [296, 128] width 384 height 236
drag, startPoint x: 200, startPoint y: 109, endPoint x: 185, endPoint y: 124, distance: 21.2
click at [166, 109] on div "< div class = "facade-head" > < h3 id = "facade-title-6" > Model 4225 </ h3 > <…" at bounding box center [296, 128] width 384 height 236
click at [158, 125] on div "< div class = "facade-head" > < h3 id = "facade-title-6" > Model 4225 </ h3 > <…" at bounding box center [296, 128] width 384 height 236
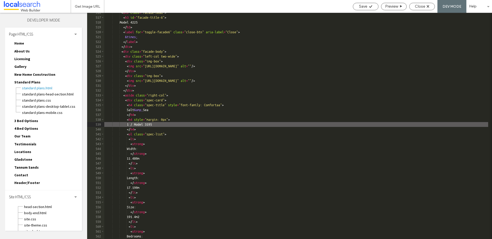
click at [135, 125] on div "< div class = "facade-head" > < h3 id = "facade-title-6" > Model 4225 </ h3 > <…" at bounding box center [296, 128] width 384 height 236
click at [366, 10] on div "Save Preview Close DEV MODE Help" at bounding box center [421, 6] width 142 height 13
click at [367, 7] on div "Save" at bounding box center [365, 6] width 25 height 5
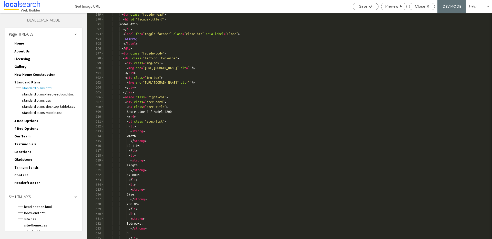
scroll to position [1842, 0]
click at [190, 110] on div "< div class = "facade-head" > < h3 id = "facade-title-7" > Model 4210 </ h3 > <…" at bounding box center [296, 130] width 384 height 236
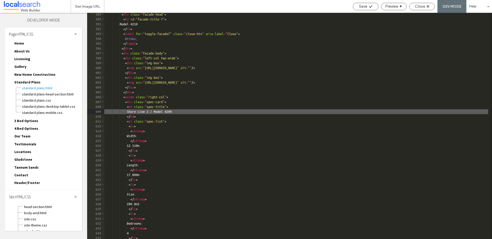
click at [178, 108] on div "< div class = "facade-head" > < h3 id = "facade-title-7" > Model 4210 </ h3 > <…" at bounding box center [296, 130] width 384 height 236
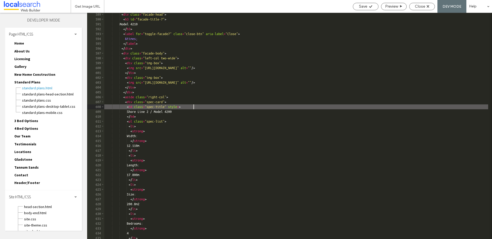
type textarea "**"
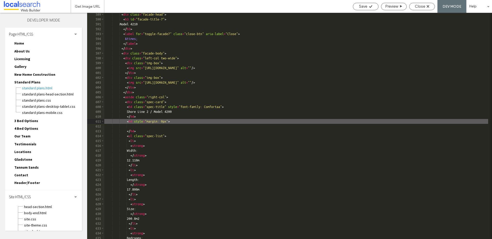
click at [147, 128] on div "< div class = "facade-head" > < h3 id = "facade-title-7" > Model 4210 </ h3 > <…" at bounding box center [296, 130] width 384 height 236
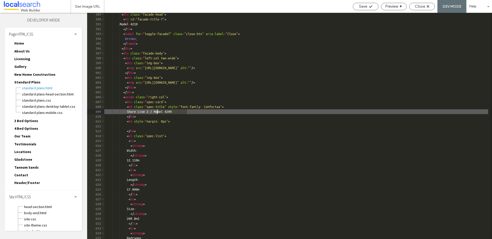
drag, startPoint x: 192, startPoint y: 112, endPoint x: 157, endPoint y: 111, distance: 34.9
click at [157, 111] on div "< div class = "facade-head" > < h3 id = "facade-title-7" > Model 4210 </ h3 > <…" at bounding box center [296, 130] width 384 height 236
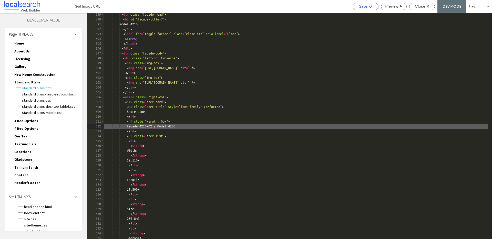
click at [371, 6] on icon at bounding box center [371, 7] width 4 height 4
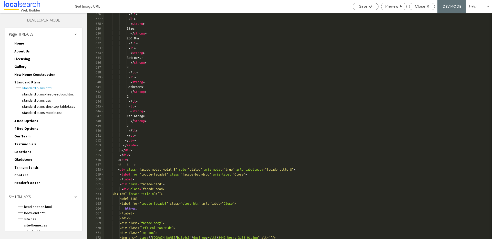
scroll to position [2004, 0]
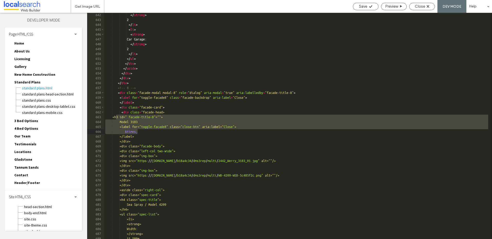
drag, startPoint x: 115, startPoint y: 117, endPoint x: 137, endPoint y: 133, distance: 26.5
click at [137, 133] on div "</ strong > 2 </ li > < li > < strong > Car Garage: </ strong > 2 </ li > </ ul…" at bounding box center [296, 131] width 384 height 236
click at [105, 117] on div "</ strong > 2 </ li > < li > < strong > Car Garage: </ strong > 2 </ li > </ ul…" at bounding box center [296, 131] width 384 height 236
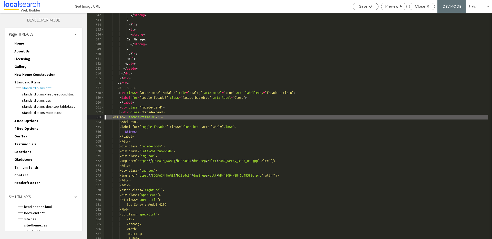
click at [104, 117] on div "663" at bounding box center [95, 117] width 17 height 5
click at [105, 117] on div "</ strong > 2 </ li > < li > < strong > Car Garage: </ strong > 2 </ li > </ ul…" at bounding box center [296, 131] width 384 height 236
click at [108, 120] on div "</ strong > 2 </ li > < li > < strong > Car Garage: </ strong > 2 </ li > </ ul…" at bounding box center [296, 131] width 384 height 236
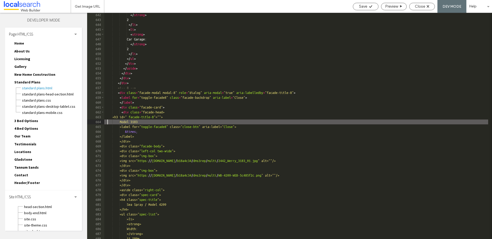
click at [112, 118] on div "</ strong > 2 </ li > < li > < strong > Car Garage: </ strong > 2 </ li > </ ul…" at bounding box center [296, 131] width 384 height 236
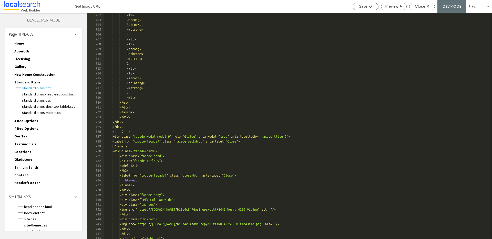
scroll to position [2172, 0]
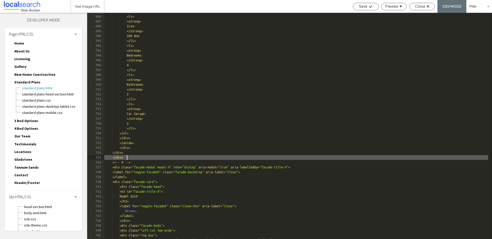
click at [128, 157] on div "</li> <li> <strong> Size: </strong> 209.8m2 </li> <li> <strong> Bedrooms: </str…" at bounding box center [296, 127] width 384 height 236
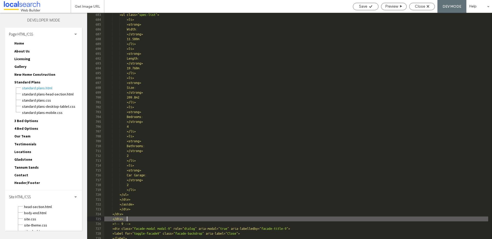
scroll to position [2162, 0]
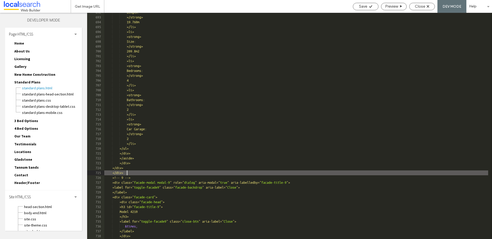
click at [130, 163] on div "Length: </strong> 19.760m </li> <li> <strong> Size: </strong> 209.8m2 </li> <li…" at bounding box center [296, 128] width 384 height 236
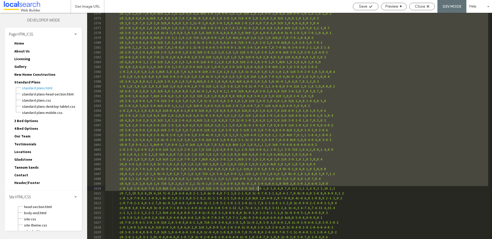
scroll to position [8174, 0]
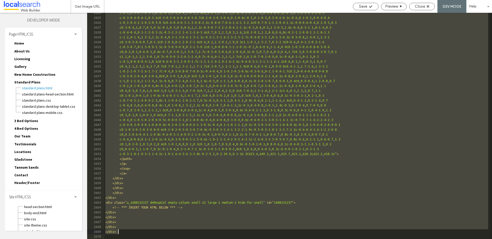
drag, startPoint x: 116, startPoint y: 70, endPoint x: 210, endPoint y: 233, distance: 187.8
click at [210, 233] on div "c-0.1 , 0.3-0.7-0.5-1 , 0.1c-0.6 , 0.4 , 0.4 , 1-0.2 , 1.4c0 , 0-0.1 , 0.5-0.1 …" at bounding box center [296, 129] width 384 height 236
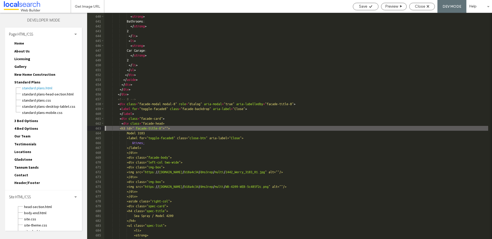
scroll to position [1994, 0]
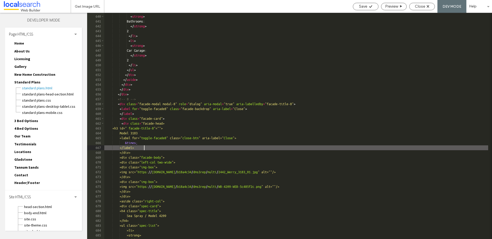
drag, startPoint x: 195, startPoint y: 147, endPoint x: 172, endPoint y: 133, distance: 27.4
click at [195, 147] on div "< li > < strong > Bathrooms: </ strong > 2 </ li > < li > < strong > Car Garage…" at bounding box center [296, 127] width 384 height 236
click at [168, 130] on div "< li > < strong > Bathrooms: </ strong > 2 </ li > < li > < strong > Car Garage…" at bounding box center [296, 127] width 384 height 236
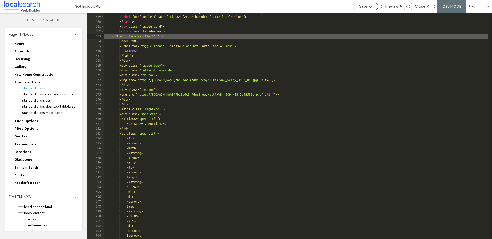
scroll to position [2056, 0]
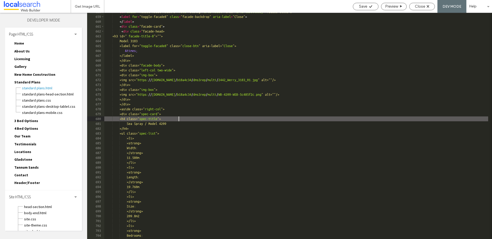
click at [178, 120] on div "< div class = "facade-modal modal-8" role = "dialog" aria-modal = "true" aria-l…" at bounding box center [296, 127] width 384 height 236
click at [175, 32] on div "< div class = "facade-modal modal-8" role = "dialog" aria-modal = "true" aria-l…" at bounding box center [296, 127] width 384 height 236
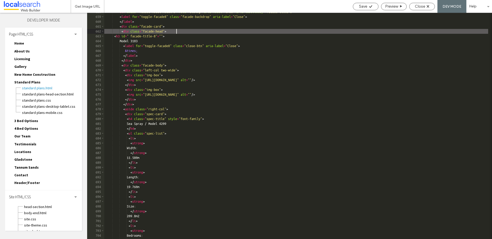
click at [222, 119] on div "< div class = "facade-modal modal-8" role = "dialog" aria-modal = "true" aria-l…" at bounding box center [296, 127] width 384 height 236
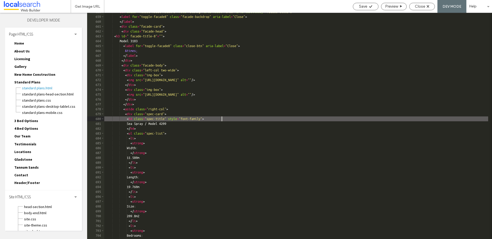
click at [220, 119] on div "< div class = "facade-modal modal-8" role = "dialog" aria-modal = "true" aria-l…" at bounding box center [296, 127] width 384 height 236
click at [189, 129] on div "< div class = "facade-modal modal-8" role = "dialog" aria-modal = "true" aria-l…" at bounding box center [296, 127] width 384 height 236
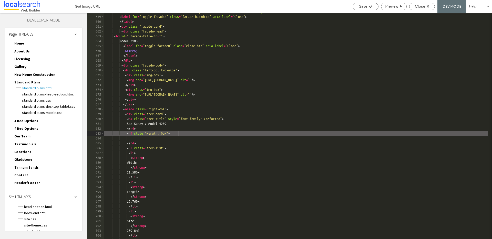
click at [157, 140] on div "< div class = "facade-modal modal-8" role = "dialog" aria-modal = "true" aria-l…" at bounding box center [296, 127] width 384 height 236
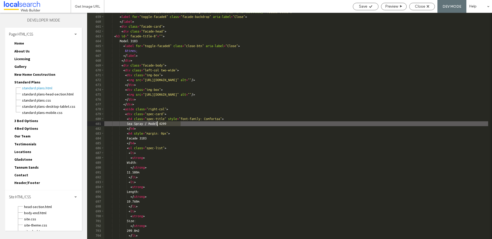
drag, startPoint x: 179, startPoint y: 124, endPoint x: 156, endPoint y: 124, distance: 23.6
click at [156, 124] on div "< div class = "facade-modal modal-8" role = "dialog" aria-modal = "true" aria-l…" at bounding box center [296, 127] width 384 height 236
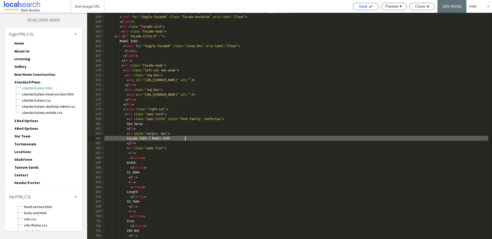
click at [365, 8] on span "Save" at bounding box center [363, 6] width 8 height 5
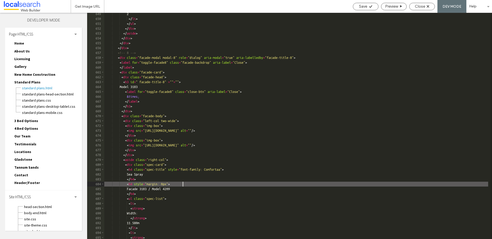
scroll to position [2024, 0]
click at [176, 77] on div "2 </ li > </ ul > </ div > </ aside > </ div > </ div > </ div > <!-- 8 --> < d…" at bounding box center [296, 130] width 384 height 236
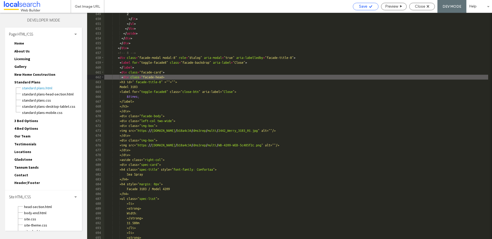
click at [365, 5] on span "Save" at bounding box center [363, 6] width 8 height 5
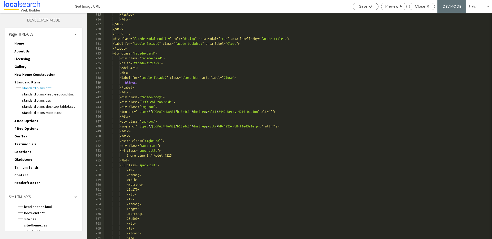
scroll to position [2261, 0]
click at [179, 151] on div "</aside> </div> </div> </div> <!-- 9 --> <div class=" facade-modal modal-9 " ro…" at bounding box center [296, 130] width 384 height 236
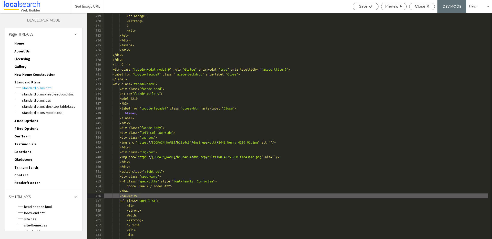
scroll to position [2260, 0]
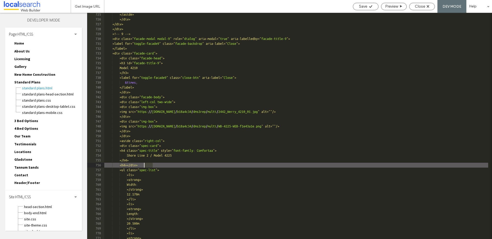
drag, startPoint x: 155, startPoint y: 165, endPoint x: 144, endPoint y: 166, distance: 11.1
click at [144, 166] on div "</aside> </div> </div> </div> <!-- 9 --> <div class=" facade-modal modal-9 " ro…" at bounding box center [296, 130] width 384 height 236
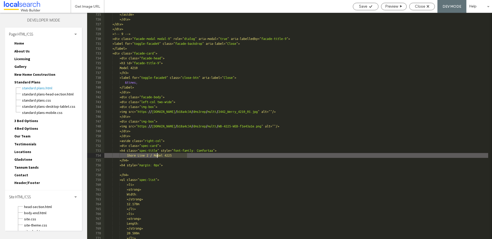
drag, startPoint x: 192, startPoint y: 155, endPoint x: 156, endPoint y: 155, distance: 35.4
click at [156, 155] on div "</aside> </div> </div> </div> <!-- 9 --> <div class=" facade-modal modal-9 " ro…" at bounding box center [296, 130] width 384 height 236
click at [144, 170] on div "</aside> </div> </div> </div> <!-- 9 --> <div class=" facade-modal modal-9 " ro…" at bounding box center [296, 130] width 384 height 236
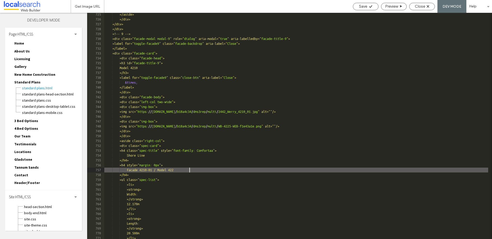
type textarea "**"
click at [365, 7] on span "Save" at bounding box center [363, 6] width 8 height 5
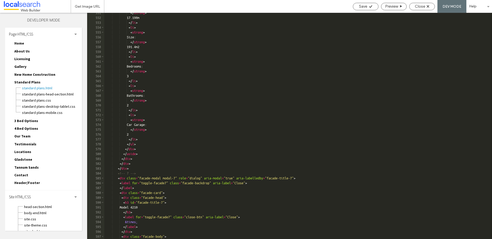
scroll to position [1719, 0]
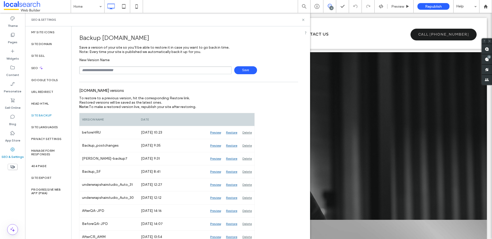
click at [128, 71] on input "text" at bounding box center [155, 70] width 153 height 8
click at [113, 71] on input "*******" at bounding box center [155, 70] width 153 height 8
click at [247, 72] on span "Save" at bounding box center [245, 70] width 23 height 8
click at [137, 66] on input "*********" at bounding box center [155, 70] width 153 height 8
click at [166, 72] on input "**********" at bounding box center [155, 70] width 153 height 8
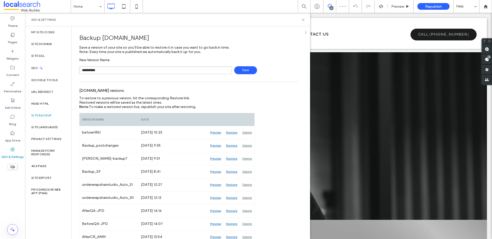
type input "**********"
click at [251, 70] on span "Save" at bounding box center [245, 70] width 23 height 8
click at [304, 19] on icon at bounding box center [303, 20] width 4 height 4
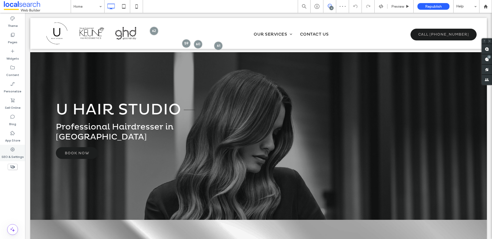
click at [13, 153] on label "SEO & Settings" at bounding box center [13, 155] width 22 height 7
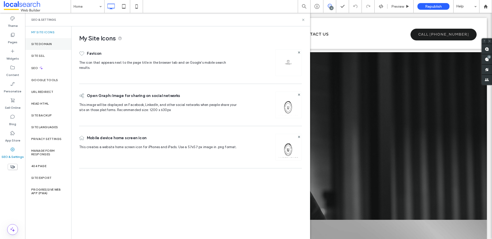
click at [46, 42] on label "Site Domain" at bounding box center [41, 44] width 21 height 4
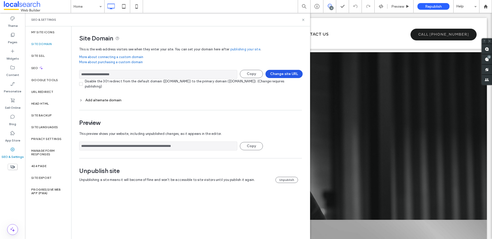
click at [282, 74] on button "Change site URL" at bounding box center [284, 74] width 37 height 8
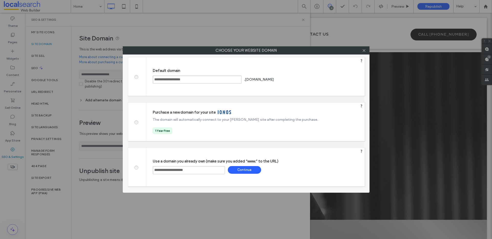
click at [136, 76] on span at bounding box center [136, 77] width 0 height 4
click at [311, 80] on div "Save" at bounding box center [294, 80] width 33 height 8
type input "**********"
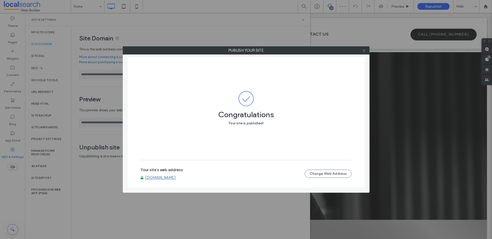
click at [363, 49] on use at bounding box center [364, 50] width 3 height 3
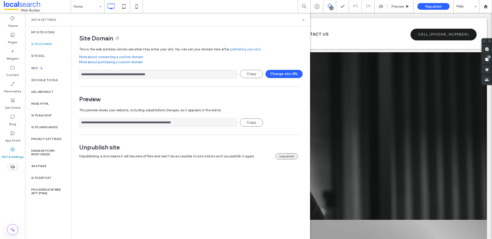
click at [288, 157] on button "Unpublish" at bounding box center [287, 157] width 23 height 6
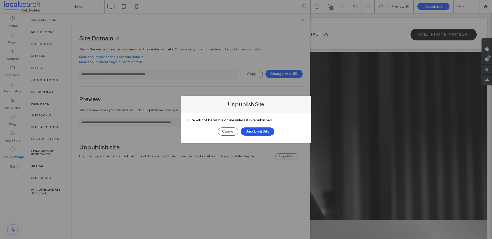
click at [261, 132] on button "Unpublish Site" at bounding box center [257, 132] width 33 height 8
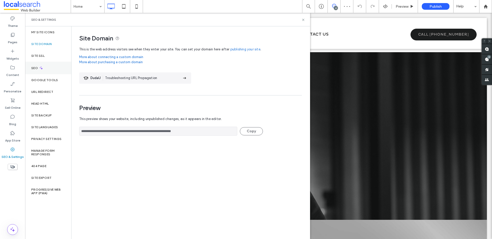
click at [38, 70] on div "SEO" at bounding box center [48, 68] width 46 height 13
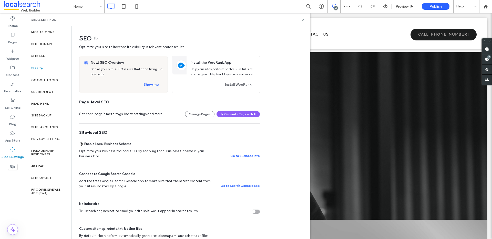
click at [254, 211] on div "Tell search engines not to crawl your site so it won’t appear in search results." at bounding box center [254, 212] width 4 height 4
click at [304, 20] on icon at bounding box center [303, 20] width 4 height 4
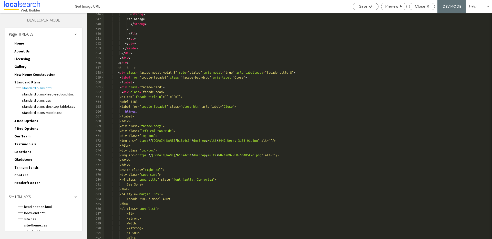
scroll to position [2013, 0]
click at [176, 92] on div "< strong > Car Garage: </ strong > 2 </ li > </ ul > </ div > </ aside > </ div…" at bounding box center [296, 130] width 384 height 236
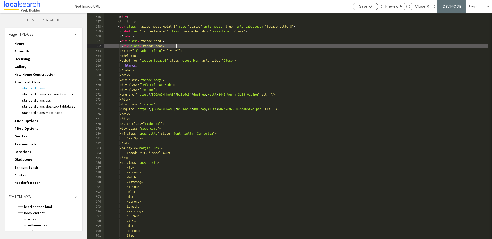
scroll to position [2042, 0]
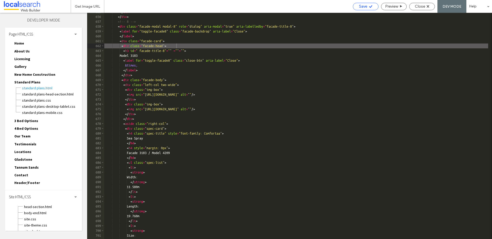
click at [365, 7] on span "Save" at bounding box center [363, 6] width 8 height 5
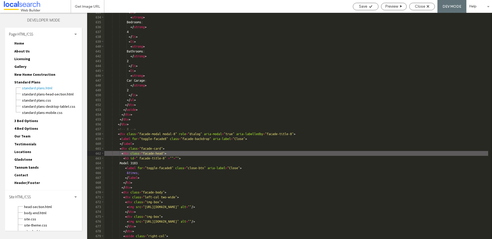
scroll to position [1993, 0]
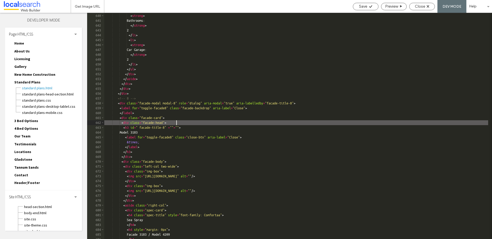
click at [193, 130] on div "< li > < strong > Bathrooms: </ strong > 2 </ li > < li > < strong > Car Garage…" at bounding box center [296, 126] width 384 height 236
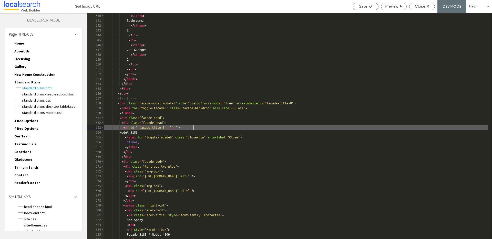
scroll to position [2012, 0]
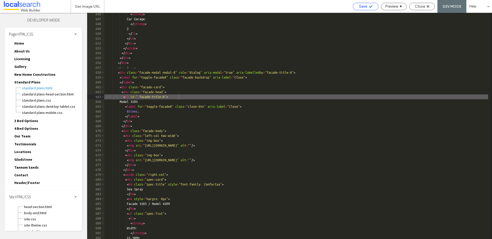
click at [369, 7] on icon at bounding box center [371, 7] width 4 height 4
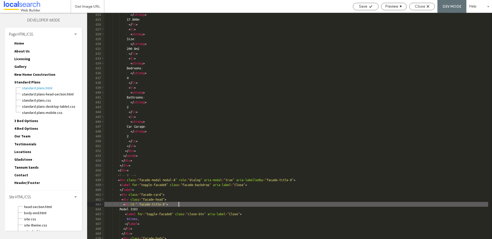
scroll to position [1963, 0]
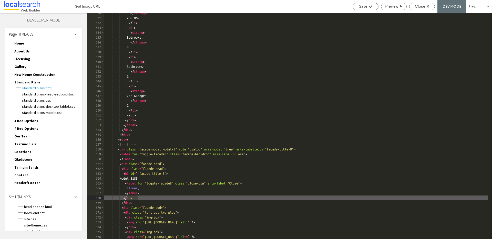
drag, startPoint x: 141, startPoint y: 198, endPoint x: 128, endPoint y: 198, distance: 12.6
click at [127, 198] on div "</ strong > 200.8m2 </ li > < li > < strong > Bedrooms: </ strong > 4 </ li > <…" at bounding box center [296, 129] width 384 height 236
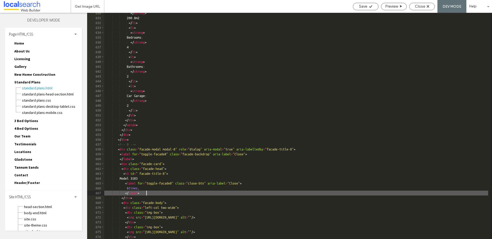
click at [168, 178] on div "</ strong > 200.8m2 </ li > < li > < strong > Bedrooms: </ strong > 4 </ li > <…" at bounding box center [296, 129] width 384 height 236
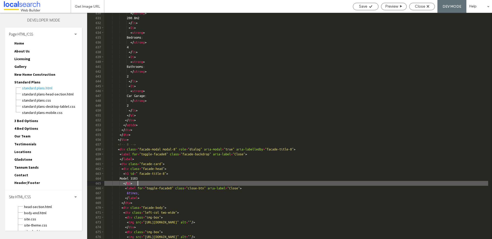
click at [174, 177] on div "</ strong > 200.8m2 </ li > < li > < strong > Bedrooms: </ strong > 4 </ li > <…" at bounding box center [296, 129] width 384 height 236
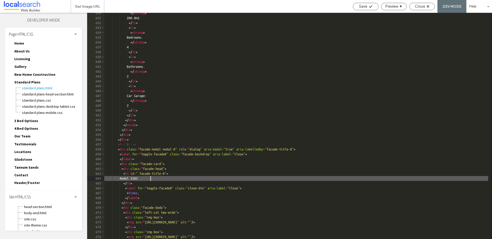
scroll to position [1993, 0]
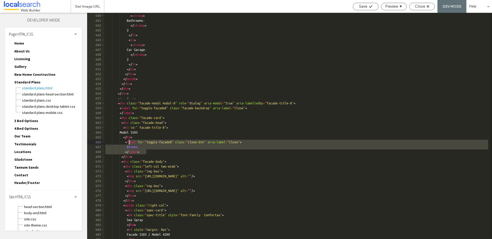
drag, startPoint x: 147, startPoint y: 151, endPoint x: 128, endPoint y: 144, distance: 20.4
click at [128, 144] on div "< li > < strong > Bathrooms: </ strong > 2 </ li > < li > < strong > Car Garage…" at bounding box center [296, 126] width 384 height 236
click at [118, 143] on div "< li > < strong > Bathrooms: </ strong > 2 </ li > < li > < strong > Car Garage…" at bounding box center [296, 126] width 384 height 236
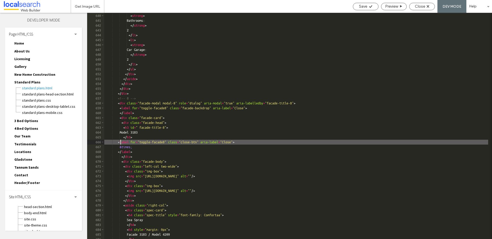
click at [120, 143] on div "< li > < strong > Bathrooms: </ strong > 2 </ li > < li > < strong > Car Garage…" at bounding box center [296, 126] width 384 height 236
click at [123, 147] on div "< li > < strong > Bathrooms: </ strong > 2 </ li > < li > < strong > Car Garage…" at bounding box center [296, 126] width 384 height 236
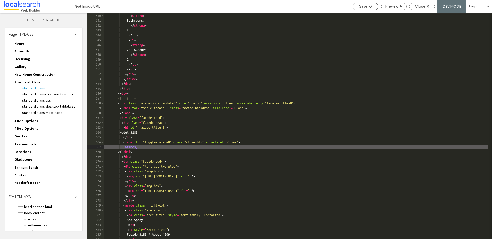
click at [121, 153] on div "< li > < strong > Bathrooms: </ strong > 2 </ li > < li > < strong > Car Garage…" at bounding box center [296, 126] width 384 height 236
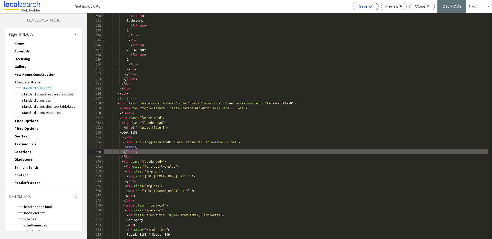
click at [369, 6] on use at bounding box center [370, 6] width 3 height 3
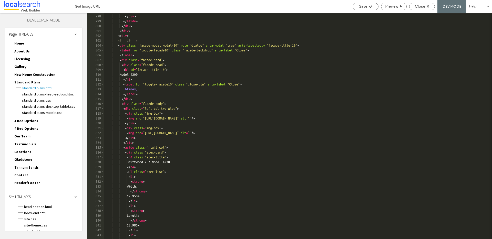
scroll to position [2493, 0]
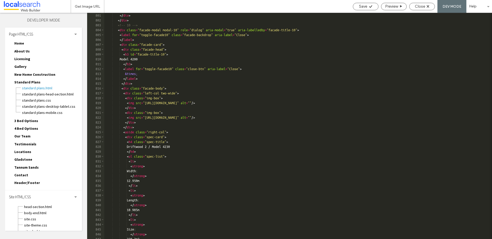
click at [179, 143] on div "</ div > </ div > </ div > <!-- 10 --> < div class = "facade-modal modal-10" ro…" at bounding box center [296, 126] width 384 height 236
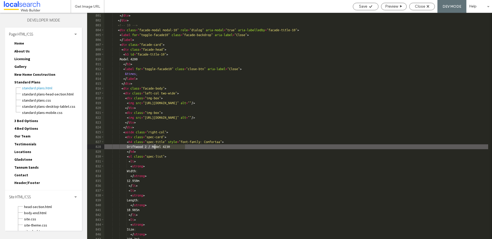
drag, startPoint x: 191, startPoint y: 147, endPoint x: 157, endPoint y: 150, distance: 33.9
click at [155, 147] on div "</ div > </ div > </ div > <!-- 10 --> < div class = "facade-modal modal-10" ro…" at bounding box center [296, 126] width 384 height 236
click at [150, 151] on div "</ div > </ div > </ div > <!-- 10 --> < div class = "facade-modal modal-10" ro…" at bounding box center [296, 126] width 384 height 236
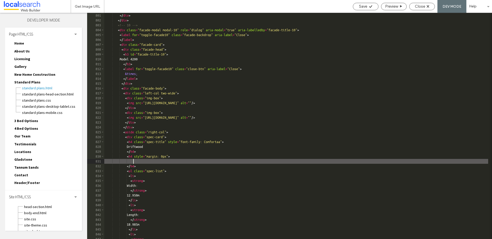
paste textarea
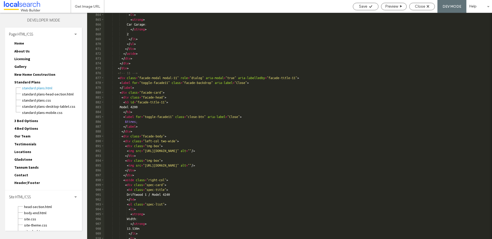
scroll to position [2705, 0]
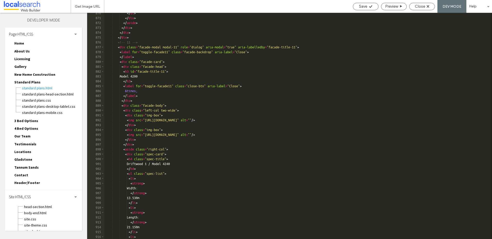
click at [179, 159] on div "</ ul > </ div > </ aside > </ div > </ div > </ div > <!-- 11 --> < div class …" at bounding box center [296, 129] width 384 height 236
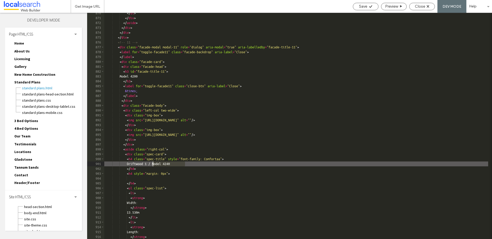
drag, startPoint x: 188, startPoint y: 164, endPoint x: 154, endPoint y: 164, distance: 34.6
click at [154, 164] on div "</ ul > </ div > </ aside > </ div > </ div > </ div > <!-- 11 --> < div class …" at bounding box center [296, 129] width 384 height 236
click at [149, 178] on div "</ ul > </ div > </ aside > </ div > </ div > </ div > <!-- 11 --> < div class …" at bounding box center [296, 129] width 384 height 236
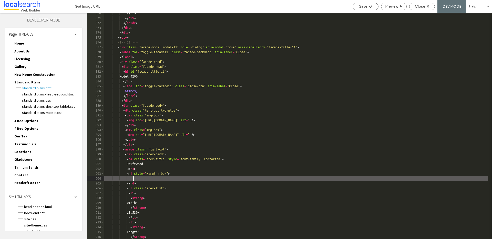
paste textarea
click at [136, 179] on div "</ ul > </ div > </ aside > </ div > </ div > </ div > <!-- 11 --> < div class …" at bounding box center [296, 129] width 384 height 236
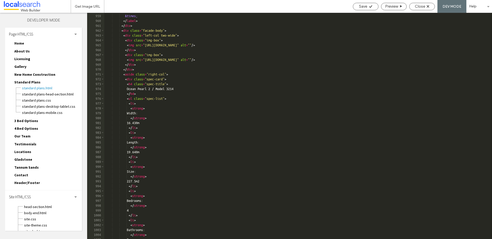
scroll to position [2927, 0]
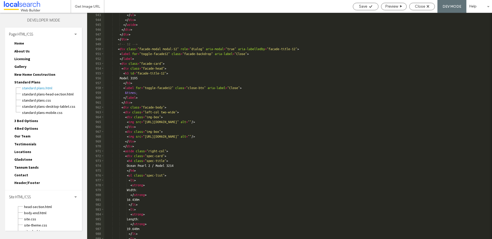
click at [178, 162] on div "</ ul > </ div > </ aside > </ div > </ div > </ div > <!-- 12 --> < div class …" at bounding box center [296, 131] width 384 height 236
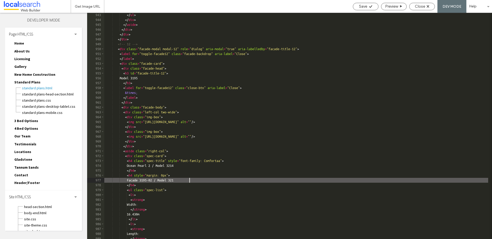
type textarea "**"
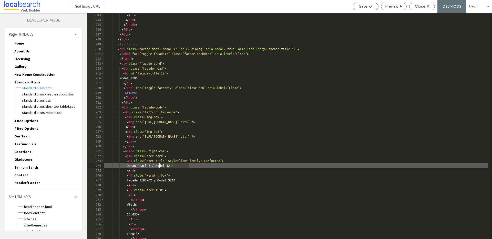
drag, startPoint x: 192, startPoint y: 166, endPoint x: 160, endPoint y: 166, distance: 32.3
click at [160, 166] on div "</ ul > </ div > </ aside > </ div > </ div > </ div > <!-- 12 --> < div class …" at bounding box center [296, 131] width 384 height 236
click at [364, 7] on span "Save" at bounding box center [363, 6] width 8 height 5
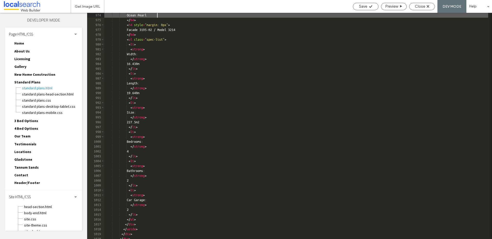
scroll to position [0, 0]
click at [422, 7] on span "Close" at bounding box center [420, 6] width 10 height 5
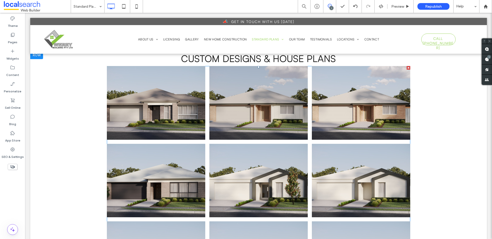
scroll to position [99, 0]
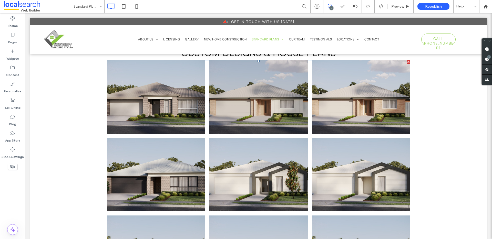
click at [248, 106] on span at bounding box center [258, 182] width 303 height 244
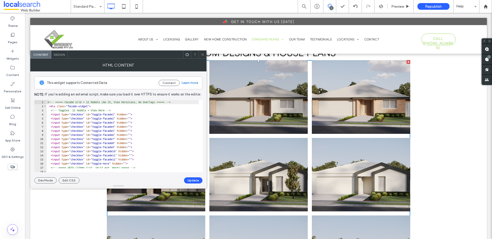
click at [201, 55] on icon at bounding box center [203, 55] width 4 height 4
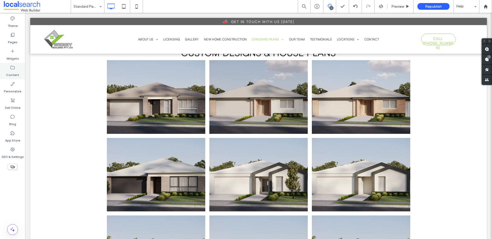
click at [14, 70] on icon at bounding box center [12, 67] width 5 height 5
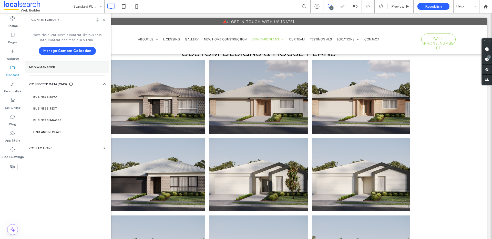
click at [48, 68] on label "Media Manager" at bounding box center [67, 68] width 76 height 4
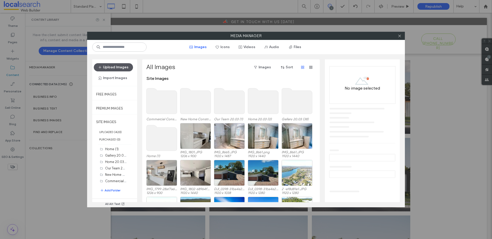
click at [119, 69] on button "Upload Images" at bounding box center [113, 67] width 39 height 8
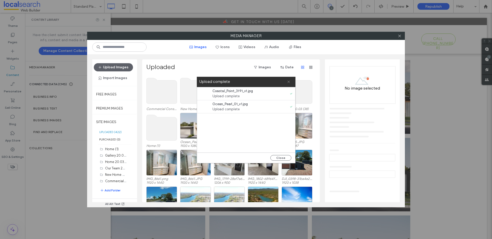
click at [289, 83] on icon at bounding box center [288, 81] width 3 height 3
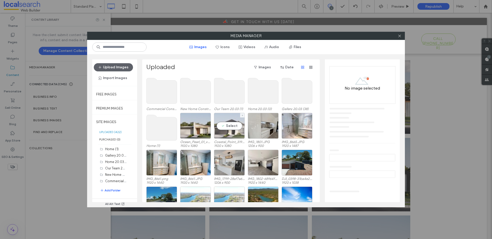
click at [234, 128] on div "Select" at bounding box center [229, 126] width 31 height 26
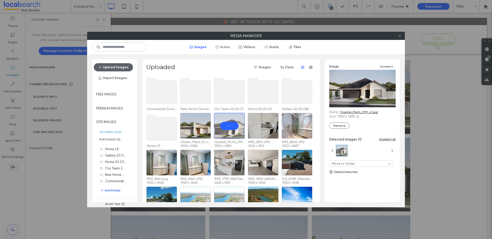
click at [400, 38] on span at bounding box center [400, 36] width 4 height 8
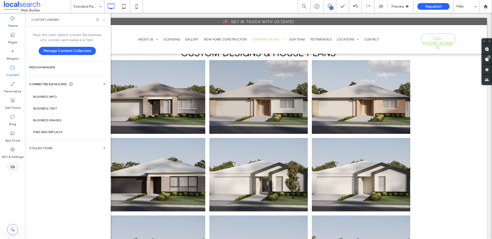
drag, startPoint x: 105, startPoint y: 20, endPoint x: 76, endPoint y: 8, distance: 30.7
click at [105, 20] on icon at bounding box center [104, 20] width 4 height 4
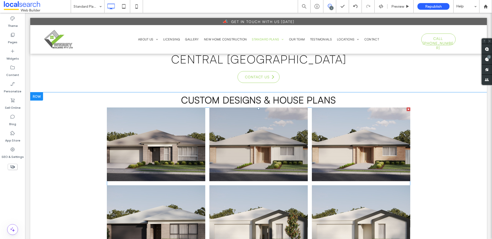
scroll to position [52, 0]
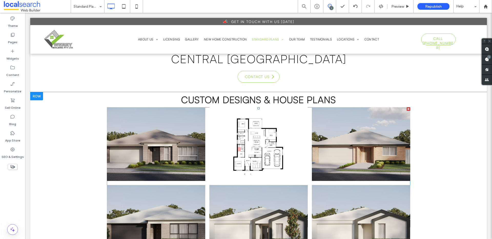
click at [246, 134] on span at bounding box center [258, 229] width 303 height 244
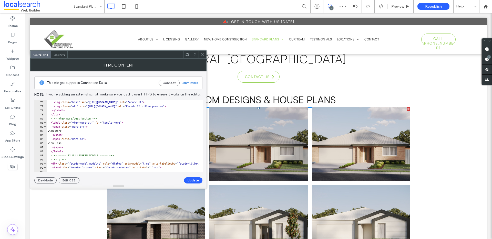
scroll to position [385, 0]
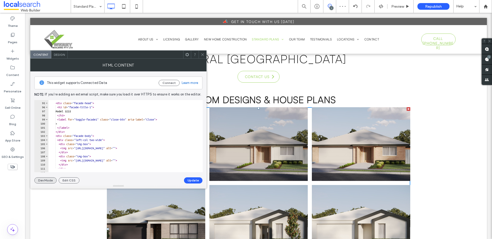
click at [49, 181] on button "Dev Mode" at bounding box center [45, 181] width 22 height 6
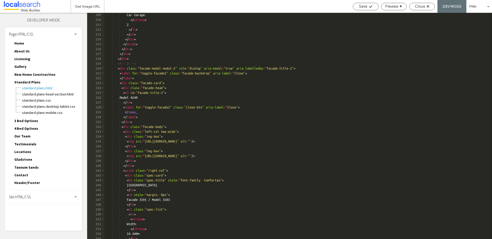
scroll to position [652, 0]
click at [423, 8] on span "Close" at bounding box center [420, 6] width 10 height 5
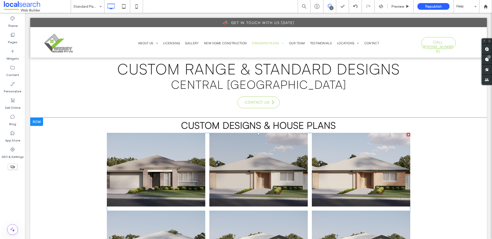
scroll to position [48, 0]
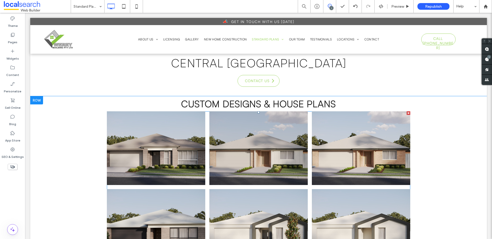
click at [255, 151] on span at bounding box center [258, 234] width 303 height 244
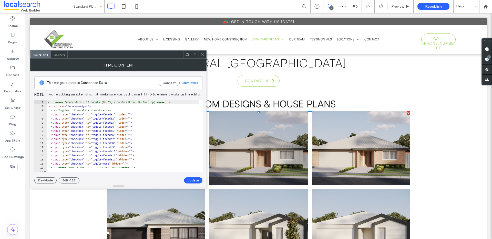
click at [203, 55] on icon at bounding box center [203, 55] width 4 height 4
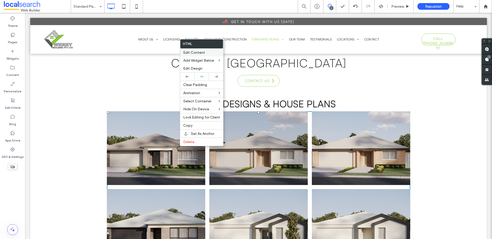
click at [199, 52] on span "Edit Content" at bounding box center [194, 53] width 22 height 4
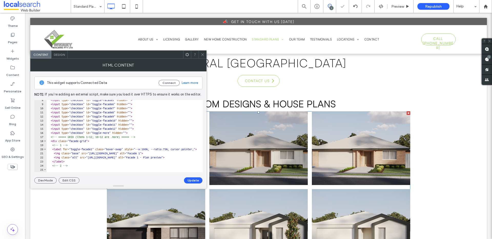
scroll to position [77, 0]
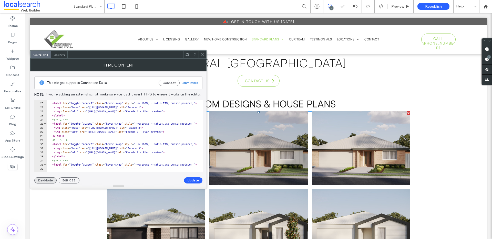
click at [53, 181] on button "Dev Mode" at bounding box center [45, 181] width 22 height 6
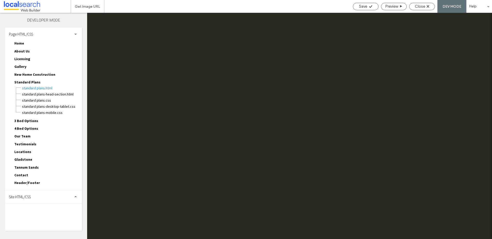
scroll to position [152, 0]
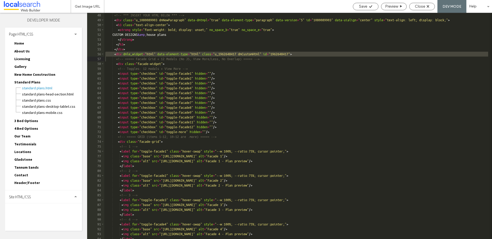
click at [401, 116] on div "<!-- *** INSERT YOUR HTML BELOW *** --> < div class = "u_1080089903 dmNewParagr…" at bounding box center [339, 131] width 471 height 236
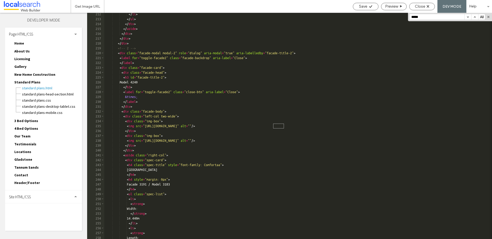
scroll to position [662, 0]
type input "*****"
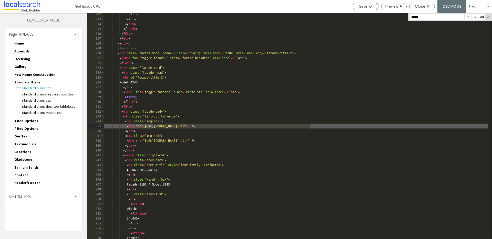
drag, startPoint x: 310, startPoint y: 126, endPoint x: 153, endPoint y: 128, distance: 157.2
click at [153, 128] on div "</ li > </ ul > </ div > </ aside > </ div > </ div > </ div > <!-- 2 --> < div…" at bounding box center [339, 130] width 471 height 236
click at [367, 7] on div "Save" at bounding box center [365, 6] width 25 height 5
click at [363, 9] on div "Save" at bounding box center [366, 6] width 26 height 7
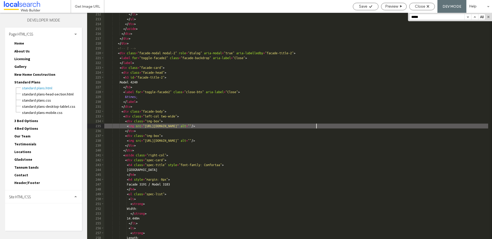
click at [317, 126] on div "</ li > </ ul > </ div > </ aside > </ div > </ div > </ div > <!-- 2 --> < div…" at bounding box center [296, 130] width 384 height 236
click at [424, 6] on span "Close" at bounding box center [420, 6] width 10 height 5
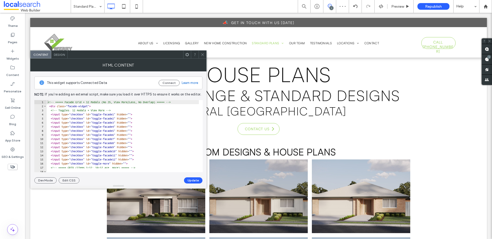
click at [202, 53] on icon at bounding box center [203, 55] width 4 height 4
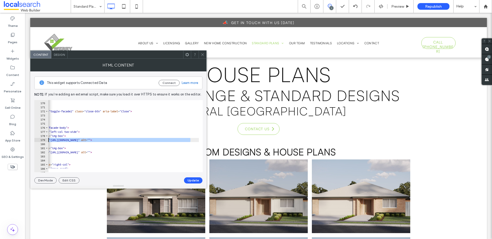
scroll to position [0, 5]
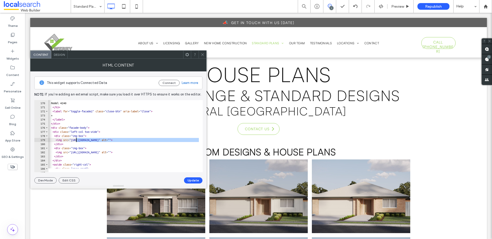
drag, startPoint x: 168, startPoint y: 141, endPoint x: 76, endPoint y: 140, distance: 92.0
click at [76, 140] on div "< h3 id = "facade-title-2" > Model 4240 </ h3 > < label for = "toggle-facade2" …" at bounding box center [218, 135] width 349 height 77
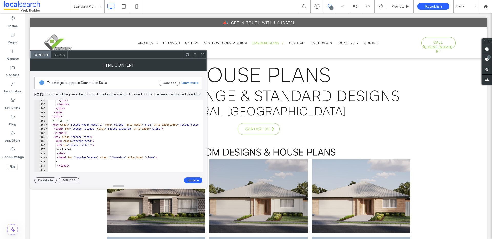
scroll to position [646, 0]
click at [189, 181] on button "Update" at bounding box center [193, 181] width 18 height 6
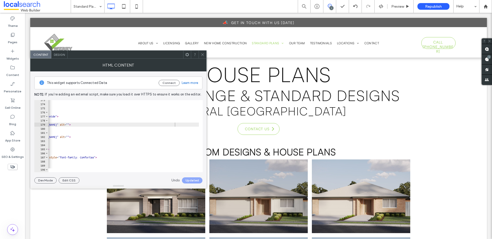
scroll to position [0, 49]
click at [202, 55] on icon at bounding box center [203, 55] width 4 height 4
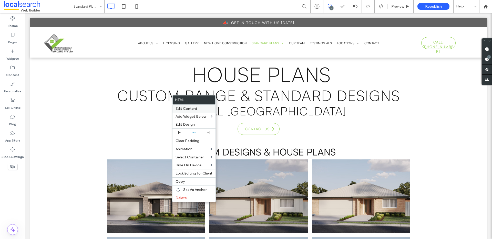
click at [182, 108] on span "Edit Content" at bounding box center [187, 109] width 22 height 4
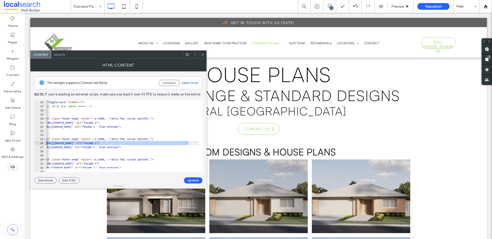
scroll to position [0, 7]
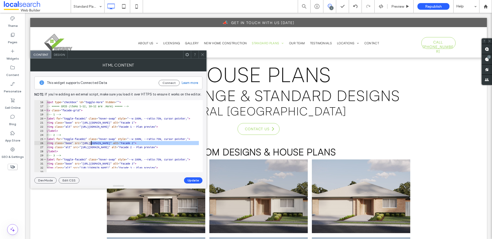
drag, startPoint x: 166, startPoint y: 144, endPoint x: 91, endPoint y: 143, distance: 74.9
click at [91, 143] on div "< input type = "checkbox" id = "toggle-more" hidden = "" > <!-- ===== GRID (ite…" at bounding box center [214, 138] width 349 height 77
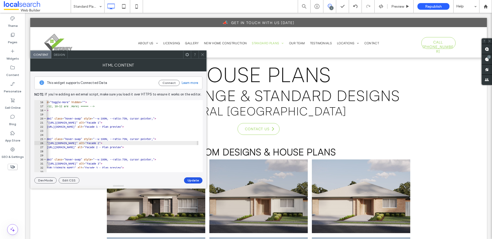
click at [193, 181] on button "Update" at bounding box center [193, 181] width 18 height 6
drag, startPoint x: 203, startPoint y: 55, endPoint x: 206, endPoint y: 57, distance: 3.6
click at [203, 55] on use at bounding box center [202, 54] width 3 height 3
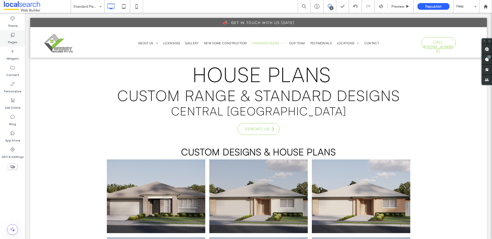
click at [13, 36] on icon at bounding box center [12, 34] width 5 height 5
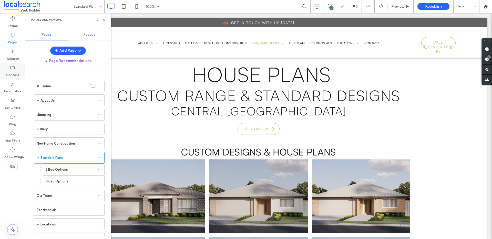
click at [12, 71] on label "Content" at bounding box center [12, 73] width 13 height 7
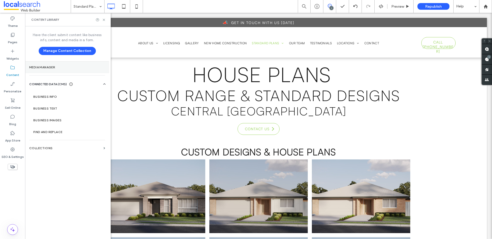
click at [54, 69] on label "Media Manager" at bounding box center [67, 68] width 76 height 4
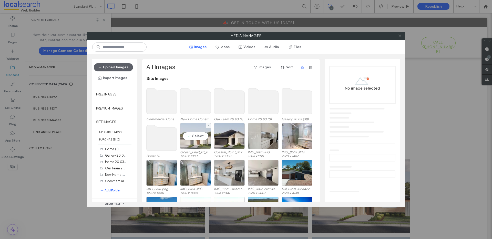
click at [193, 136] on div "Select" at bounding box center [195, 136] width 31 height 26
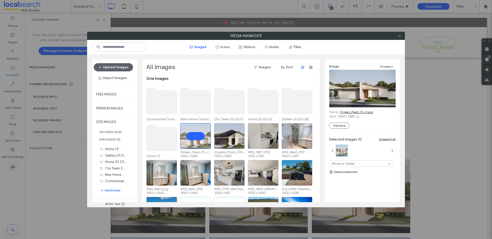
click at [400, 36] on use at bounding box center [399, 36] width 3 height 3
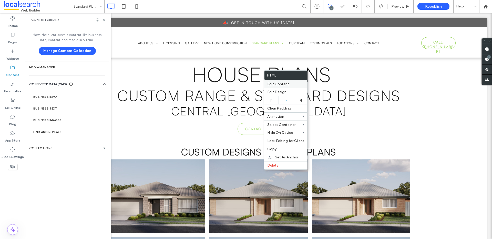
click at [275, 84] on span "Edit Content" at bounding box center [278, 84] width 22 height 4
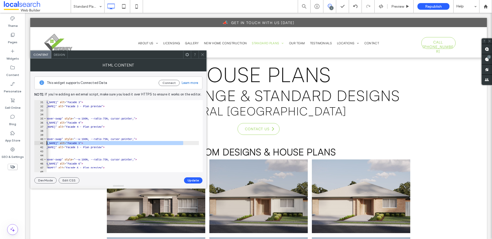
scroll to position [0, 0]
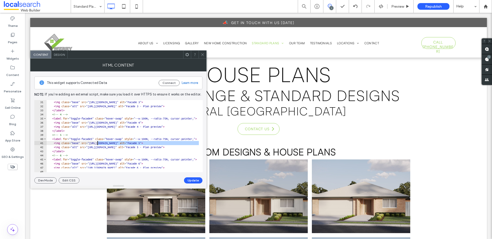
drag, startPoint x: 182, startPoint y: 143, endPoint x: 97, endPoint y: 144, distance: 84.9
click at [97, 144] on div "< img class = "base" src = "[URL][DOMAIN_NAME]" alt = "Facade 3" > < img class …" at bounding box center [221, 138] width 349 height 77
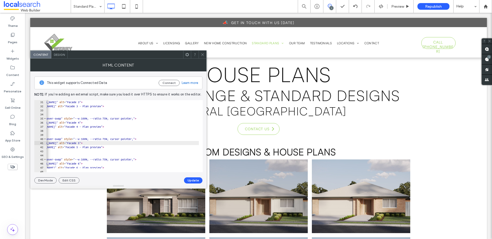
scroll to position [0, 60]
click at [188, 180] on button "Update" at bounding box center [193, 181] width 18 height 6
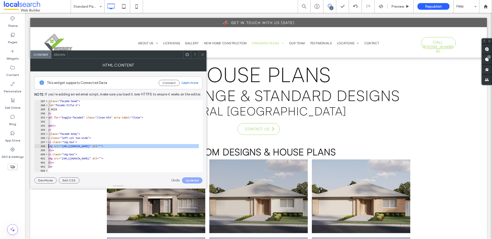
scroll to position [0, 14]
drag, startPoint x: 188, startPoint y: 147, endPoint x: 67, endPoint y: 146, distance: 121.0
click at [67, 146] on div "< div class = "facade-head" > < h3 id = "facade-title-5" > Model 4225 </ h3 > <…" at bounding box center [209, 137] width 349 height 77
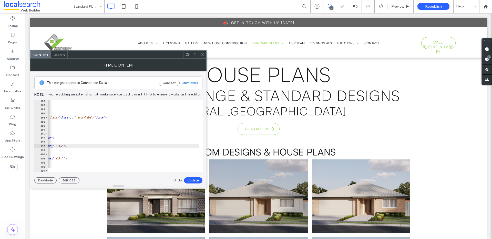
scroll to position [0, 67]
click at [196, 179] on button "Update" at bounding box center [193, 181] width 18 height 6
click at [204, 53] on icon at bounding box center [203, 55] width 4 height 4
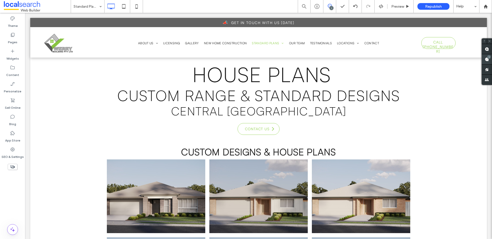
click at [485, 60] on icon at bounding box center [487, 59] width 4 height 4
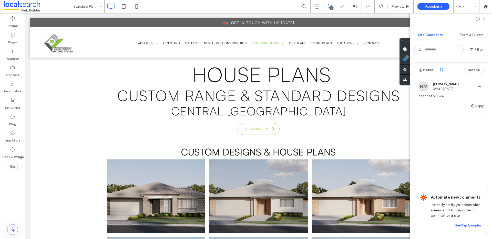
click at [484, 18] on use at bounding box center [484, 19] width 2 height 2
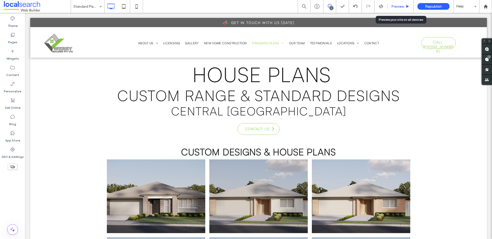
click at [405, 4] on div "Preview" at bounding box center [401, 6] width 26 height 13
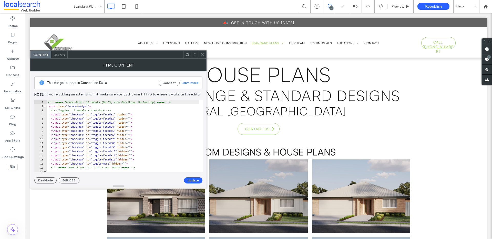
click at [201, 55] on icon at bounding box center [203, 55] width 4 height 4
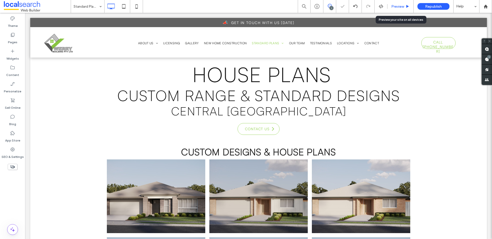
click at [396, 5] on span "Preview" at bounding box center [397, 6] width 13 height 4
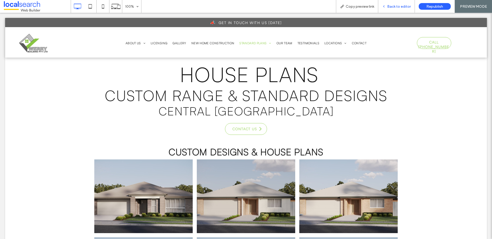
click at [402, 7] on span "Back to editor" at bounding box center [399, 6] width 24 height 4
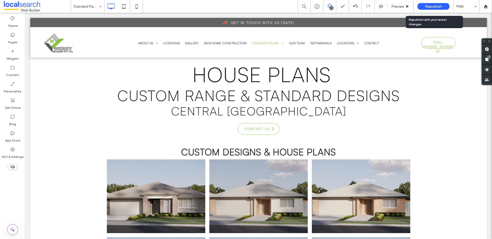
click at [432, 6] on span "Republish" at bounding box center [433, 6] width 17 height 4
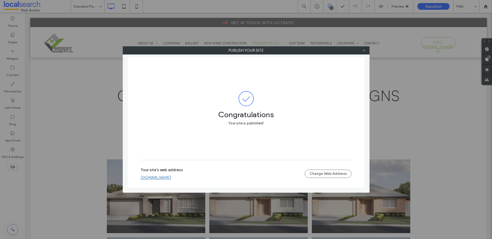
click at [363, 53] on span at bounding box center [364, 51] width 4 height 8
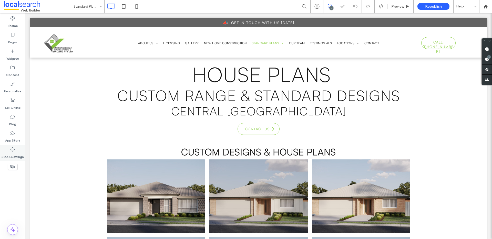
click at [15, 153] on label "SEO & Settings" at bounding box center [13, 155] width 22 height 7
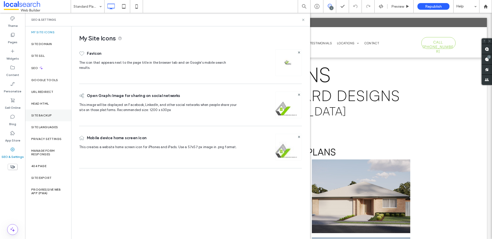
click at [51, 114] on label "Site Backup" at bounding box center [41, 116] width 21 height 4
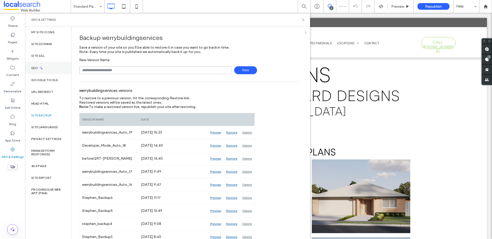
click at [38, 68] on label "SEO" at bounding box center [35, 68] width 8 height 4
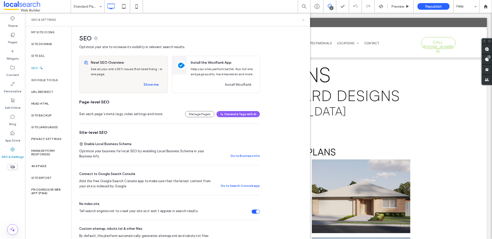
click at [304, 19] on icon at bounding box center [303, 20] width 4 height 4
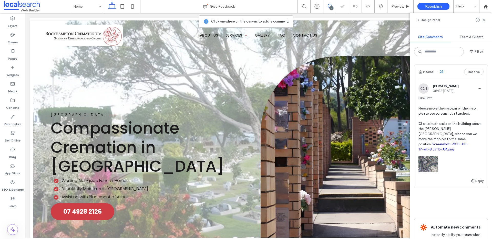
click at [452, 74] on div "Internal 23 Resolve" at bounding box center [451, 72] width 73 height 14
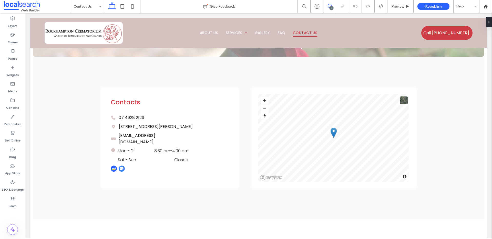
click at [330, 5] on icon at bounding box center [330, 6] width 4 height 4
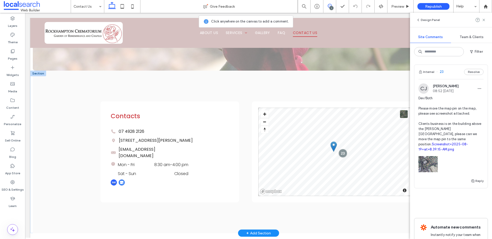
scroll to position [89, 0]
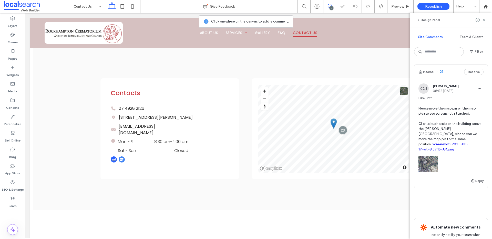
click at [439, 150] on link "Screenshot+2025-08-19+at+8.39.15-AM.png" at bounding box center [444, 147] width 50 height 9
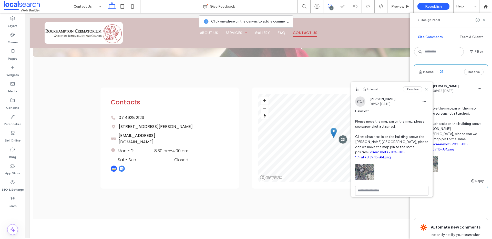
click at [425, 89] on icon at bounding box center [427, 89] width 4 height 4
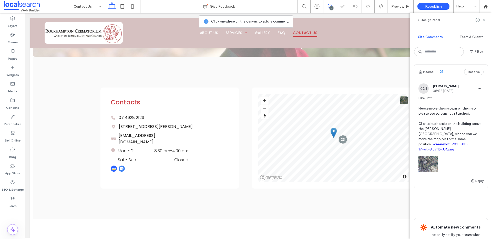
click at [483, 21] on use at bounding box center [484, 20] width 2 height 2
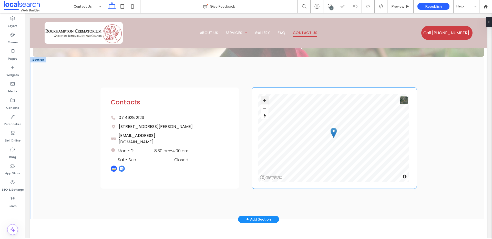
click at [265, 102] on button "Zoom in" at bounding box center [265, 101] width 8 height 8
type input "**"
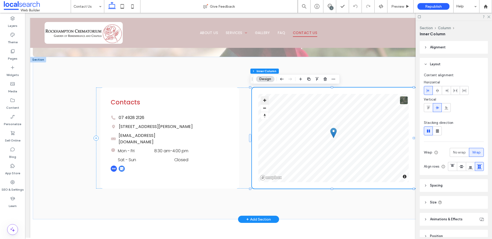
click at [265, 102] on button "Zoom in" at bounding box center [265, 101] width 8 height 8
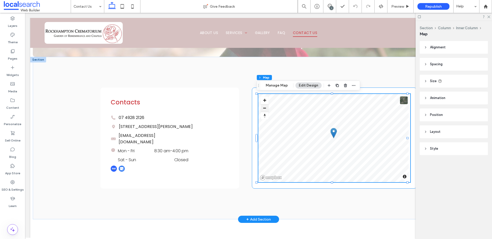
click at [264, 107] on button "Zoom out" at bounding box center [265, 108] width 8 height 8
click at [280, 87] on button "Manage Map" at bounding box center [277, 86] width 29 height 6
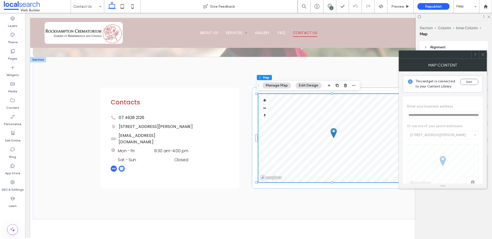
click at [482, 57] on span at bounding box center [483, 55] width 4 height 8
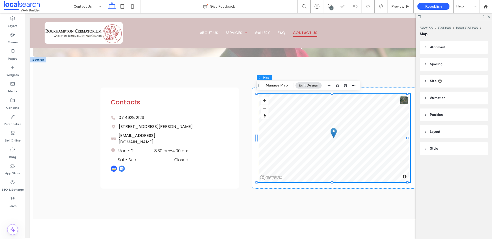
click at [330, 7] on div "1" at bounding box center [332, 8] width 4 height 4
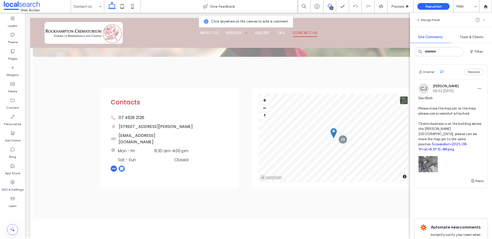
click at [483, 19] on icon at bounding box center [484, 20] width 4 height 4
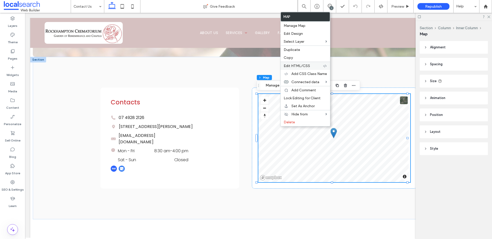
click at [304, 67] on span "Edit HTML/CSS" at bounding box center [297, 66] width 26 height 4
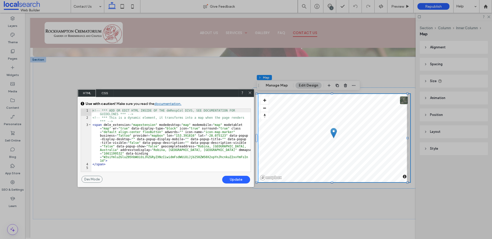
click at [249, 92] on icon at bounding box center [250, 93] width 4 height 4
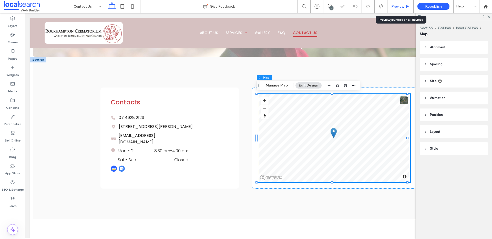
click at [398, 5] on span "Preview" at bounding box center [397, 6] width 13 height 4
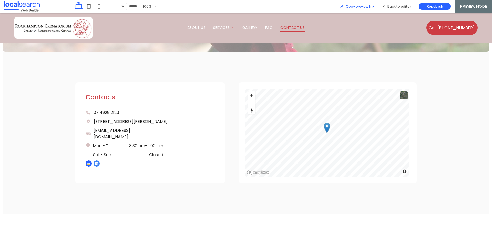
click at [353, 6] on span "Copy preview link" at bounding box center [360, 6] width 28 height 4
click at [399, 4] on span "Back to editor" at bounding box center [399, 6] width 24 height 4
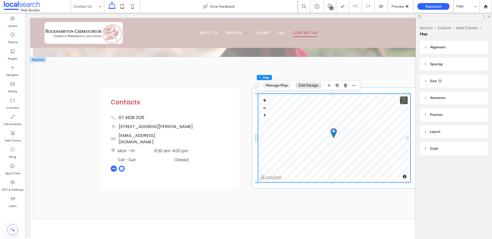
click at [276, 87] on button "Manage Map" at bounding box center [277, 86] width 29 height 6
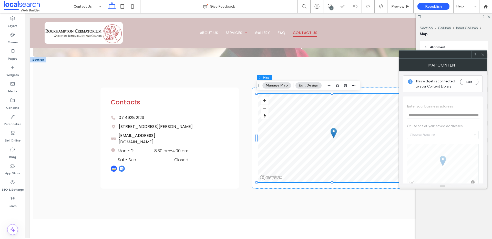
click at [484, 54] on icon at bounding box center [483, 55] width 4 height 4
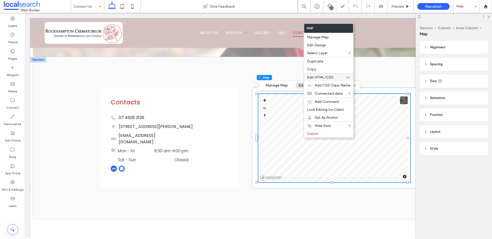
click at [326, 77] on span "Edit HTML/CSS" at bounding box center [320, 77] width 26 height 4
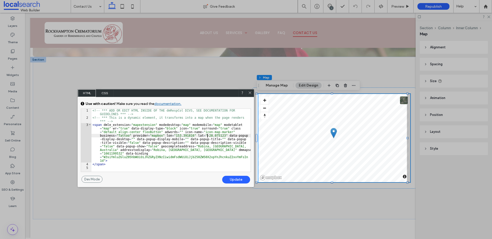
scroll to position [1, 0]
drag, startPoint x: 207, startPoint y: 136, endPoint x: 226, endPoint y: 135, distance: 18.7
click at [226, 135] on div "<!-- *** ADD OR EDIT HTML INSIDE OF THE dmRespCol DIVS, SEE DOCUMENTATION FOR G…" at bounding box center [171, 146] width 159 height 74
drag, startPoint x: 195, startPoint y: 136, endPoint x: 177, endPoint y: 136, distance: 17.9
click at [177, 136] on div "<!-- *** ADD OR EDIT HTML INSIDE OF THE dmRespCol DIVS, SEE DOCUMENTATION FOR G…" at bounding box center [171, 146] width 159 height 74
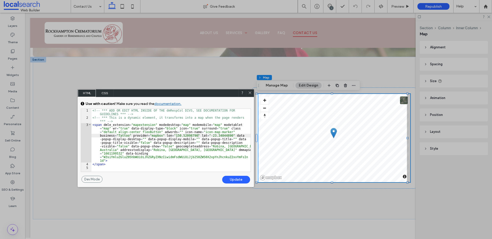
click at [236, 179] on div "Update" at bounding box center [236, 180] width 28 height 8
click at [249, 93] on icon at bounding box center [250, 93] width 4 height 4
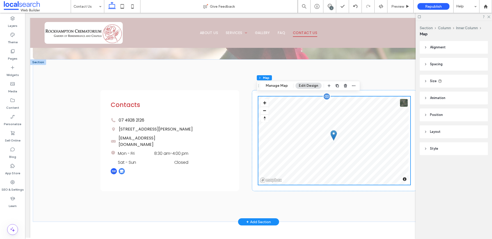
scroll to position [74, 0]
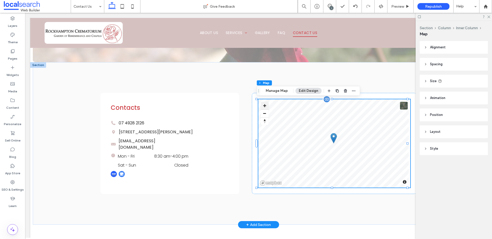
click at [263, 108] on button "Zoom in" at bounding box center [265, 106] width 8 height 8
click at [263, 106] on button "Zoom in" at bounding box center [265, 106] width 8 height 8
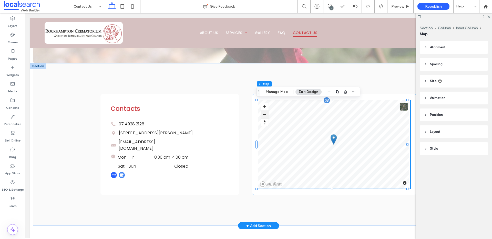
click at [263, 112] on button "Zoom out" at bounding box center [265, 115] width 8 height 8
click at [353, 92] on icon "button" at bounding box center [354, 92] width 4 height 4
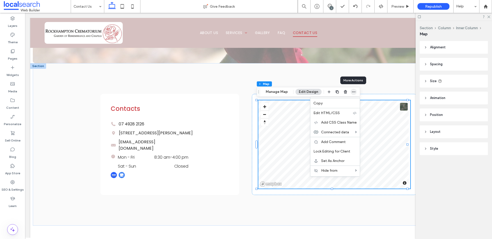
click at [353, 92] on icon "button" at bounding box center [354, 92] width 4 height 4
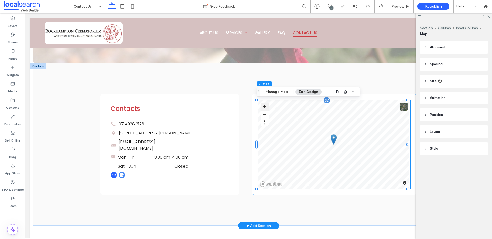
click at [262, 109] on button "Zoom in" at bounding box center [265, 107] width 8 height 8
click at [263, 112] on button "Zoom out" at bounding box center [265, 115] width 8 height 8
click at [263, 115] on button "Zoom out" at bounding box center [265, 115] width 8 height 8
click at [265, 108] on button "Zoom in" at bounding box center [265, 107] width 8 height 8
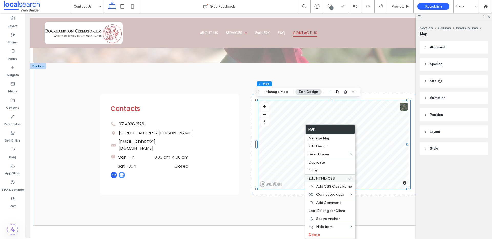
click at [329, 179] on span "Edit HTML/CSS" at bounding box center [322, 179] width 26 height 4
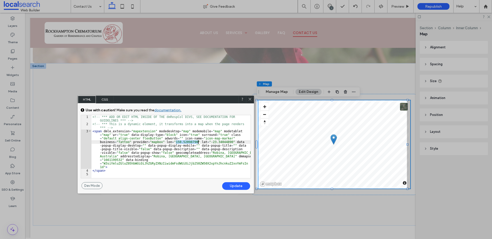
drag, startPoint x: 176, startPoint y: 142, endPoint x: 198, endPoint y: 142, distance: 21.5
click at [198, 142] on div "<!-- *** ADD OR EDIT HTML INSIDE OF THE dmRespCol DIVS, SEE DOCUMENTATION FOR G…" at bounding box center [171, 152] width 159 height 74
drag, startPoint x: 204, startPoint y: 142, endPoint x: 226, endPoint y: 142, distance: 22.0
click at [226, 142] on div "<!-- *** ADD OR EDIT HTML INSIDE OF THE dmRespCol DIVS, SEE DOCUMENTATION FOR G…" at bounding box center [171, 152] width 159 height 74
click at [236, 186] on div "Update" at bounding box center [236, 187] width 28 height 8
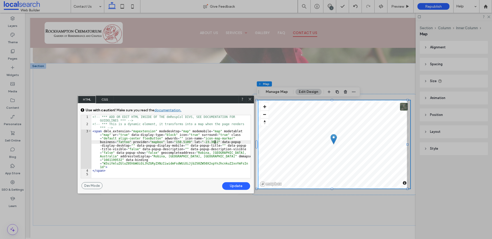
click at [214, 143] on div "<!-- *** ADD OR EDIT HTML INSIDE OF THE dmRespCol DIVS, SEE DOCUMENTATION FOR G…" at bounding box center [171, 152] width 159 height 74
click at [239, 185] on div "Update" at bounding box center [236, 187] width 28 height 8
click at [213, 143] on div "<!-- *** ADD OR EDIT HTML INSIDE OF THE dmRespCol DIVS, SEE DOCUMENTATION FOR G…" at bounding box center [171, 152] width 159 height 74
click at [236, 186] on div "Update" at bounding box center [236, 187] width 28 height 8
click at [209, 142] on div "<!-- *** ADD OR EDIT HTML INSIDE OF THE dmRespCol DIVS, SEE DOCUMENTATION FOR G…" at bounding box center [171, 152] width 159 height 74
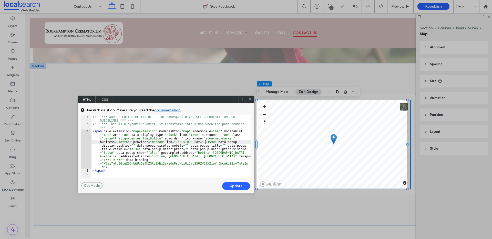
type textarea "**"
click at [242, 185] on div "Update" at bounding box center [236, 187] width 28 height 8
click at [241, 184] on div "Update" at bounding box center [236, 187] width 28 height 8
click at [241, 181] on div "GENERAL CSS FOR ALL DEVICES DEVICE SPECIFIC CSS Use with caution! Make sure you…" at bounding box center [166, 143] width 176 height 79
click at [239, 184] on div "Update" at bounding box center [236, 187] width 28 height 8
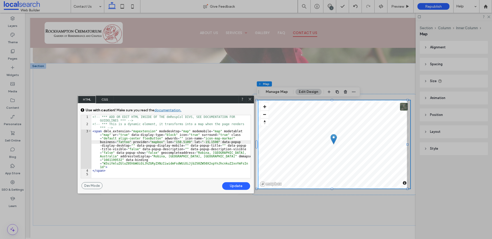
click at [251, 100] on use at bounding box center [250, 99] width 3 height 3
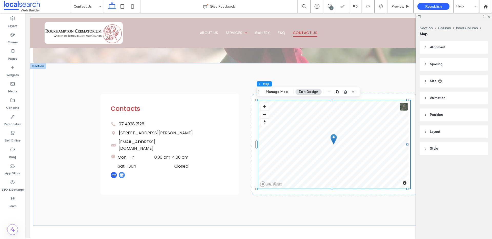
click at [281, 97] on div "Section Column Inner Column Map Manage Map Edit Design" at bounding box center [309, 92] width 104 height 10
click at [279, 90] on button "Manage Map" at bounding box center [277, 92] width 29 height 6
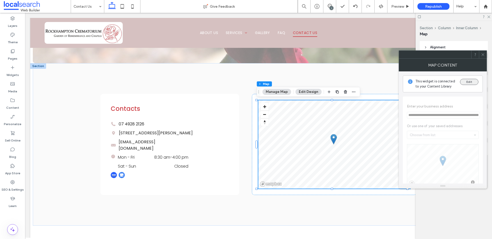
click at [466, 82] on button "Edit" at bounding box center [469, 82] width 18 height 6
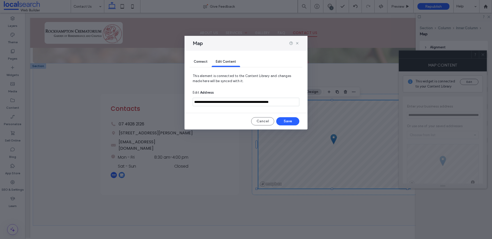
click at [222, 103] on input "**********" at bounding box center [246, 102] width 107 height 8
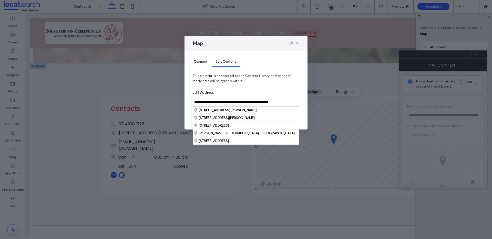
click at [244, 103] on input "**********" at bounding box center [246, 102] width 107 height 8
click at [262, 82] on span "This element is connected to the Content Library and changes made here will be …" at bounding box center [246, 81] width 107 height 14
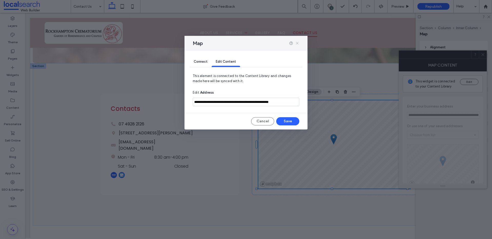
click at [299, 43] on icon at bounding box center [297, 43] width 4 height 4
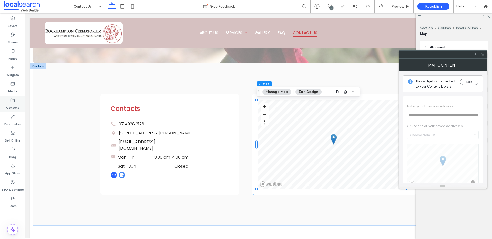
click at [17, 100] on div "Content" at bounding box center [12, 104] width 25 height 16
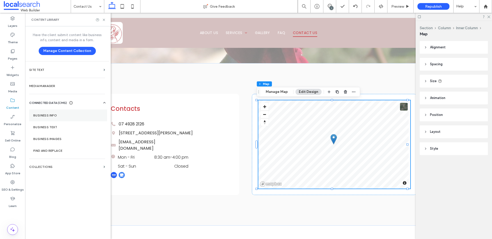
click at [49, 113] on section "Business Info" at bounding box center [68, 116] width 78 height 12
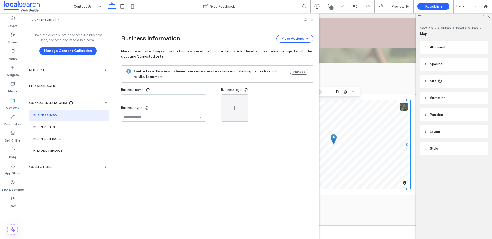
type input "**********"
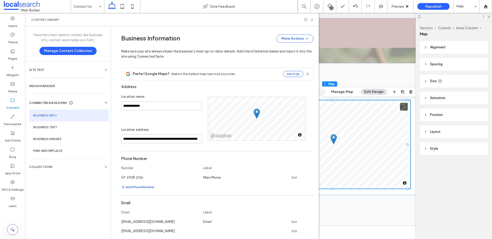
scroll to position [102, 0]
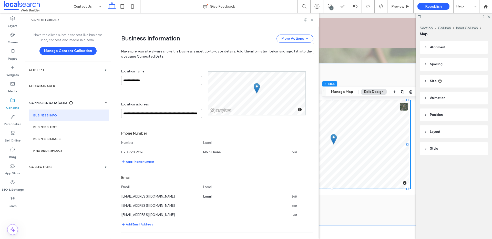
click at [252, 72] on div at bounding box center [256, 72] width 97 height 0
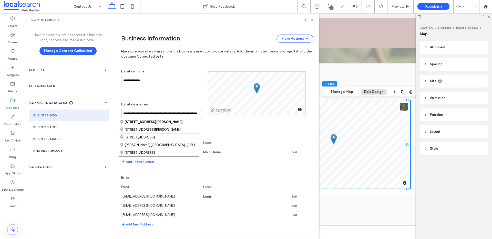
scroll to position [0, 22]
drag, startPoint x: 120, startPoint y: 113, endPoint x: 222, endPoint y: 117, distance: 102.4
click at [221, 117] on div "**********" at bounding box center [217, 93] width 192 height 49
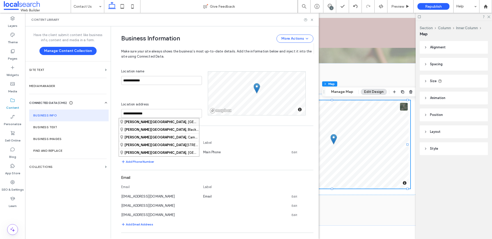
click at [180, 120] on div "Richardson Road , East Deep Creek Queensland 4570, Australia" at bounding box center [159, 121] width 80 height 7
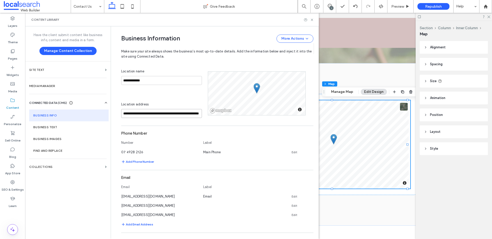
scroll to position [0, 20]
drag, startPoint x: 189, startPoint y: 112, endPoint x: 199, endPoint y: 113, distance: 10.5
click at [199, 113] on div "**********" at bounding box center [164, 93] width 87 height 49
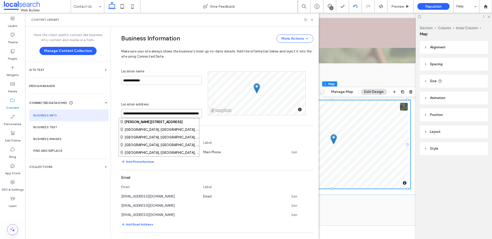
scroll to position [0, 0]
click at [196, 113] on input "**********" at bounding box center [161, 113] width 81 height 9
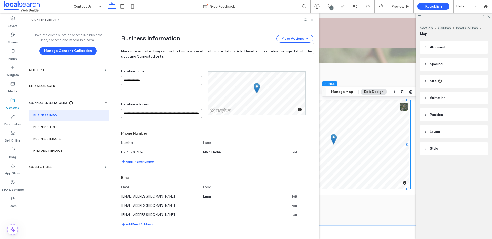
drag, startPoint x: 186, startPoint y: 113, endPoint x: 81, endPoint y: 110, distance: 104.6
click at [81, 110] on div "**********" at bounding box center [172, 132] width 294 height 213
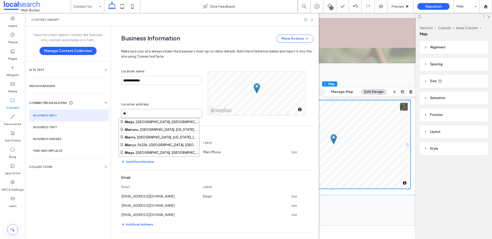
type input "*"
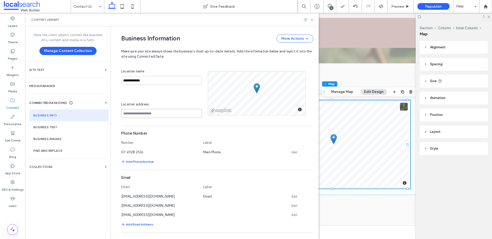
paste input "**********"
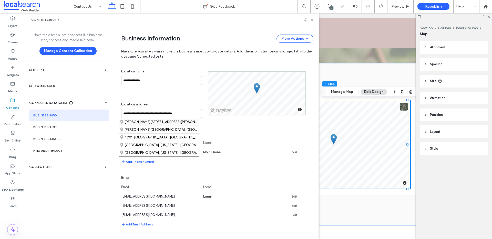
click at [181, 123] on div "Richardson Road, Kawana Queensland 4701, Australia" at bounding box center [159, 121] width 80 height 7
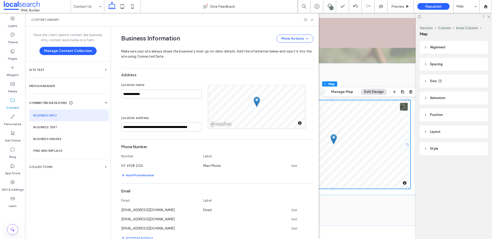
scroll to position [87, 0]
click at [121, 128] on input "**********" at bounding box center [161, 128] width 81 height 9
click at [147, 127] on input "**********" at bounding box center [161, 128] width 81 height 9
click at [147, 129] on input "**********" at bounding box center [161, 128] width 81 height 9
click at [165, 129] on input "**********" at bounding box center [161, 128] width 81 height 9
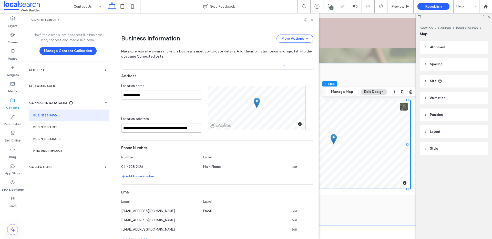
click at [188, 128] on input "**********" at bounding box center [161, 128] width 81 height 9
click at [208, 136] on div "**********" at bounding box center [217, 217] width 192 height 320
click at [213, 152] on div "Phone Number" at bounding box center [217, 148] width 192 height 10
click at [187, 130] on input "**********" at bounding box center [161, 128] width 81 height 9
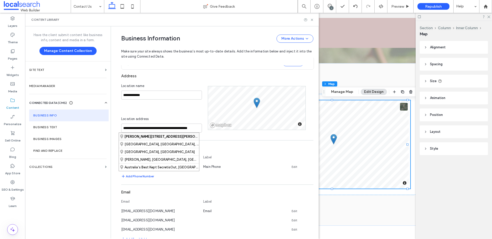
click at [173, 137] on strong "Richardson Road, Kawana Queensland 4701, Australia" at bounding box center [167, 137] width 85 height 4
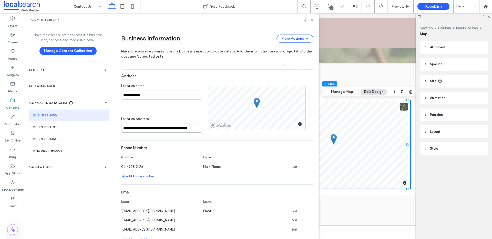
click at [121, 128] on input "**********" at bounding box center [161, 128] width 81 height 9
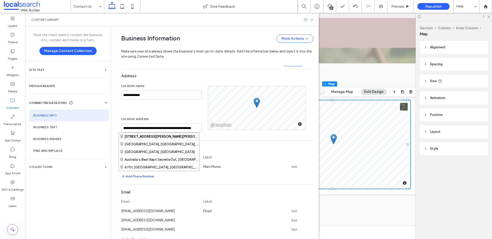
click at [184, 138] on strong "10 Richardson Road, Kawana Queensland 4701, Australia" at bounding box center [167, 137] width 85 height 4
click at [125, 129] on input "**********" at bounding box center [161, 128] width 81 height 9
click at [164, 136] on strong "100 Richardson Road, Kawana Queensland 4701, Australia" at bounding box center [167, 137] width 85 height 4
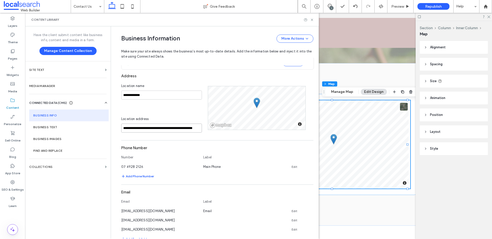
click at [126, 129] on input "**********" at bounding box center [161, 128] width 81 height 9
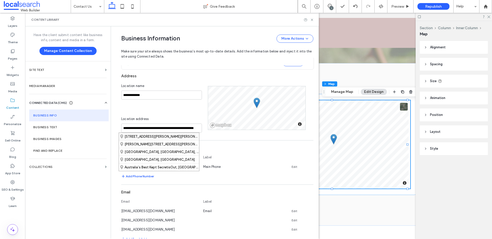
click at [145, 137] on div "1000 Richardson Road, Norman Gardens Queensland 4701, Australia" at bounding box center [159, 136] width 80 height 7
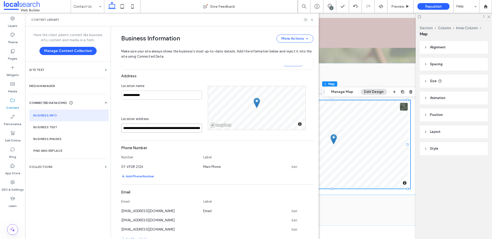
click at [128, 129] on input "**********" at bounding box center [161, 128] width 81 height 9
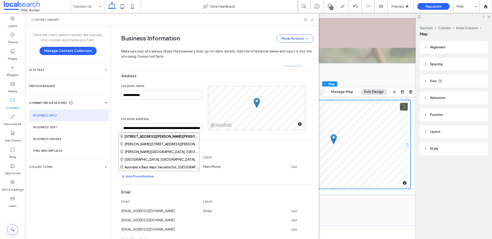
click at [143, 138] on strong "500 Richardson Road, Norman Gardens Queensland 4701, Australia" at bounding box center [167, 137] width 85 height 4
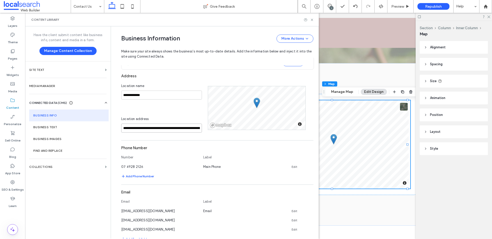
click at [127, 128] on input "**********" at bounding box center [161, 128] width 81 height 9
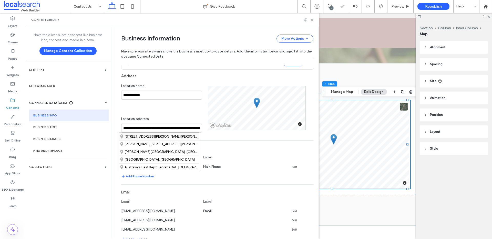
click at [155, 137] on div "200 Richardson Road, Kawana Queensland 4701, Australia" at bounding box center [159, 136] width 80 height 7
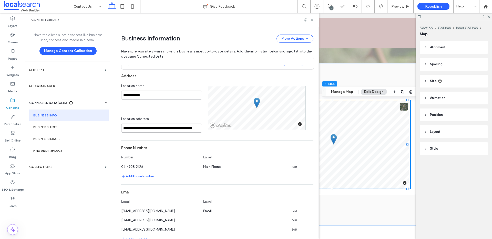
click at [126, 128] on input "**********" at bounding box center [161, 128] width 81 height 9
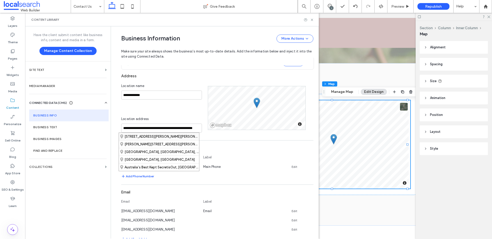
click at [146, 138] on div "400 Richardson Road, Norman Gardens Queensland 4701, Australia" at bounding box center [159, 136] width 80 height 7
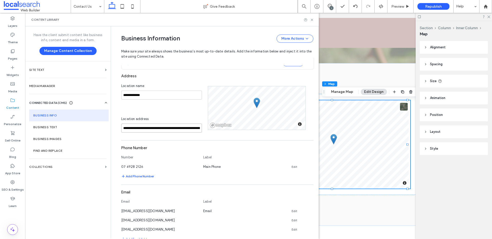
click at [125, 129] on input "**********" at bounding box center [161, 128] width 81 height 9
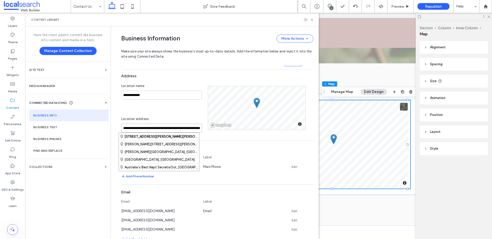
click at [127, 127] on input "**********" at bounding box center [161, 128] width 81 height 9
click at [161, 137] on div "250 Richardson Road, Park Avenue Queensland 4701, Australia" at bounding box center [159, 136] width 80 height 7
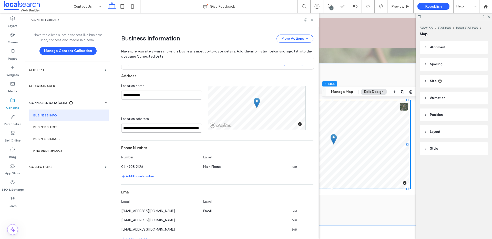
click at [126, 129] on input "**********" at bounding box center [161, 128] width 81 height 9
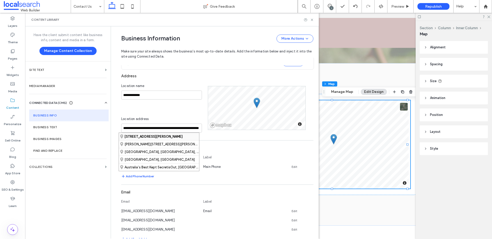
click at [136, 138] on strong "300 Richardson Road, Park Avenue Queensland 4701, Australia" at bounding box center [154, 137] width 58 height 4
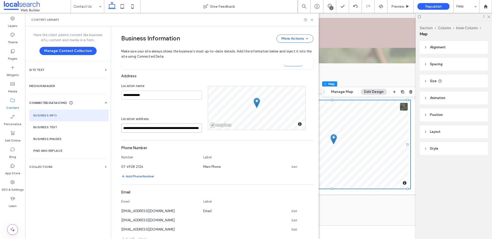
click at [125, 129] on input "**********" at bounding box center [161, 128] width 81 height 9
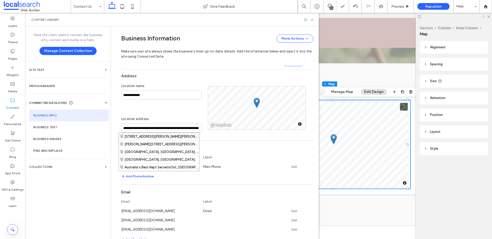
click at [132, 136] on div "320 Richardson Road, Kawana Queensland 4701, Australia" at bounding box center [159, 136] width 80 height 7
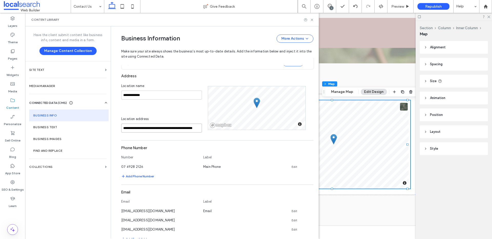
click at [124, 129] on input "**********" at bounding box center [161, 128] width 81 height 9
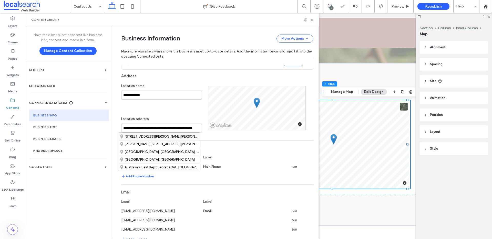
click at [146, 136] on div "340 Richardson Road, Norman Gardens Queensland 4701, Australia" at bounding box center [159, 136] width 80 height 7
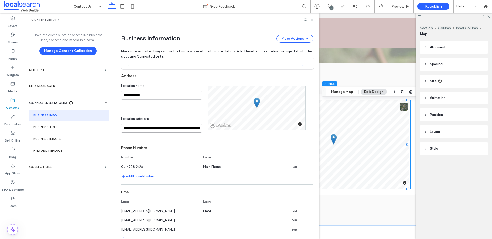
click at [124, 129] on input "**********" at bounding box center [161, 128] width 81 height 9
drag, startPoint x: 188, startPoint y: 128, endPoint x: 121, endPoint y: 125, distance: 67.0
click at [121, 125] on input "**********" at bounding box center [161, 128] width 81 height 9
paste input "*"
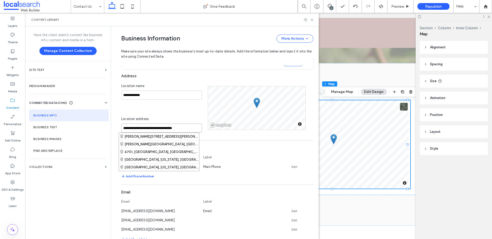
click at [122, 129] on input "**********" at bounding box center [161, 128] width 81 height 9
click at [144, 136] on div "338 Richardson Road, Norman Gardens Queensland 4701, Australia" at bounding box center [159, 136] width 80 height 7
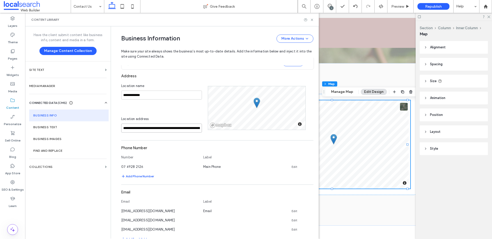
click at [126, 129] on input "**********" at bounding box center [161, 128] width 81 height 9
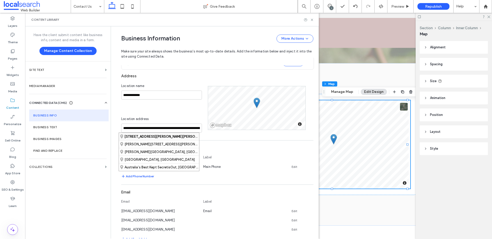
click at [139, 136] on strong "337 Richardson Road, Norman Gardens Queensland 4701, Australia" at bounding box center [167, 137] width 85 height 4
click at [126, 128] on input "**********" at bounding box center [161, 128] width 81 height 9
click at [132, 137] on strong "336 Richardson Road, Norman Gardens Queensland 4701, Australia" at bounding box center [167, 137] width 85 height 4
click at [125, 129] on input "**********" at bounding box center [161, 128] width 81 height 9
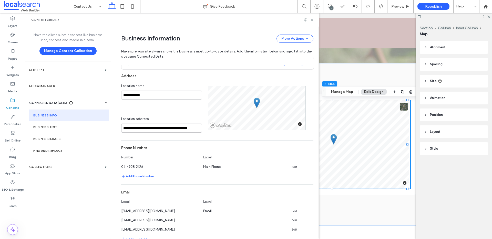
scroll to position [0, 6]
drag, startPoint x: 120, startPoint y: 128, endPoint x: 223, endPoint y: 127, distance: 103.1
click at [223, 127] on div "**********" at bounding box center [217, 108] width 192 height 49
paste input
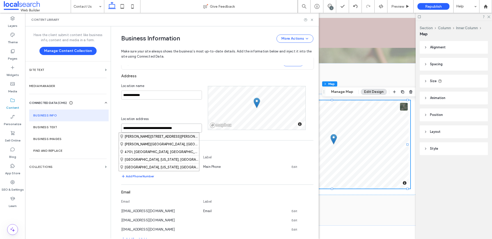
scroll to position [0, 0]
click at [122, 128] on input "**********" at bounding box center [161, 128] width 81 height 9
click at [145, 137] on div "335 Richardson Road, Norman Gardens Queensland 4701, Australia" at bounding box center [159, 136] width 80 height 7
click at [125, 128] on input "**********" at bounding box center [161, 128] width 81 height 9
click at [128, 137] on strong "333 Richardson Road, Norman Gardens Queensland 4701, Australia" at bounding box center [167, 137] width 85 height 4
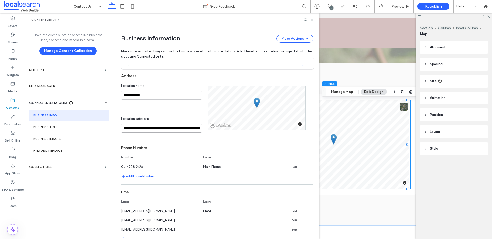
click at [125, 129] on input "**********" at bounding box center [161, 128] width 81 height 9
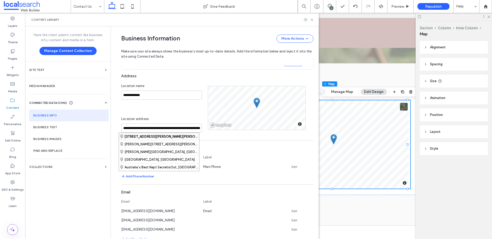
click at [137, 135] on strong "330 Richardson Road, Norman Gardens Queensland 4701, Australia" at bounding box center [167, 137] width 85 height 4
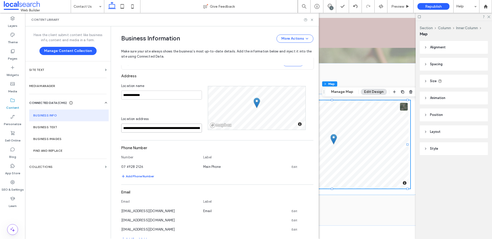
click at [126, 129] on input "**********" at bounding box center [161, 128] width 81 height 9
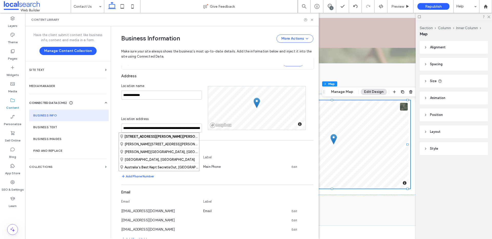
click at [144, 135] on strong "329 Richardson Road, Norman Gardens Queensland 4701, Australia" at bounding box center [167, 137] width 85 height 4
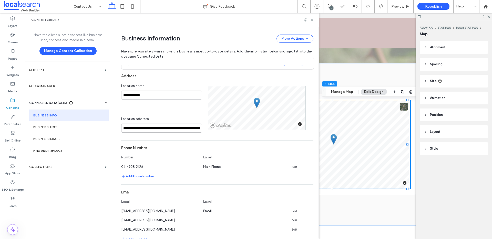
click at [126, 128] on input "**********" at bounding box center [161, 128] width 81 height 9
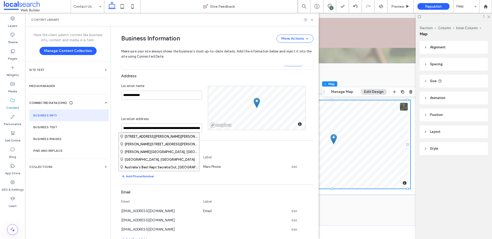
click at [145, 137] on div "327 Richardson Road, Kawana Queensland 4701, Australia" at bounding box center [159, 136] width 80 height 7
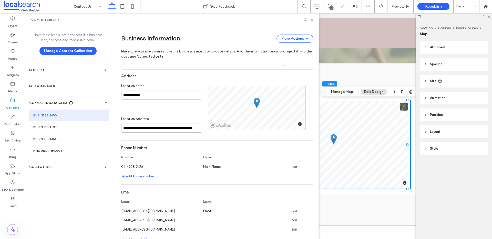
click at [126, 128] on input "**********" at bounding box center [161, 128] width 81 height 9
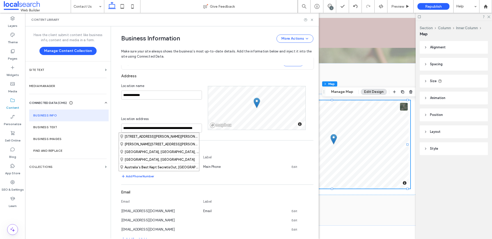
click at [139, 138] on div "328 Richardson Road, Norman Gardens Queensland 4701, Australia" at bounding box center [159, 136] width 80 height 7
type input "**********"
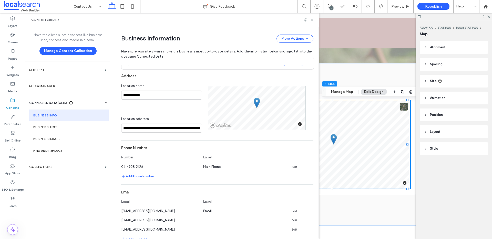
click at [312, 20] on use at bounding box center [312, 20] width 2 height 2
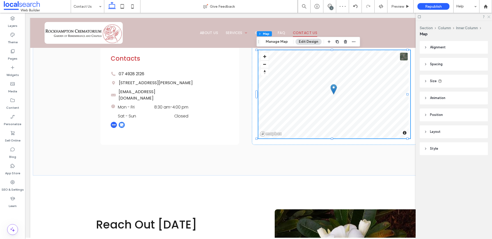
click at [490, 16] on icon at bounding box center [488, 16] width 3 height 3
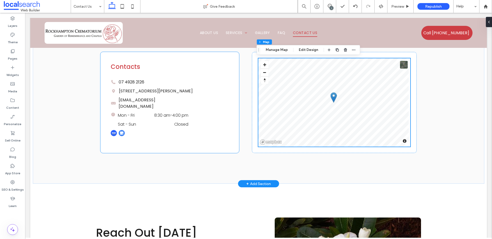
scroll to position [114, 0]
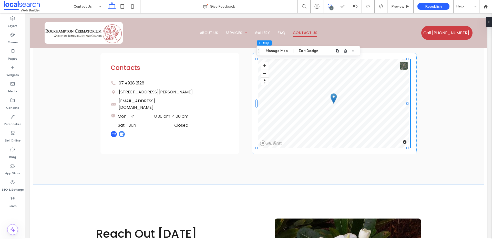
click at [330, 6] on use at bounding box center [330, 6] width 4 height 4
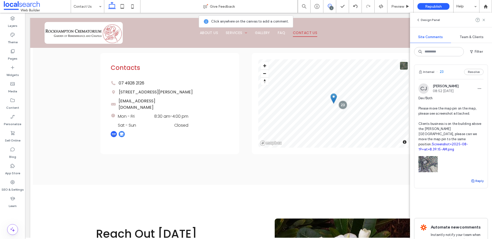
click at [474, 184] on button "Reply" at bounding box center [477, 181] width 13 height 6
click at [460, 195] on textarea at bounding box center [451, 191] width 65 height 26
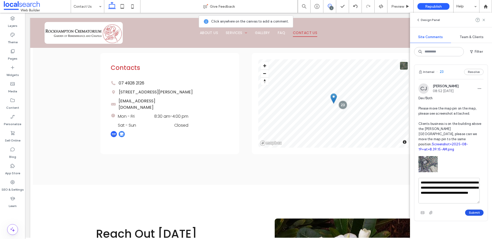
type textarea "**********"
click at [470, 216] on button "Submit" at bounding box center [474, 213] width 18 height 6
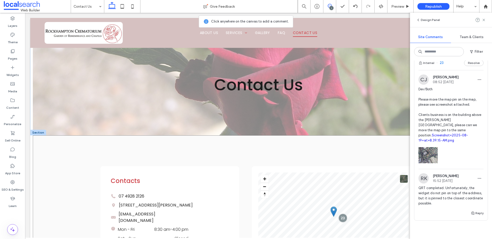
scroll to position [0, 0]
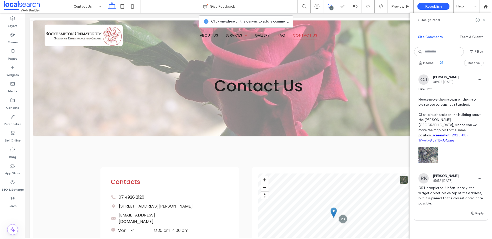
click at [486, 19] on icon at bounding box center [484, 20] width 4 height 4
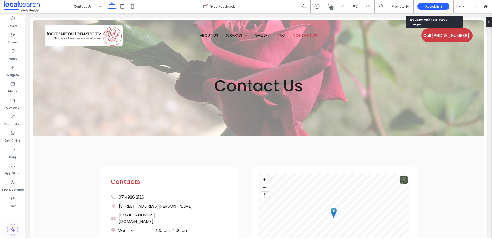
click at [429, 7] on span "Republish" at bounding box center [433, 6] width 17 height 4
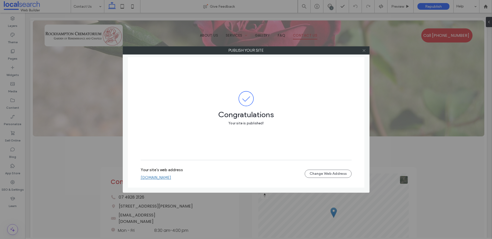
click at [365, 51] on icon at bounding box center [364, 51] width 4 height 4
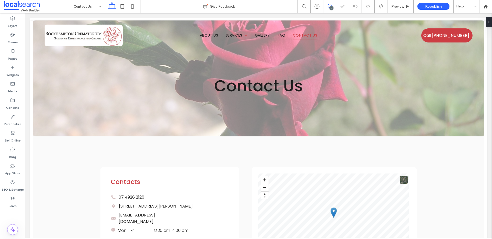
click at [332, 5] on span at bounding box center [330, 6] width 13 height 4
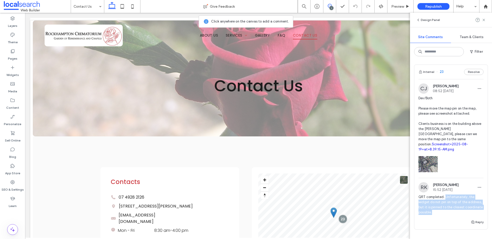
drag, startPoint x: 446, startPoint y: 203, endPoint x: 458, endPoint y: 217, distance: 18.9
click at [458, 215] on span "QRT completed. Unfortunately, the widget do not pin on top of the address, but …" at bounding box center [451, 205] width 65 height 21
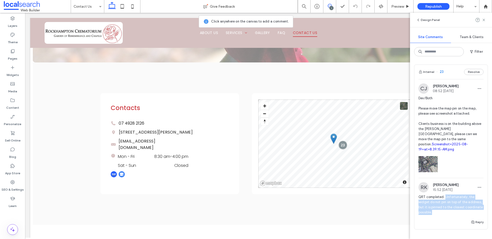
copy span "Unfortunately, the widget do not pin on top of the address, but it is pinned to…"
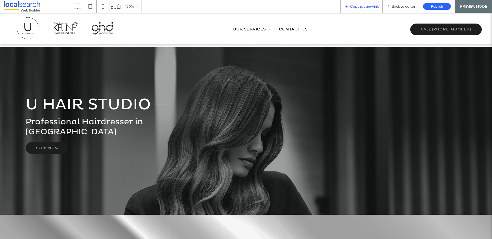
click at [360, 6] on span "Copy preview link" at bounding box center [364, 6] width 28 height 4
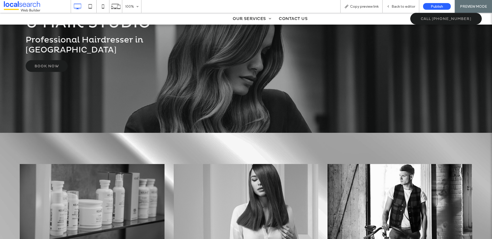
scroll to position [54, 0]
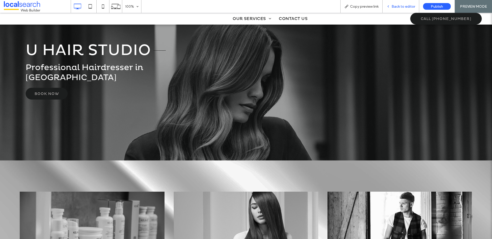
click at [405, 6] on span "Back to editor" at bounding box center [404, 6] width 24 height 4
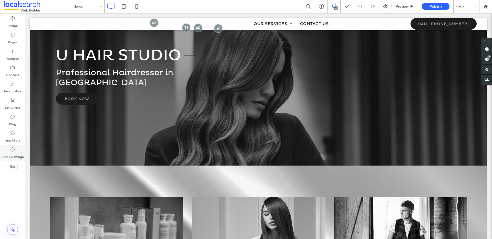
click at [15, 148] on icon at bounding box center [12, 149] width 5 height 5
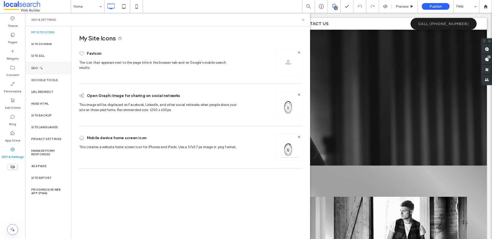
click at [43, 72] on div "SEO" at bounding box center [48, 68] width 46 height 13
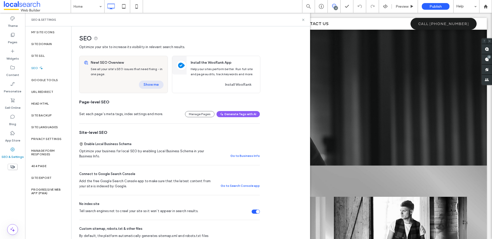
click at [150, 87] on button "Show me" at bounding box center [151, 85] width 25 height 8
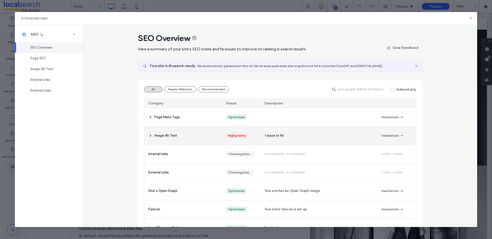
click at [287, 136] on div "1 issue to fix" at bounding box center [319, 136] width 116 height 18
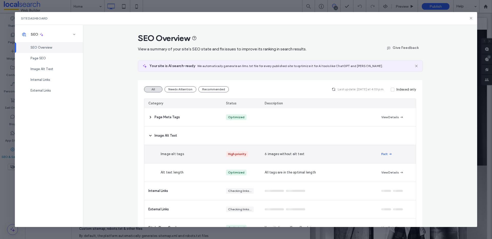
click at [388, 152] on span "button" at bounding box center [390, 155] width 5 height 6
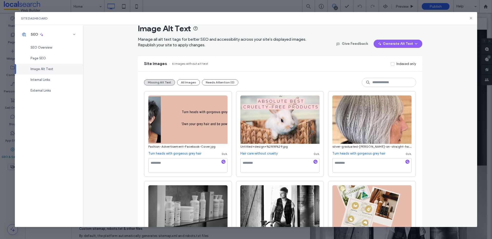
scroll to position [55, 0]
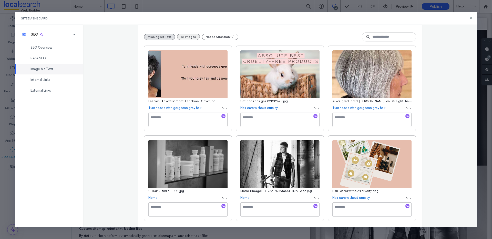
click at [189, 38] on button "All Images" at bounding box center [188, 37] width 23 height 6
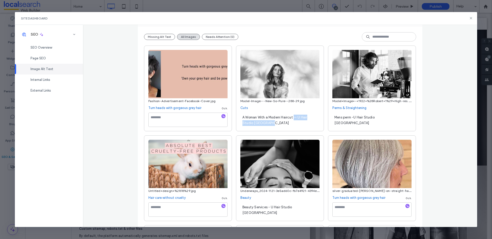
drag, startPoint x: 259, startPoint y: 124, endPoint x: 292, endPoint y: 116, distance: 34.1
click at [292, 116] on div "A Woman With a Modern Haircut — U Hair Studio Townsville" at bounding box center [279, 120] width 79 height 14
drag, startPoint x: 295, startPoint y: 122, endPoint x: 291, endPoint y: 117, distance: 6.2
click at [291, 117] on textarea "**********" at bounding box center [279, 120] width 79 height 14
click at [158, 36] on button "Missing Alt Text" at bounding box center [159, 37] width 31 height 6
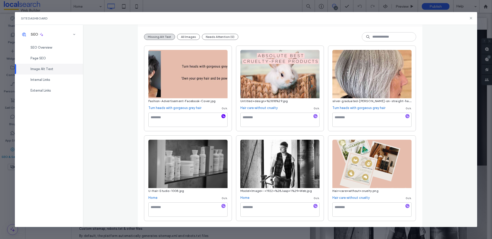
click at [222, 115] on icon "button" at bounding box center [224, 117] width 4 height 4
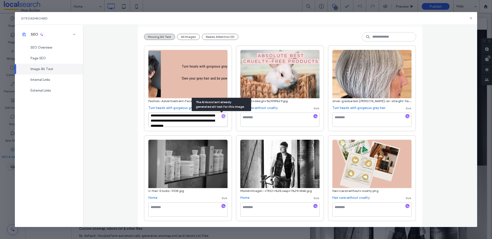
scroll to position [6, 0]
click at [202, 123] on textarea "**********" at bounding box center [187, 120] width 79 height 14
drag, startPoint x: 200, startPoint y: 124, endPoint x: 193, endPoint y: 118, distance: 9.5
click at [193, 118] on textarea "**********" at bounding box center [187, 120] width 79 height 14
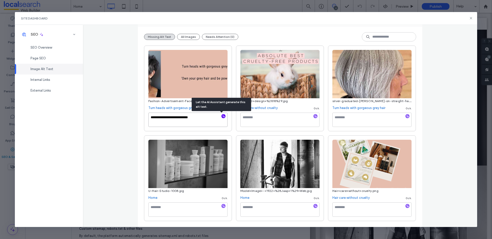
paste textarea "**********"
type textarea "**********"
click at [296, 119] on textarea at bounding box center [279, 120] width 79 height 14
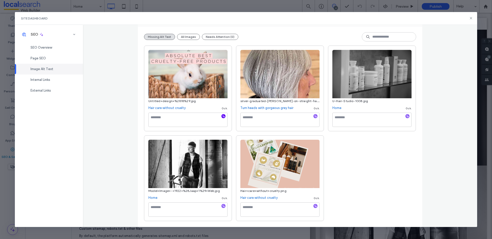
click at [222, 117] on icon "button" at bounding box center [224, 117] width 4 height 4
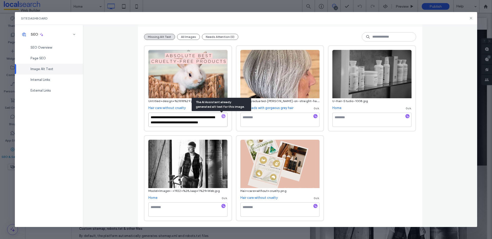
scroll to position [6, 0]
click at [182, 122] on textarea "**********" at bounding box center [187, 120] width 79 height 14
paste textarea "**********"
type textarea "**********"
click at [278, 119] on textarea at bounding box center [279, 120] width 79 height 14
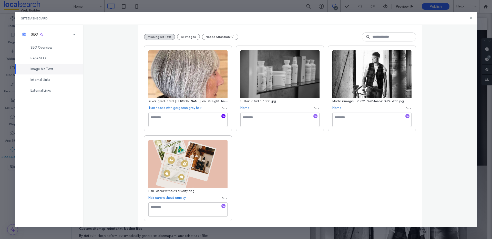
click at [221, 116] on span "button" at bounding box center [223, 116] width 4 height 4
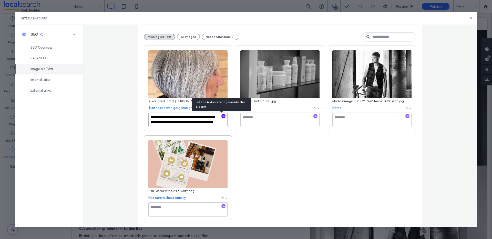
paste textarea "**********"
type textarea "**********"
click at [241, 143] on div "**********" at bounding box center [280, 134] width 272 height 176
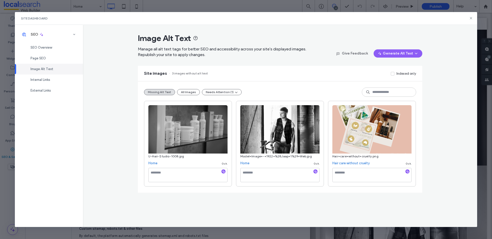
scroll to position [0, 0]
click at [177, 174] on textarea at bounding box center [187, 175] width 79 height 14
paste textarea "**********"
type textarea "**********"
drag, startPoint x: 199, startPoint y: 173, endPoint x: 130, endPoint y: 169, distance: 69.0
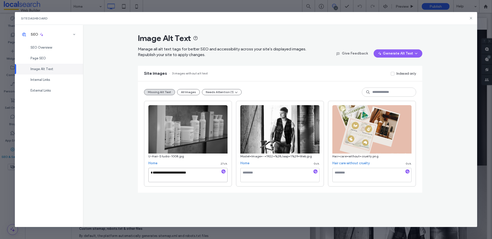
click at [130, 169] on div "**********" at bounding box center [280, 126] width 395 height 203
click at [225, 172] on icon "button" at bounding box center [224, 172] width 4 height 4
paste textarea "**********"
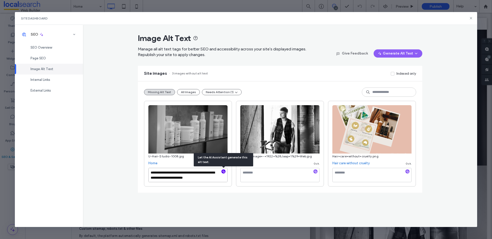
type textarea "**********"
click at [268, 178] on textarea at bounding box center [279, 175] width 79 height 14
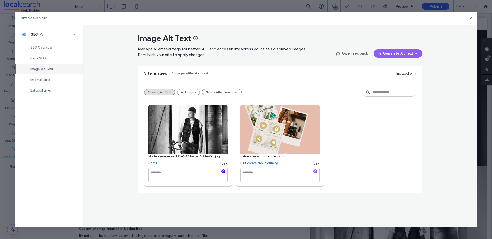
click at [223, 172] on icon "button" at bounding box center [224, 172] width 4 height 4
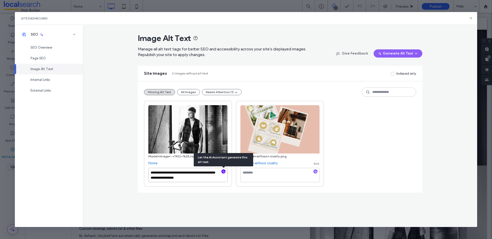
paste textarea "**********"
type textarea "**********"
click at [270, 175] on textarea at bounding box center [279, 175] width 79 height 14
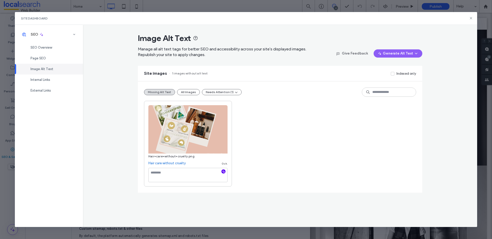
click at [225, 172] on span "button" at bounding box center [223, 172] width 4 height 4
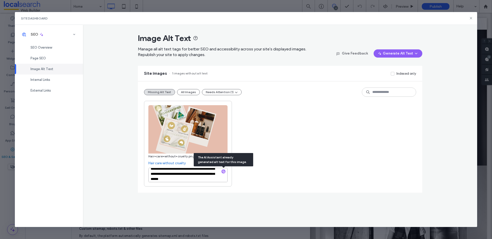
scroll to position [6, 0]
click at [212, 178] on textarea "**********" at bounding box center [187, 175] width 79 height 14
paste textarea "**********"
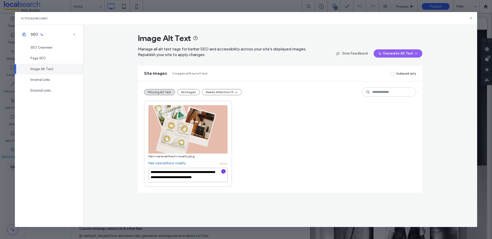
type textarea "**********"
click at [318, 164] on div "**********" at bounding box center [280, 144] width 272 height 86
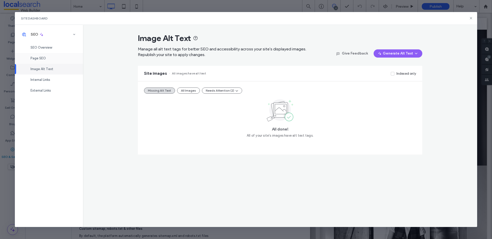
click at [43, 61] on div "Page SEO" at bounding box center [49, 58] width 68 height 11
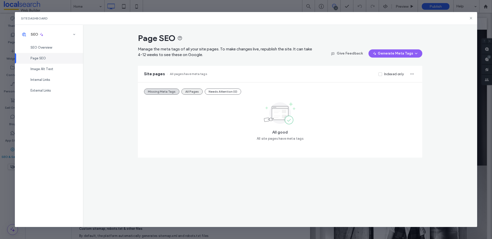
click at [186, 89] on button "All Pages" at bounding box center [191, 92] width 21 height 6
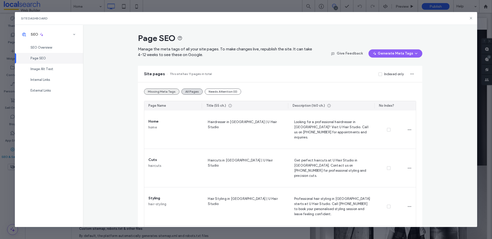
click at [162, 92] on button "Missing Meta Tags" at bounding box center [161, 92] width 35 height 6
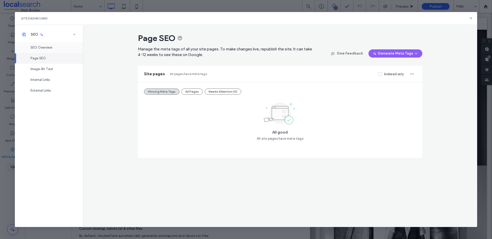
click at [45, 46] on span "SEO Overview" at bounding box center [42, 48] width 22 height 4
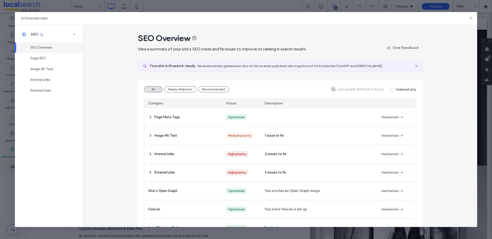
click at [334, 90] on use "button" at bounding box center [333, 89] width 3 height 3
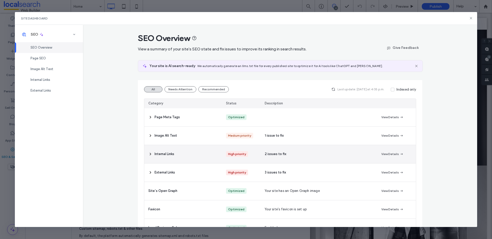
click at [251, 155] on div "High priority" at bounding box center [241, 154] width 39 height 18
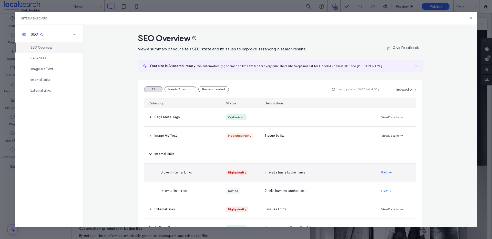
click at [388, 172] on icon "button" at bounding box center [390, 173] width 4 height 4
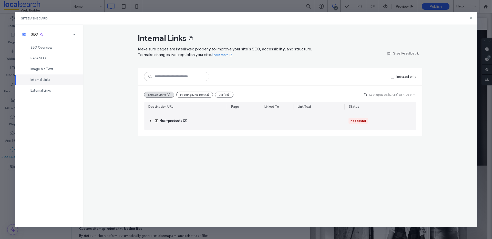
click at [150, 121] on icon at bounding box center [150, 121] width 4 height 4
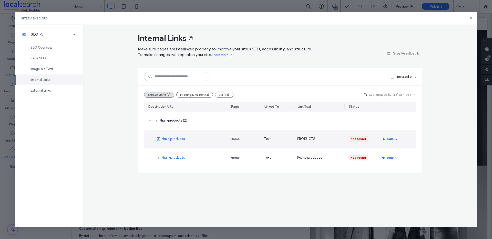
click at [395, 140] on icon "button" at bounding box center [396, 139] width 4 height 4
click at [403, 151] on span "Fix in Editor" at bounding box center [395, 151] width 18 height 5
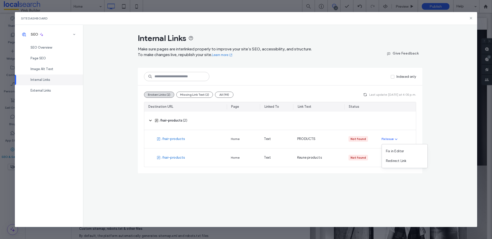
click at [49, 75] on div "Internal Links" at bounding box center [49, 80] width 68 height 11
click at [47, 49] on span "SEO Overview" at bounding box center [42, 48] width 22 height 4
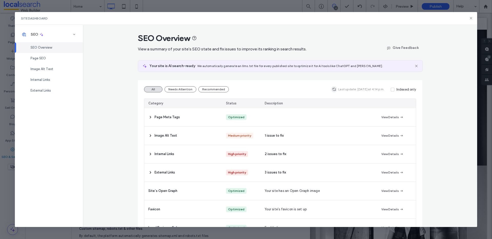
click at [334, 89] on icon "button" at bounding box center [334, 89] width 4 height 4
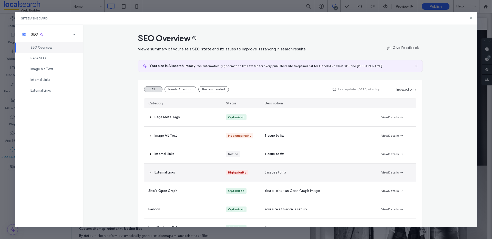
click at [295, 173] on div "3 issues to fix" at bounding box center [319, 173] width 116 height 18
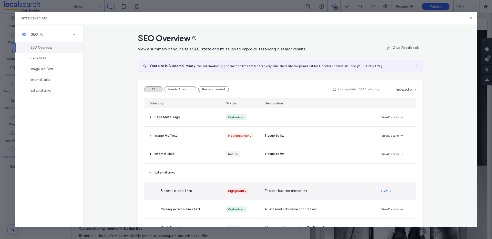
click at [385, 190] on button "Fix It" at bounding box center [386, 191] width 11 height 6
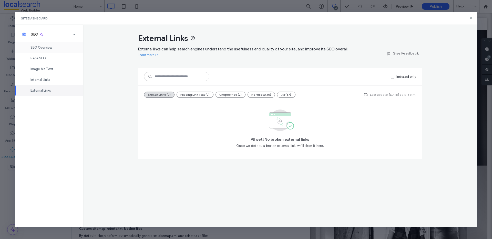
click at [48, 48] on span "SEO Overview" at bounding box center [42, 48] width 22 height 4
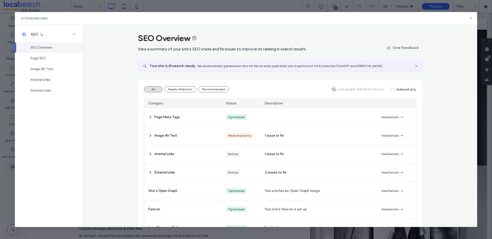
click at [336, 90] on span "button" at bounding box center [334, 89] width 6 height 6
click at [470, 18] on icon at bounding box center [471, 18] width 4 height 4
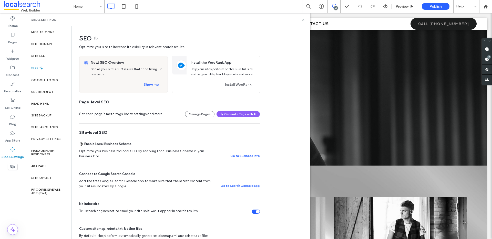
click at [304, 19] on icon at bounding box center [303, 20] width 4 height 4
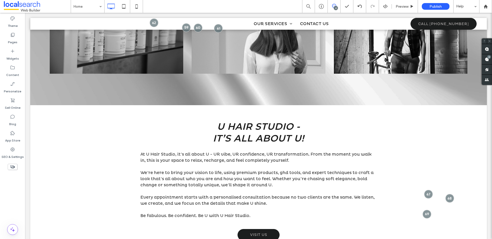
scroll to position [230, 0]
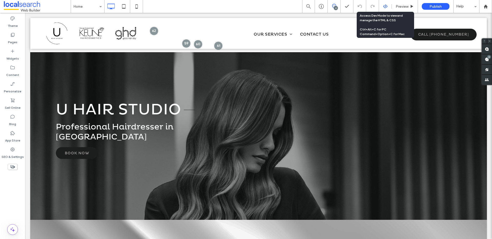
click at [388, 7] on div at bounding box center [385, 6] width 13 height 5
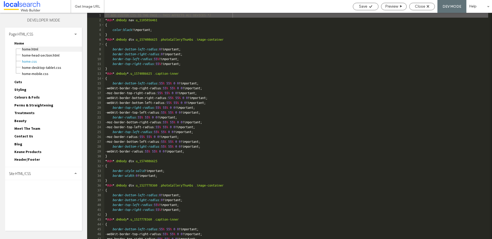
click at [34, 51] on span "Home.html" at bounding box center [52, 49] width 60 height 5
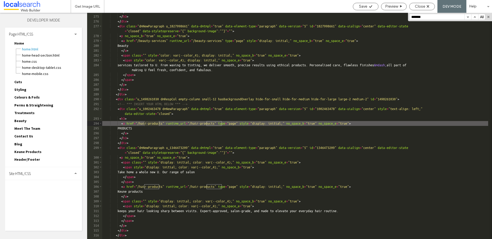
scroll to position [1450, 0]
type input "**********"
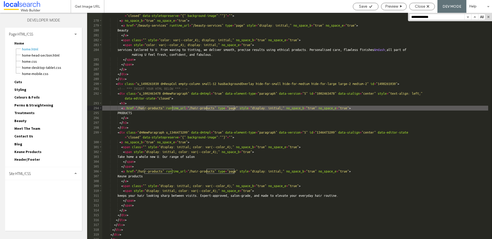
scroll to position [1496, 0]
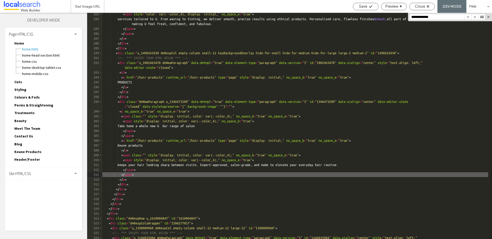
click at [143, 175] on div "< span style = "color: var(--color_4); display: initial;" no_space_e = "true" >…" at bounding box center [295, 132] width 386 height 241
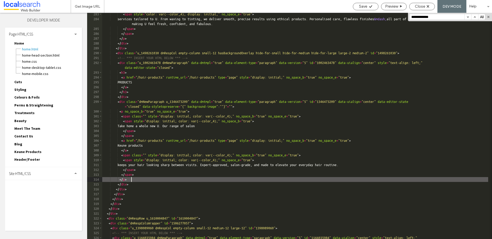
click at [140, 179] on div "< span style = "color: var(--color_4); display: initial;" no_space_e = "true" >…" at bounding box center [295, 132] width 386 height 241
click at [131, 184] on div "< span style = "color: var(--color_4); display: initial;" no_space_e = "true" >…" at bounding box center [295, 132] width 386 height 241
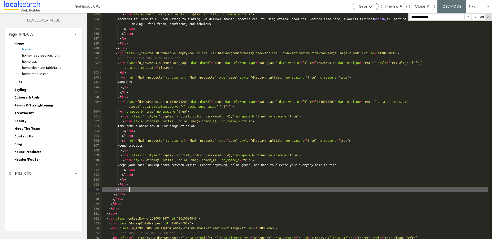
click at [130, 188] on div "< span style = "color: var(--color_4); display: initial;" no_space_e = "true" >…" at bounding box center [295, 132] width 386 height 241
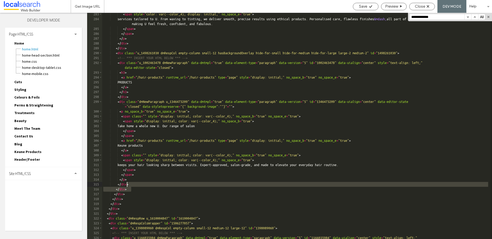
drag, startPoint x: 136, startPoint y: 188, endPoint x: 128, endPoint y: 185, distance: 9.2
click at [128, 185] on div "< span style = "color: var(--color_4); display: initial;" no_space_e = "true" >…" at bounding box center [295, 132] width 386 height 241
click at [138, 189] on div "< span style = "color: var(--color_4); display: initial;" no_space_e = "true" >…" at bounding box center [295, 132] width 386 height 241
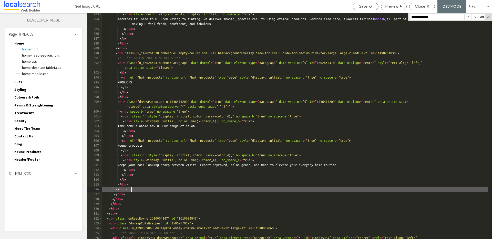
click at [128, 188] on div "< span style = "color: var(--color_4); display: initial;" no_space_e = "true" >…" at bounding box center [295, 132] width 386 height 241
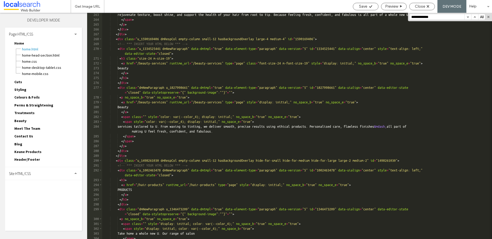
scroll to position [1450, 0]
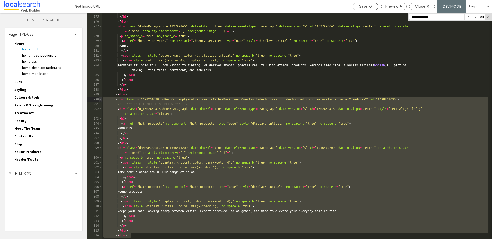
drag, startPoint x: 134, startPoint y: 236, endPoint x: 100, endPoint y: 100, distance: 140.0
click at [100, 100] on div "** 274 275 276 277 278 279 280 281 282 283 284 285 286 287 288 289 290 291 292 …" at bounding box center [289, 126] width 405 height 227
click at [121, 99] on div "</ a > </ h3 > </ div > < div class = "dmNewParagraph u_1827998661" data-dmtmpl…" at bounding box center [295, 127] width 386 height 236
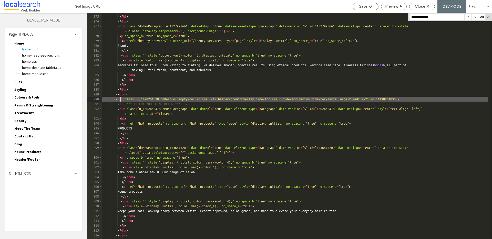
scroll to position [1481, 0]
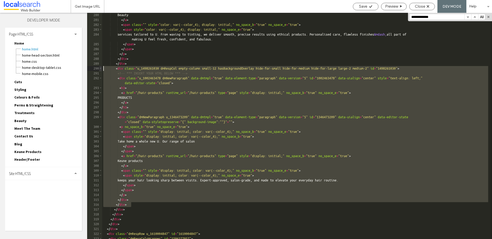
drag, startPoint x: 133, startPoint y: 206, endPoint x: 101, endPoint y: 68, distance: 141.7
click at [101, 68] on div "** 280 281 282 283 284 285 286 287 288 289 290 291 292 293 294 295 296 297 298 …" at bounding box center [289, 126] width 405 height 227
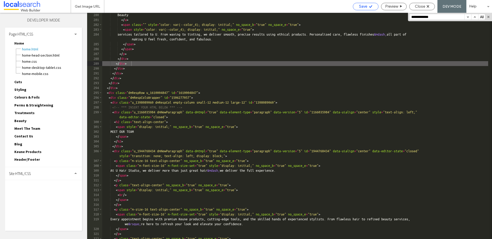
click at [364, 8] on span "Save" at bounding box center [363, 6] width 8 height 5
click at [423, 6] on span "Close" at bounding box center [420, 6] width 10 height 5
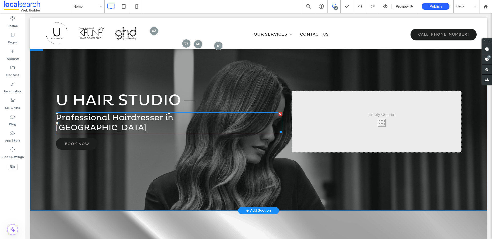
scroll to position [0, 0]
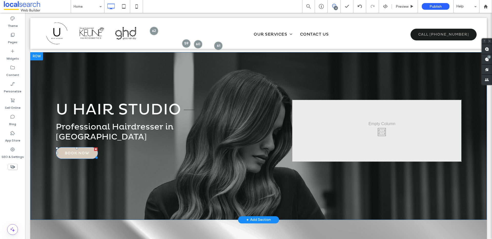
click at [68, 154] on span "Book Now" at bounding box center [77, 153] width 24 height 9
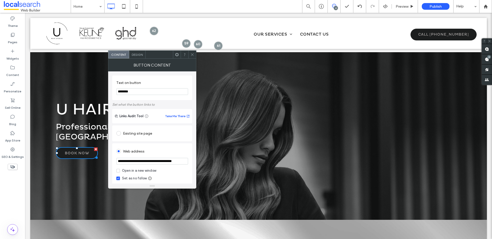
click at [169, 162] on input "**********" at bounding box center [152, 161] width 72 height 7
type input "**********"
click at [193, 55] on icon at bounding box center [192, 55] width 4 height 4
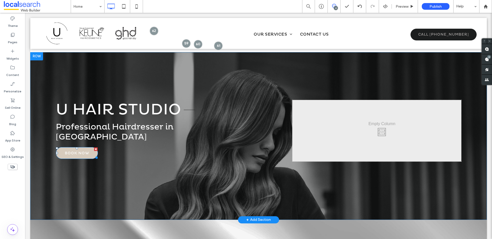
click at [81, 155] on span "Book Now" at bounding box center [77, 153] width 24 height 9
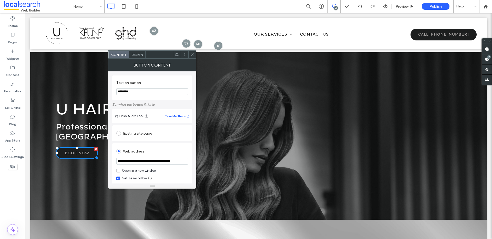
click at [119, 170] on icon at bounding box center [118, 171] width 2 height 2
click at [193, 54] on use at bounding box center [192, 54] width 3 height 3
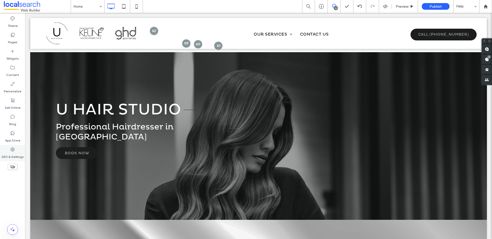
click at [15, 155] on label "SEO & Settings" at bounding box center [13, 155] width 22 height 7
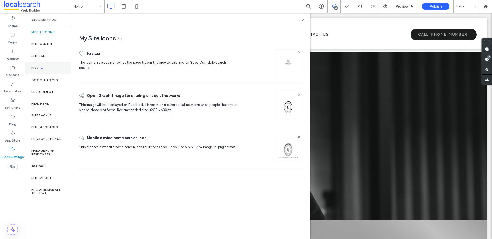
click at [46, 68] on div "SEO" at bounding box center [48, 68] width 46 height 13
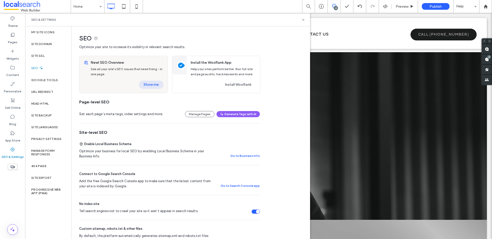
click at [153, 86] on button "Show me" at bounding box center [151, 85] width 25 height 8
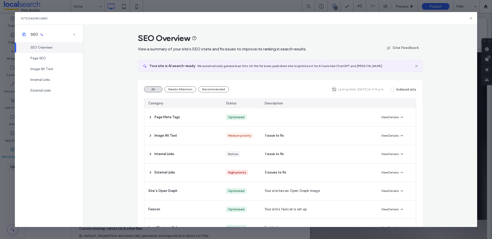
click at [334, 89] on icon "button" at bounding box center [334, 89] width 4 height 4
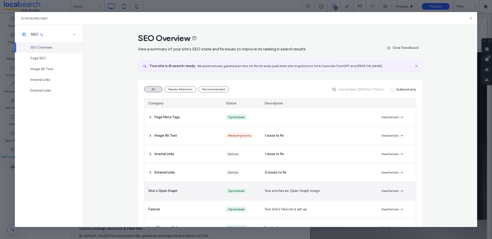
click at [246, 174] on div "Notice" at bounding box center [241, 173] width 39 height 18
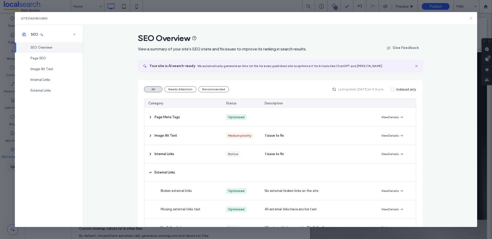
click at [471, 18] on icon at bounding box center [471, 18] width 4 height 4
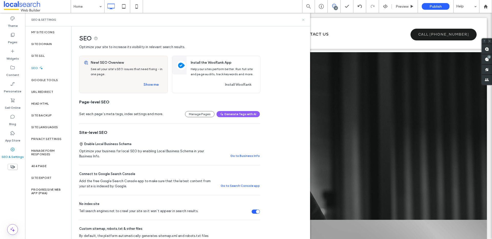
drag, startPoint x: 303, startPoint y: 21, endPoint x: 277, endPoint y: 11, distance: 27.6
click at [303, 21] on icon at bounding box center [303, 20] width 4 height 4
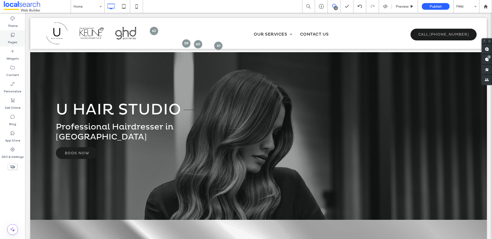
click at [11, 41] on label "Pages" at bounding box center [12, 40] width 9 height 7
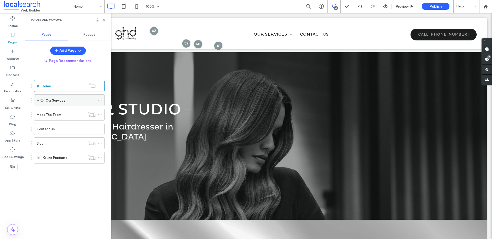
click at [38, 98] on span at bounding box center [38, 100] width 3 height 11
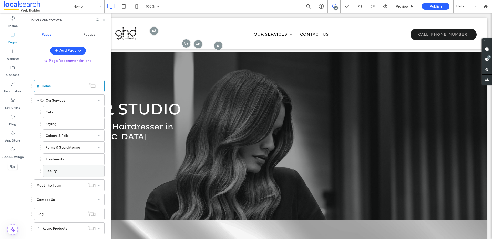
click at [60, 172] on div "Beauty" at bounding box center [71, 171] width 50 height 5
click at [103, 19] on icon at bounding box center [104, 20] width 4 height 4
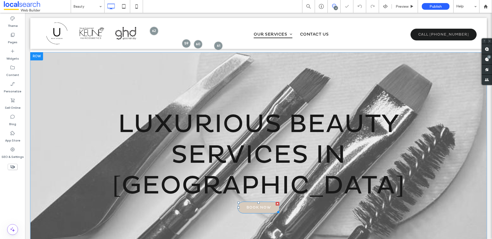
click at [247, 203] on span "book now" at bounding box center [259, 207] width 24 height 9
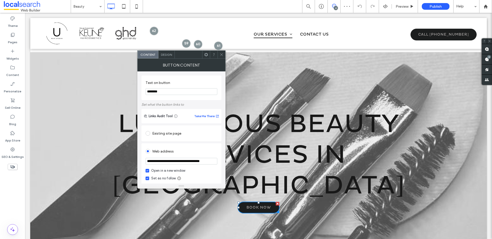
scroll to position [0, 6]
drag, startPoint x: 146, startPoint y: 161, endPoint x: 223, endPoint y: 162, distance: 76.9
click at [223, 162] on div "**********" at bounding box center [181, 128] width 88 height 112
click at [221, 55] on icon at bounding box center [222, 55] width 4 height 4
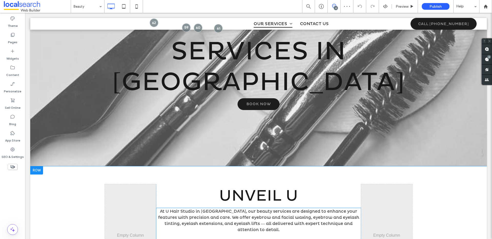
scroll to position [210, 0]
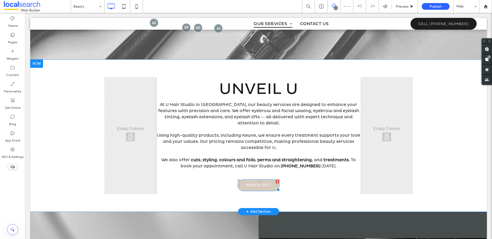
click at [264, 181] on span "reach out" at bounding box center [258, 185] width 25 height 9
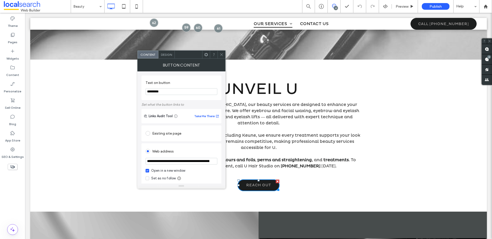
scroll to position [0, 23]
drag, startPoint x: 172, startPoint y: 175, endPoint x: 244, endPoint y: 163, distance: 72.7
paste input "url"
type input "**********"
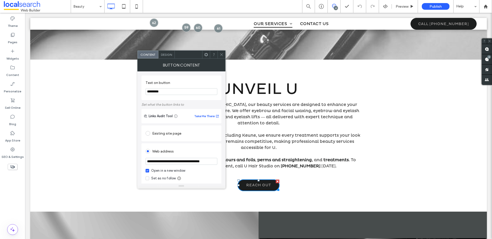
click at [148, 178] on icon at bounding box center [147, 179] width 2 height 2
click at [221, 57] on span at bounding box center [222, 55] width 4 height 8
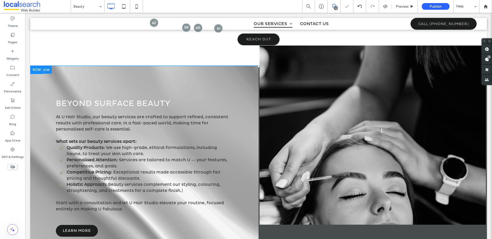
scroll to position [359, 0]
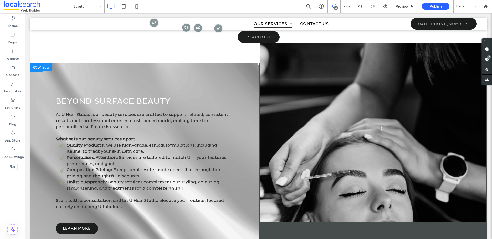
click at [73, 224] on span "learn more" at bounding box center [77, 228] width 28 height 9
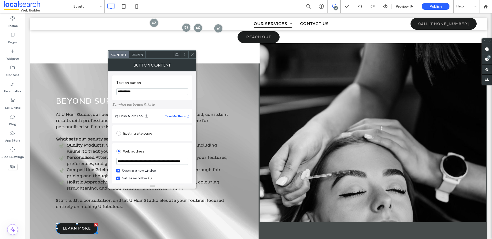
drag, startPoint x: 143, startPoint y: 174, endPoint x: 204, endPoint y: 164, distance: 62.5
paste input "url"
type input "**********"
click at [193, 54] on icon at bounding box center [192, 55] width 4 height 4
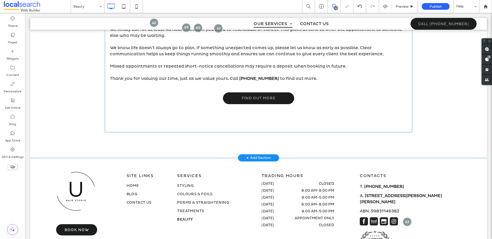
scroll to position [634, 0]
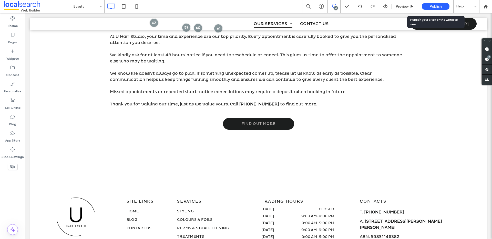
click at [434, 7] on span "Publish" at bounding box center [436, 6] width 12 height 4
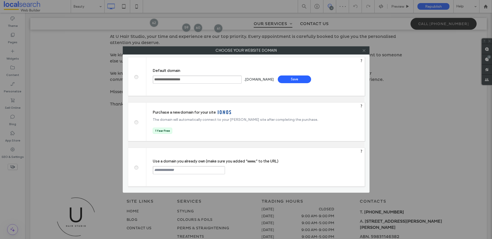
click at [364, 52] on icon at bounding box center [364, 51] width 4 height 4
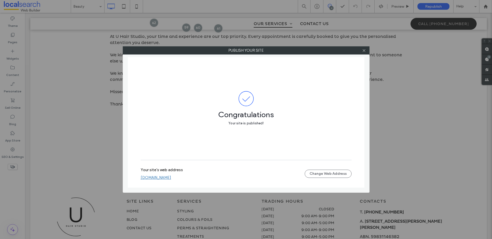
click at [364, 52] on icon at bounding box center [364, 51] width 4 height 4
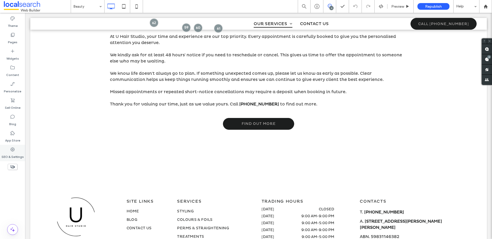
click at [7, 151] on div "SEO & Settings" at bounding box center [12, 153] width 25 height 16
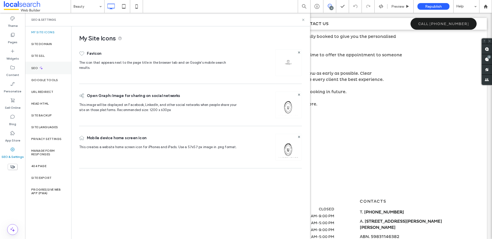
click at [41, 68] on icon at bounding box center [41, 68] width 4 height 4
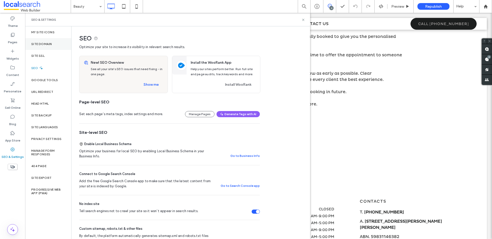
click at [47, 44] on label "Site Domain" at bounding box center [41, 44] width 21 height 4
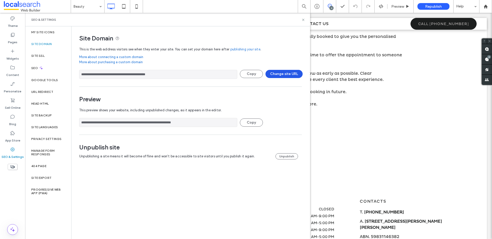
click at [279, 74] on button "Change site URL" at bounding box center [284, 74] width 37 height 8
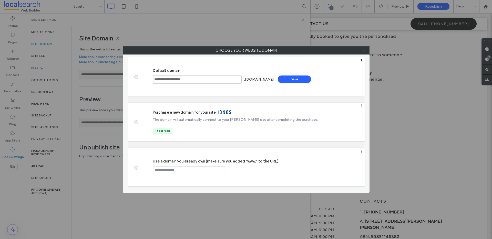
click at [366, 52] on icon at bounding box center [364, 51] width 4 height 4
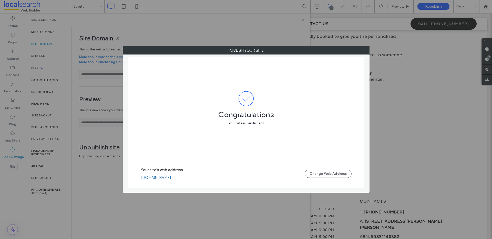
click at [365, 51] on icon at bounding box center [364, 51] width 4 height 4
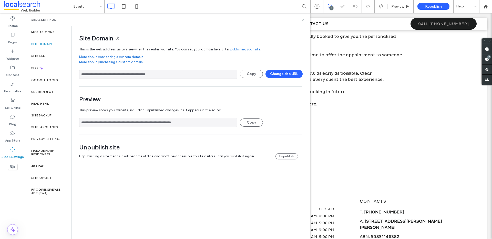
click at [303, 20] on icon at bounding box center [303, 20] width 4 height 4
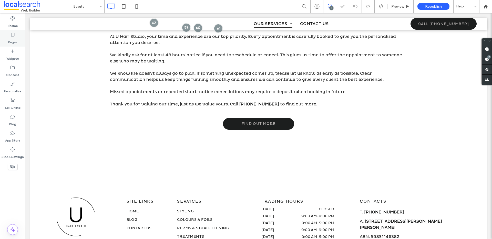
click at [12, 41] on label "Pages" at bounding box center [12, 40] width 9 height 7
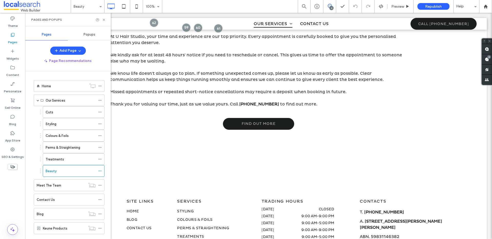
click at [64, 157] on div "Treatments" at bounding box center [71, 159] width 50 height 5
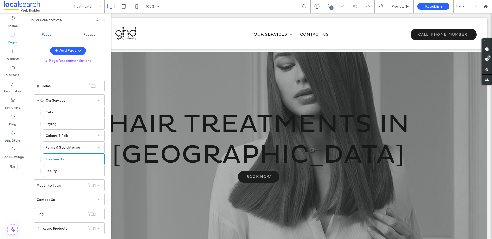
click at [103, 20] on icon at bounding box center [104, 20] width 4 height 4
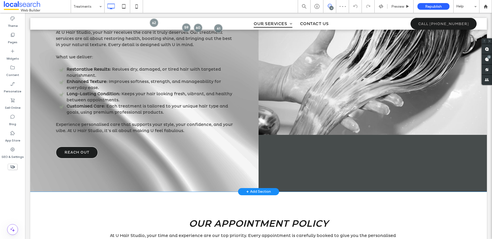
scroll to position [416, 0]
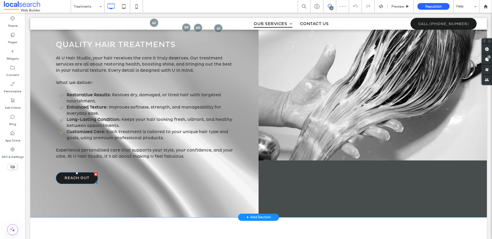
click at [71, 179] on span "Reach out" at bounding box center [77, 178] width 25 height 9
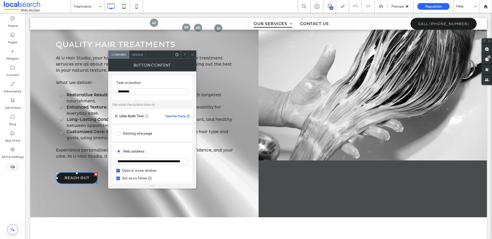
drag, startPoint x: 143, startPoint y: 175, endPoint x: 215, endPoint y: 163, distance: 73.0
paste input "url"
type input "**********"
click at [191, 55] on icon at bounding box center [192, 55] width 4 height 4
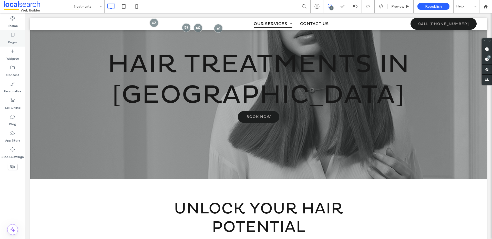
scroll to position [46, 0]
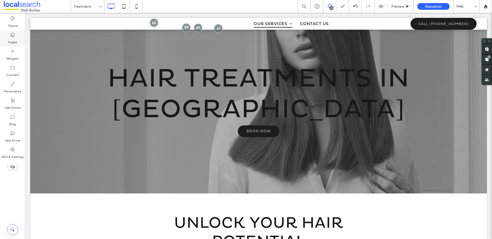
click at [16, 38] on label "Pages" at bounding box center [12, 40] width 9 height 7
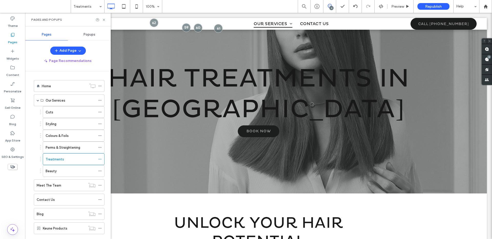
click at [65, 139] on div "Colours & Foils" at bounding box center [71, 135] width 50 height 11
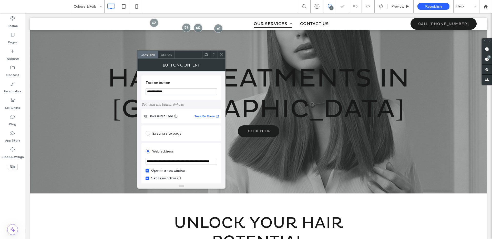
paste input "url"
type input "**********"
click at [223, 54] on icon at bounding box center [222, 55] width 4 height 4
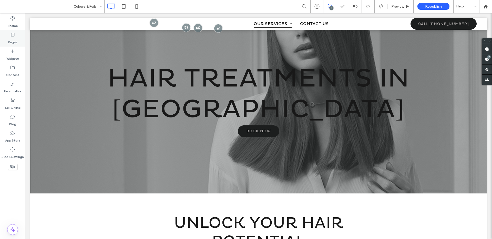
click at [11, 39] on label "Pages" at bounding box center [12, 40] width 9 height 7
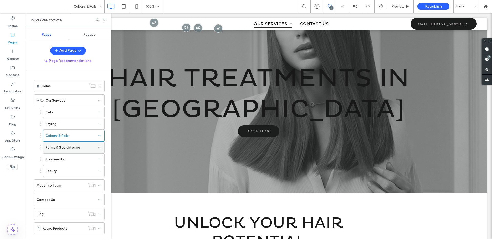
click at [66, 150] on label "Perms & Straightening" at bounding box center [63, 147] width 35 height 9
click at [104, 21] on icon at bounding box center [104, 20] width 4 height 4
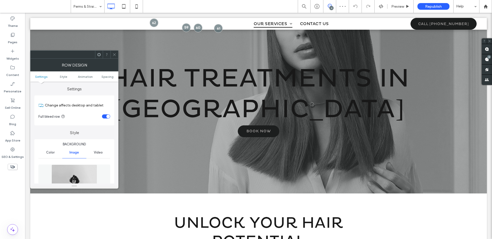
click at [115, 54] on icon at bounding box center [115, 55] width 4 height 4
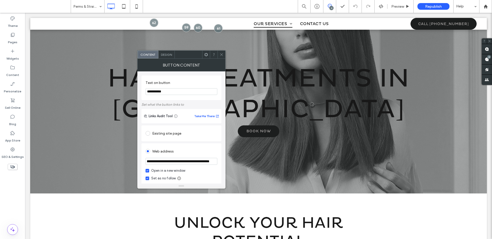
paste input "url"
type input "**********"
click at [221, 55] on icon at bounding box center [222, 55] width 4 height 4
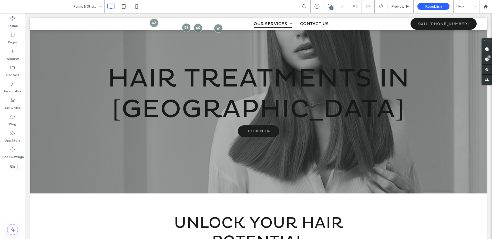
scroll to position [0, 0]
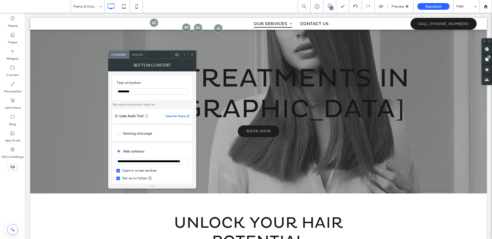
paste input "url"
type input "**********"
click at [194, 53] on icon at bounding box center [192, 55] width 4 height 4
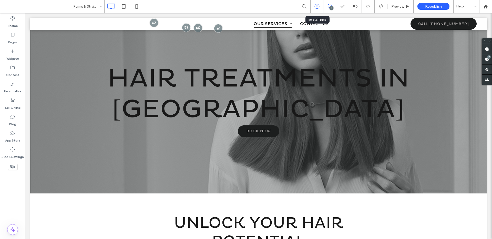
click at [316, 7] on icon at bounding box center [317, 6] width 5 height 5
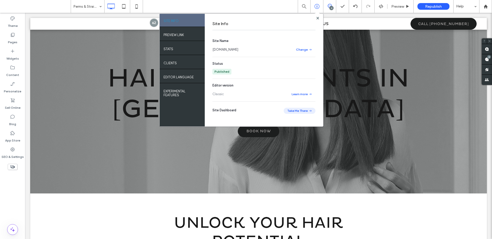
click at [297, 111] on button "Take Me There" at bounding box center [300, 111] width 32 height 6
click at [437, 6] on span "Republish" at bounding box center [433, 6] width 17 height 4
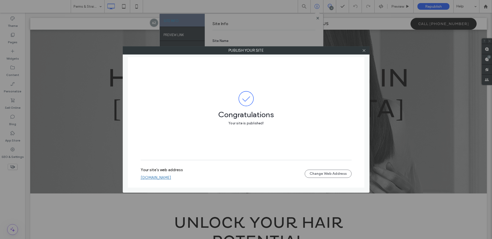
drag, startPoint x: 364, startPoint y: 51, endPoint x: 357, endPoint y: 55, distance: 8.4
click at [364, 51] on icon at bounding box center [364, 51] width 4 height 4
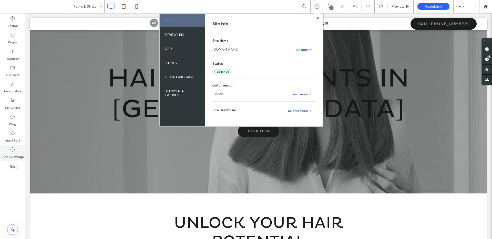
click at [6, 155] on label "SEO & Settings" at bounding box center [13, 155] width 22 height 7
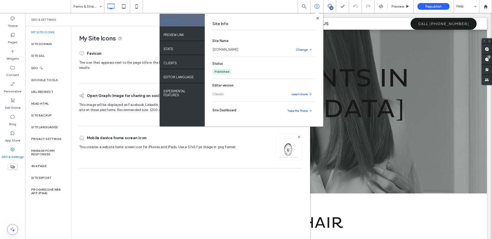
click at [315, 17] on div "Site Info Site Name underwrapshairstudio.webbuilder.localsearch.com.au Change S…" at bounding box center [264, 70] width 118 height 113
click at [317, 18] on icon at bounding box center [318, 18] width 3 height 3
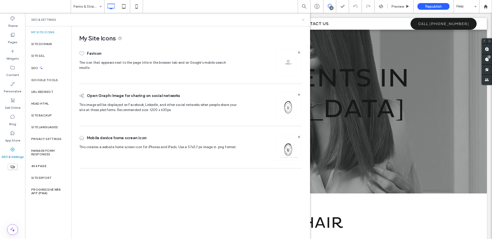
click at [303, 19] on icon at bounding box center [303, 20] width 4 height 4
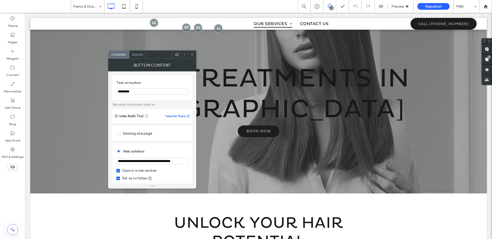
click at [167, 163] on input "**********" at bounding box center [152, 161] width 72 height 7
drag, startPoint x: 170, startPoint y: 162, endPoint x: 188, endPoint y: 162, distance: 18.5
click at [188, 162] on div "**********" at bounding box center [152, 174] width 80 height 61
click at [164, 162] on input "**********" at bounding box center [152, 161] width 72 height 7
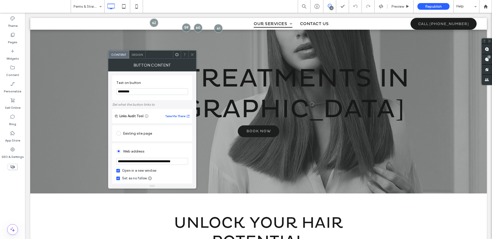
click at [163, 162] on input "**********" at bounding box center [152, 161] width 72 height 7
type input "**********"
click at [192, 56] on icon at bounding box center [192, 55] width 4 height 4
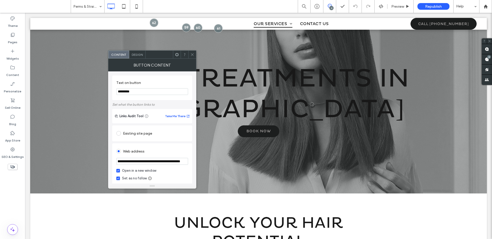
scroll to position [0, 0]
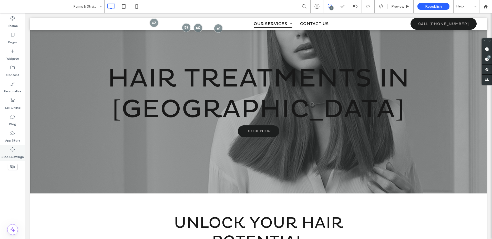
click at [7, 153] on label "SEO & Settings" at bounding box center [13, 155] width 22 height 7
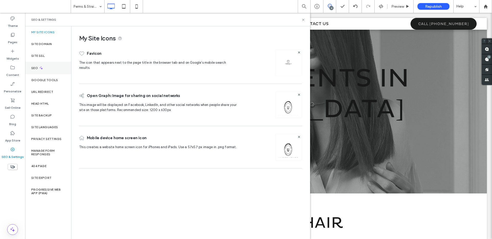
click at [41, 70] on icon at bounding box center [41, 68] width 4 height 4
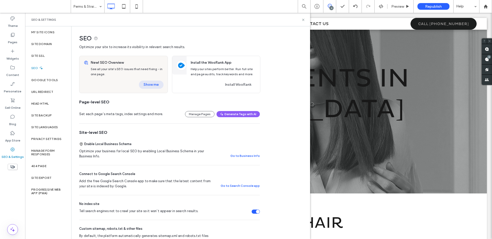
click at [154, 85] on button "Show me" at bounding box center [151, 85] width 25 height 8
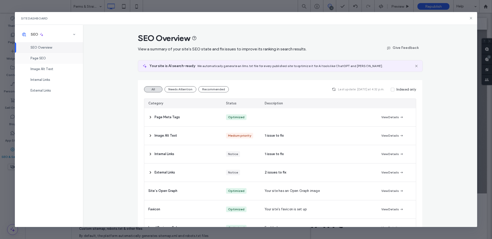
click at [44, 57] on span "Page SEO" at bounding box center [38, 58] width 15 height 4
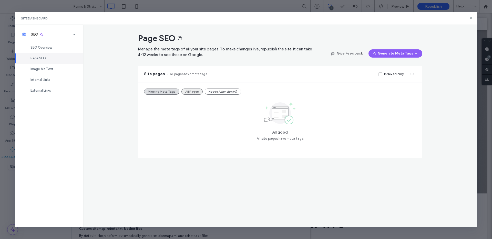
click at [188, 93] on button "All Pages" at bounding box center [191, 92] width 21 height 6
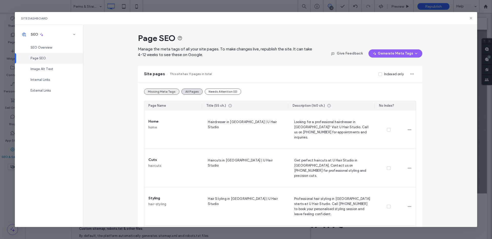
click at [163, 92] on button "Missing Meta Tags" at bounding box center [161, 92] width 35 height 6
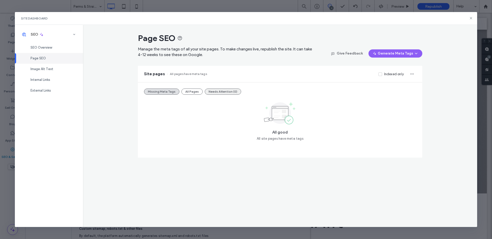
click at [188, 91] on button "All Pages" at bounding box center [191, 92] width 21 height 6
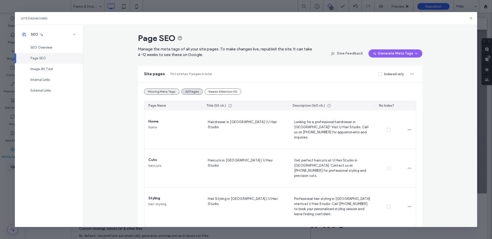
click at [159, 92] on button "Missing Meta Tags" at bounding box center [161, 92] width 35 height 6
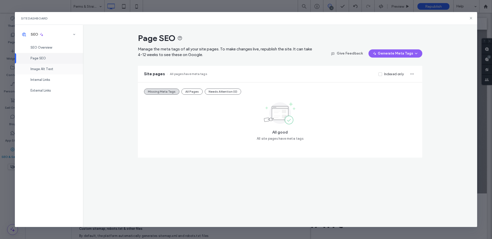
click at [38, 69] on span "Image Alt Text" at bounding box center [42, 69] width 23 height 4
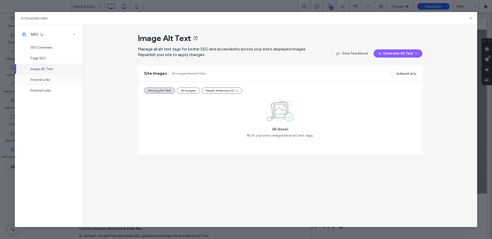
click at [38, 75] on div "Internal Links" at bounding box center [49, 80] width 68 height 11
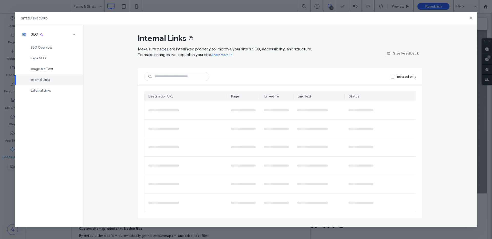
click at [40, 82] on div "Internal Links" at bounding box center [49, 80] width 68 height 11
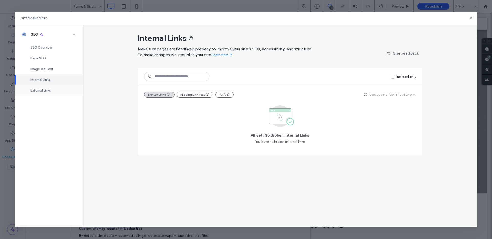
click at [45, 92] on span "External Links" at bounding box center [41, 91] width 21 height 4
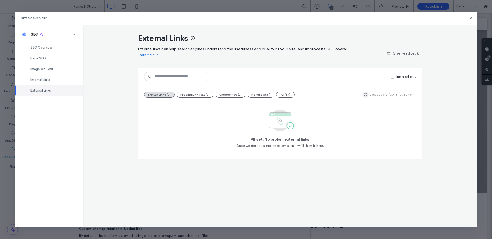
click at [369, 92] on span "button" at bounding box center [366, 95] width 6 height 6
click at [472, 18] on icon at bounding box center [471, 18] width 4 height 4
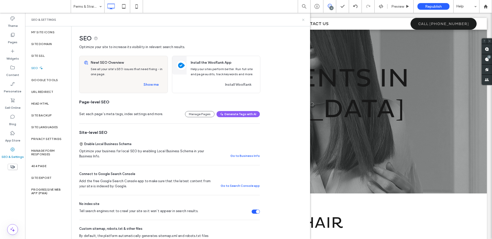
click at [304, 21] on use at bounding box center [303, 20] width 2 height 2
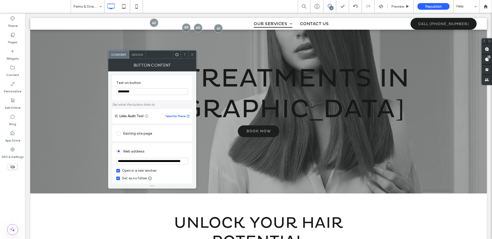
click at [170, 160] on input "**********" at bounding box center [152, 161] width 72 height 7
drag, startPoint x: 169, startPoint y: 161, endPoint x: 177, endPoint y: 162, distance: 7.2
click at [177, 162] on input "**********" at bounding box center [152, 161] width 72 height 7
drag, startPoint x: 165, startPoint y: 163, endPoint x: 166, endPoint y: 181, distance: 18.3
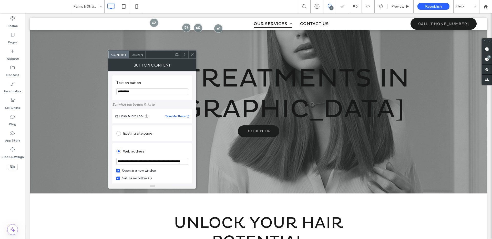
click at [165, 163] on input "**********" at bounding box center [152, 161] width 72 height 7
type input "**********"
click at [191, 55] on icon at bounding box center [192, 55] width 4 height 4
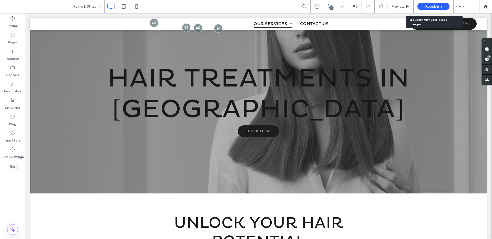
click at [424, 8] on div "Republish" at bounding box center [434, 6] width 32 height 7
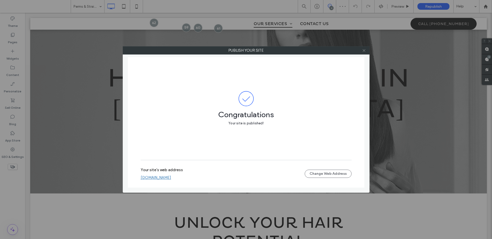
click at [364, 52] on icon at bounding box center [364, 51] width 4 height 4
